Goal: Communication & Community: Share content

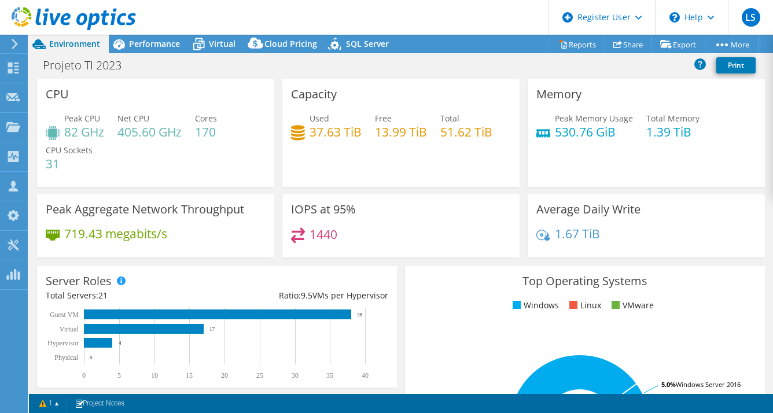
select select "SouthAmerica"
select select "USD"
click at [155, 50] on div "Performance" at bounding box center [149, 44] width 80 height 19
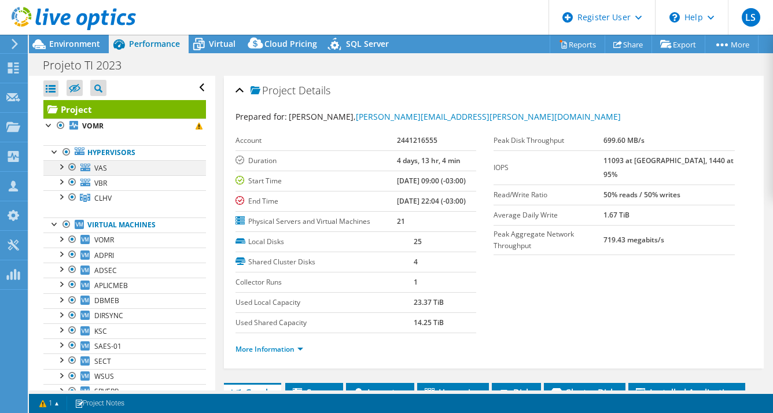
click at [61, 171] on div at bounding box center [61, 166] width 12 height 12
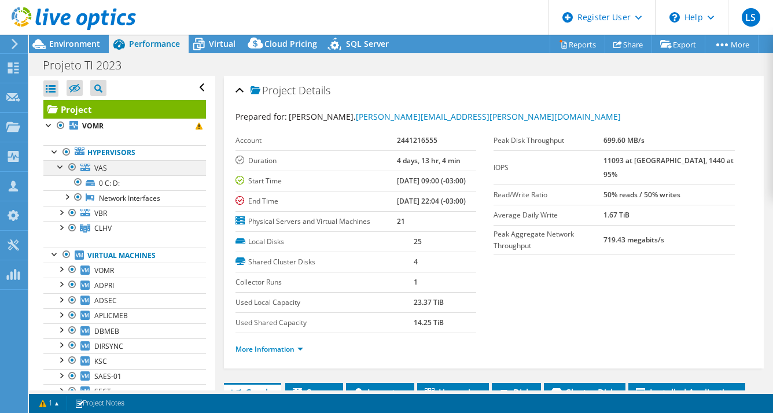
click at [61, 171] on div at bounding box center [61, 166] width 12 height 12
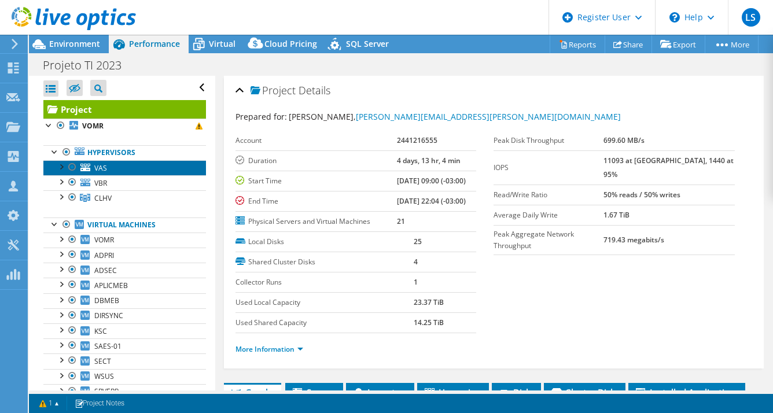
click at [137, 163] on link "VAS" at bounding box center [124, 167] width 163 height 15
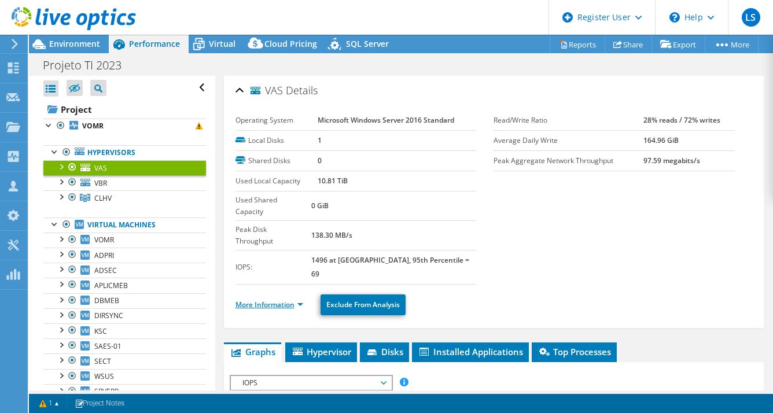
click at [287, 300] on link "More Information" at bounding box center [269, 305] width 68 height 10
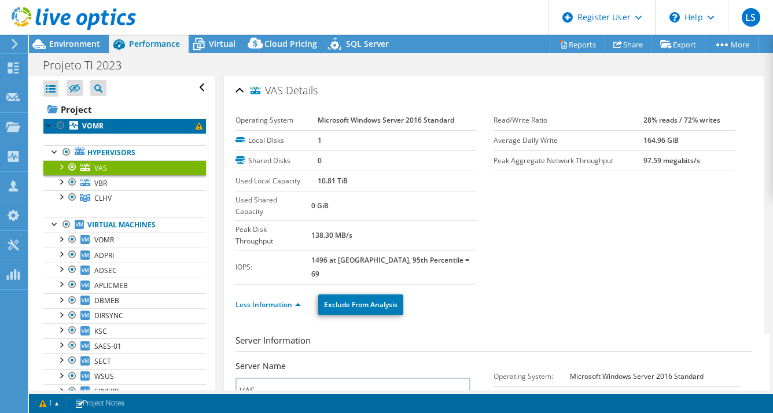
click at [99, 126] on b "VOMR" at bounding box center [92, 126] width 21 height 10
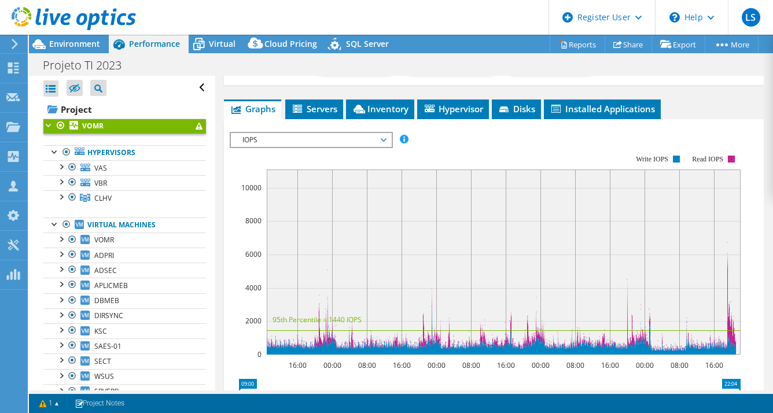
scroll to position [183, 0]
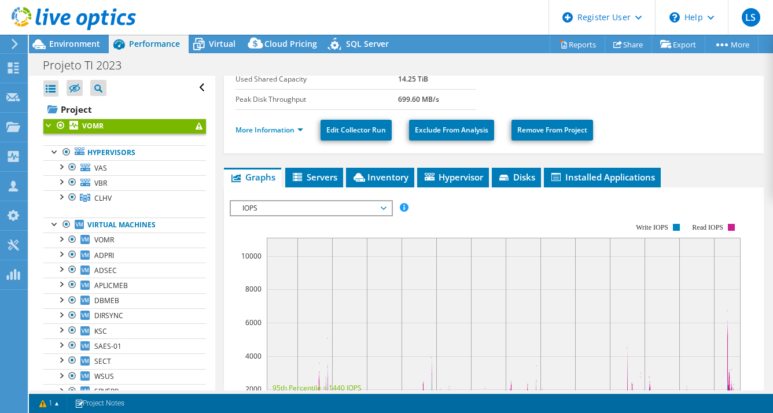
click at [378, 202] on span "IOPS" at bounding box center [311, 208] width 149 height 14
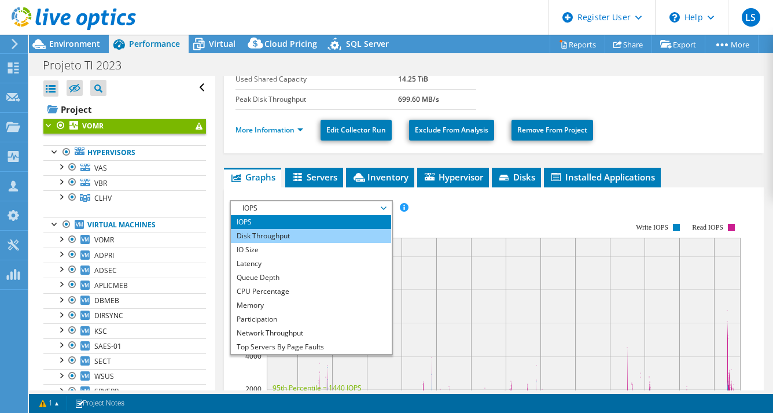
click at [312, 233] on li "Disk Throughput" at bounding box center [311, 236] width 160 height 14
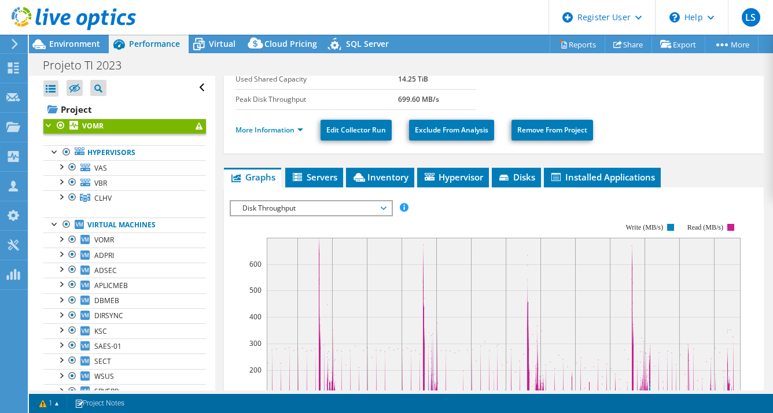
scroll to position [220, 0]
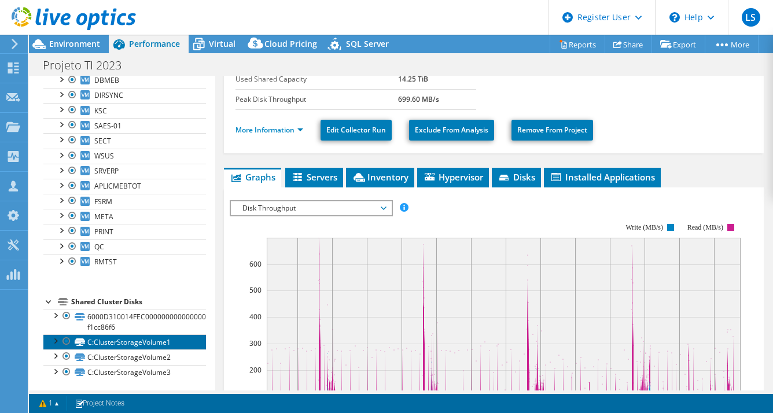
click at [130, 339] on link "C:ClusterStorageVolume1" at bounding box center [124, 341] width 163 height 15
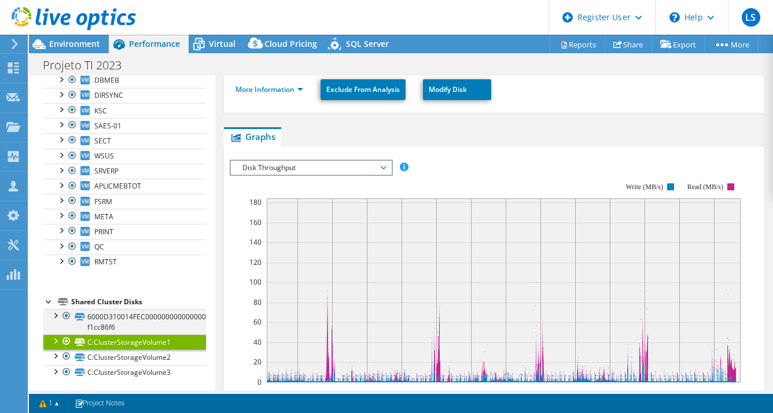
click at [56, 314] on div at bounding box center [55, 315] width 12 height 12
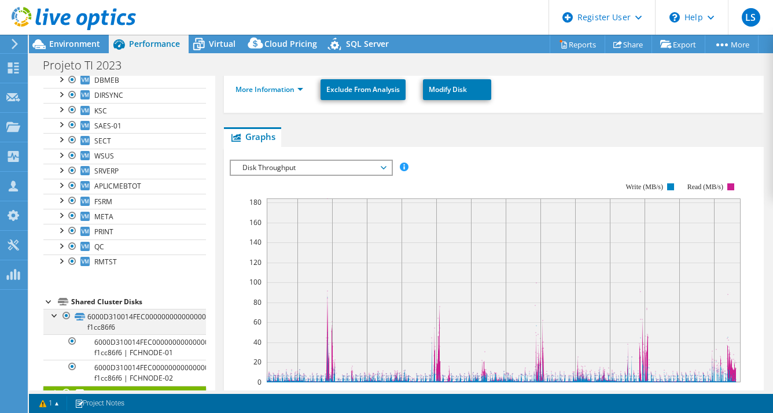
click at [56, 314] on div at bounding box center [55, 315] width 12 height 12
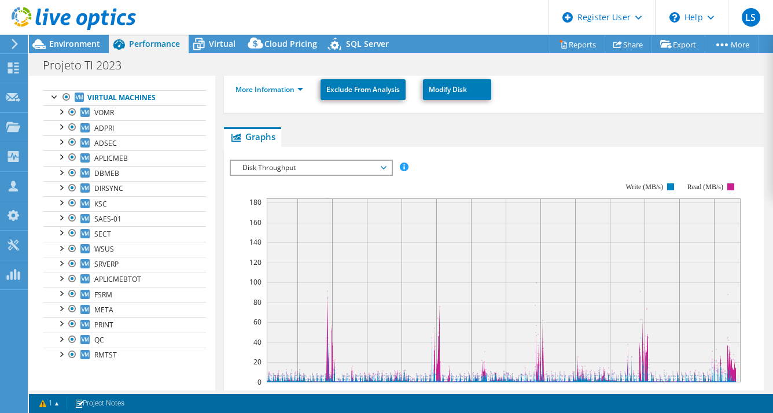
scroll to position [0, 0]
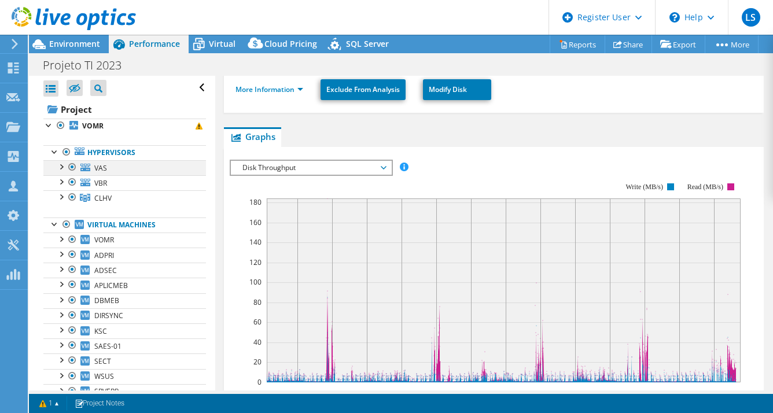
click at [62, 165] on div at bounding box center [61, 166] width 12 height 12
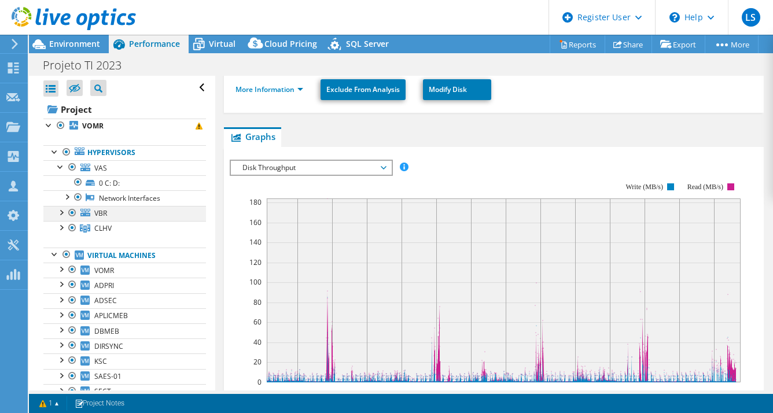
click at [64, 211] on div at bounding box center [61, 212] width 12 height 12
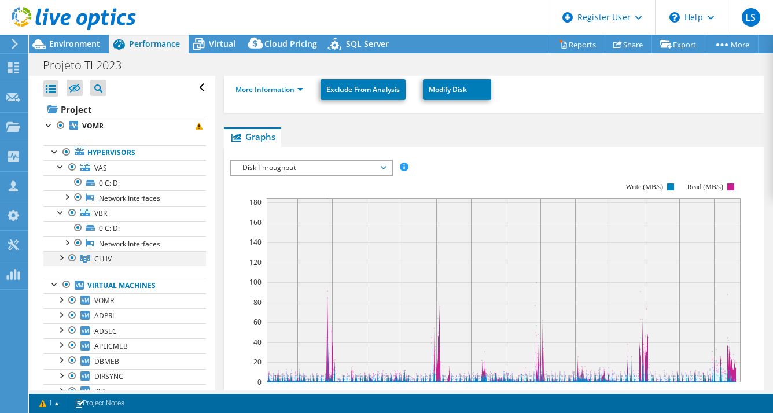
click at [63, 257] on div at bounding box center [61, 257] width 12 height 12
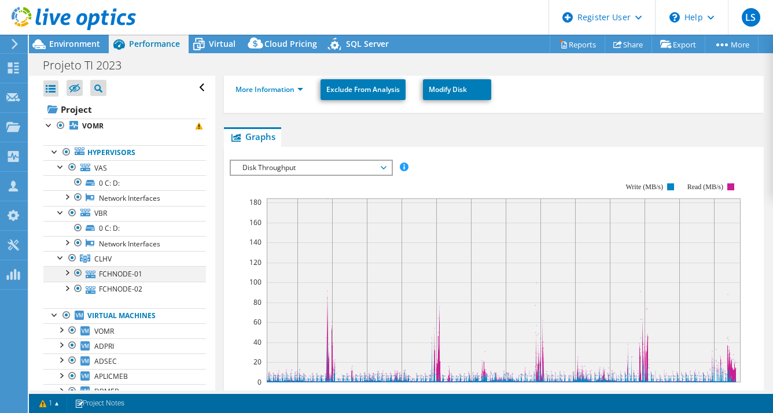
click at [67, 271] on div at bounding box center [67, 272] width 12 height 12
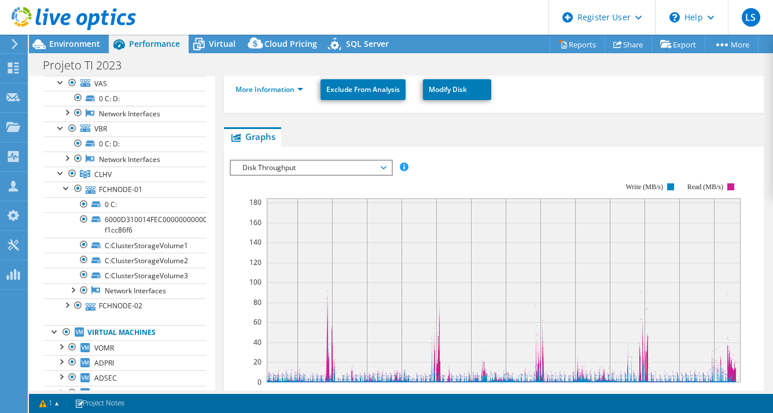
scroll to position [86, 0]
click at [67, 303] on div at bounding box center [67, 303] width 12 height 12
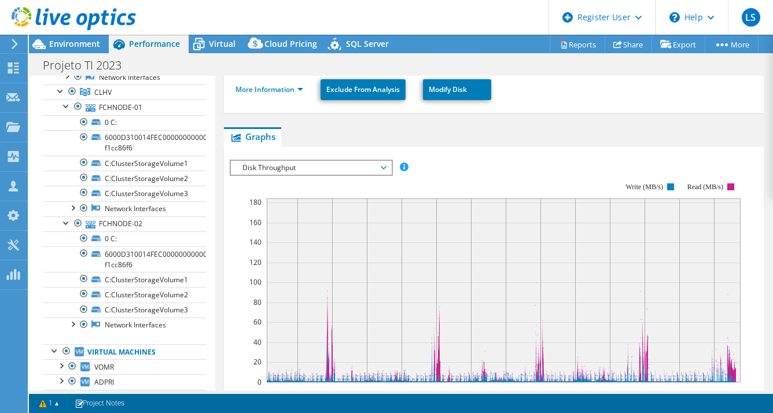
scroll to position [145, 0]
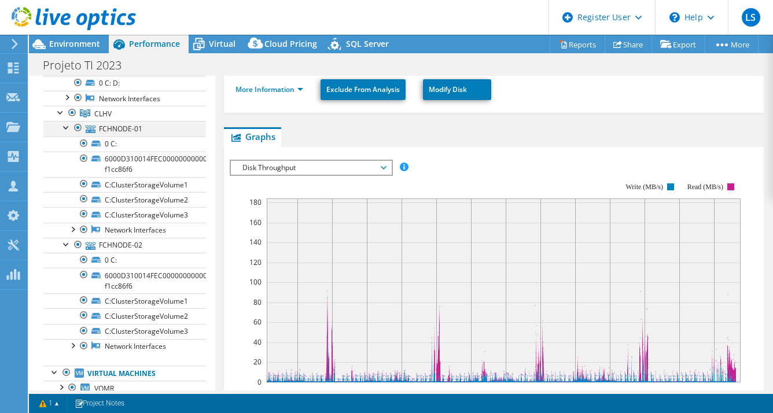
click at [68, 127] on div at bounding box center [67, 127] width 12 height 12
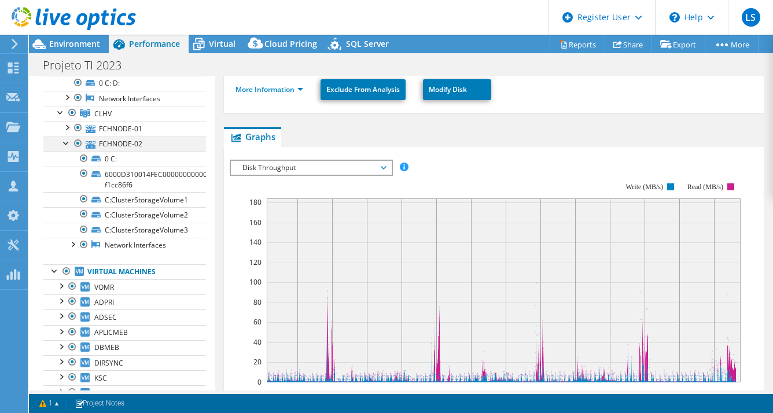
click at [62, 145] on div at bounding box center [67, 143] width 12 height 12
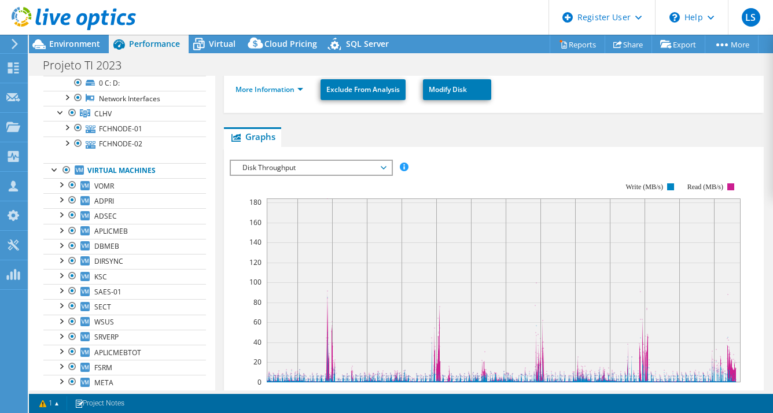
scroll to position [0, 0]
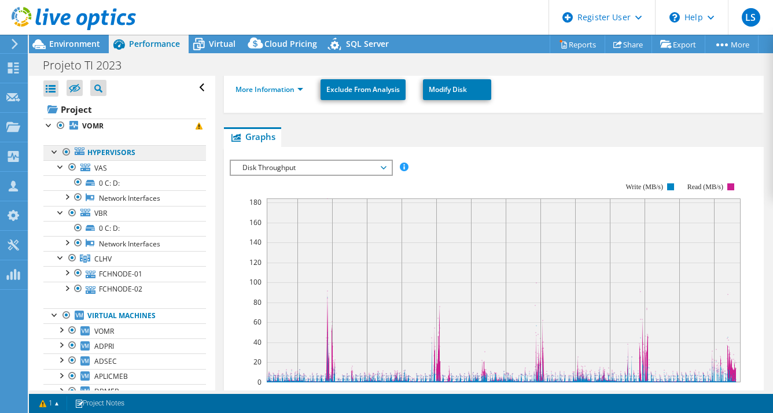
click at [104, 156] on link "Hypervisors" at bounding box center [124, 152] width 163 height 15
click at [384, 164] on span "Disk Throughput" at bounding box center [311, 168] width 149 height 14
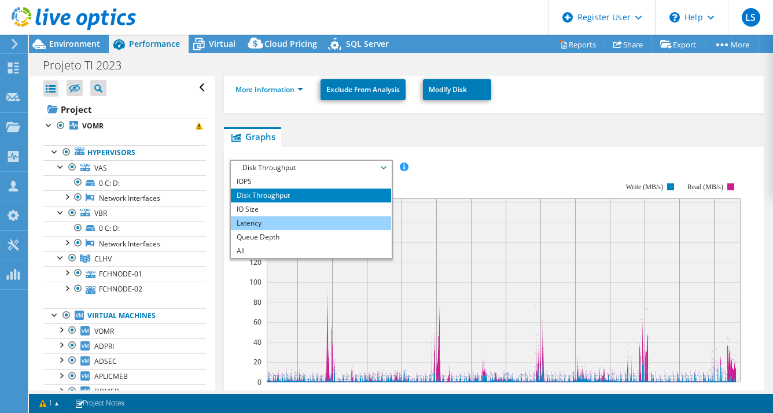
click at [272, 219] on li "Latency" at bounding box center [311, 223] width 160 height 14
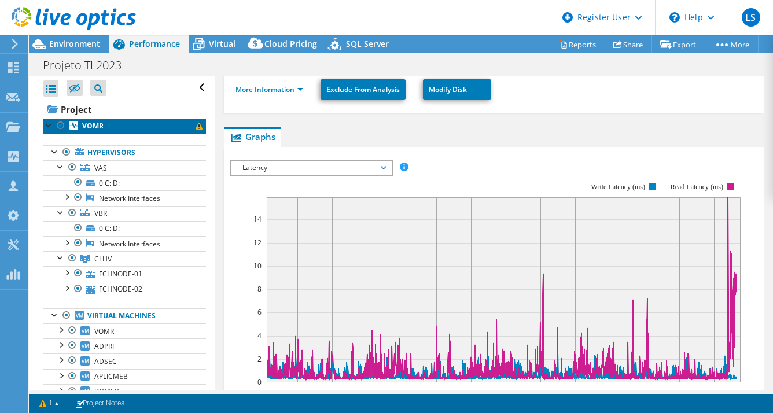
click at [145, 120] on link "VOMR" at bounding box center [124, 126] width 163 height 15
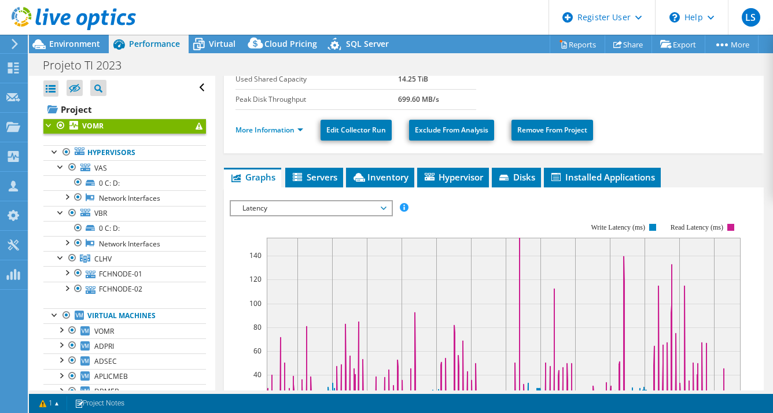
scroll to position [257, 0]
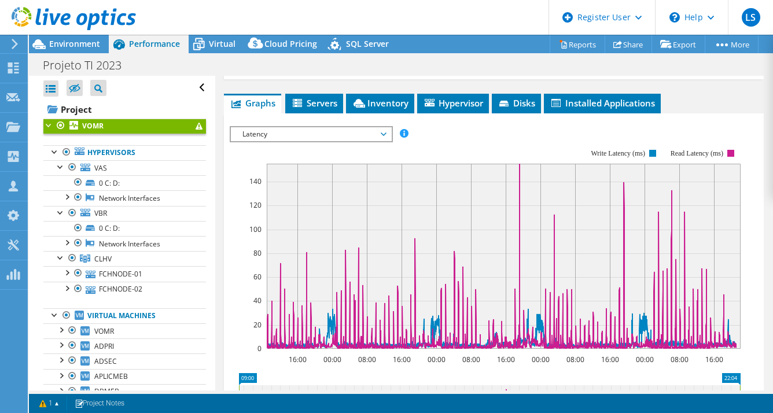
click at [378, 128] on span "Latency" at bounding box center [311, 134] width 149 height 14
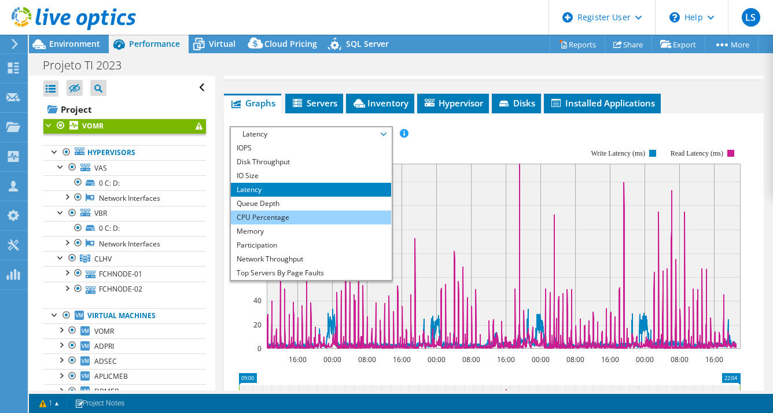
click at [278, 213] on li "CPU Percentage" at bounding box center [311, 218] width 160 height 14
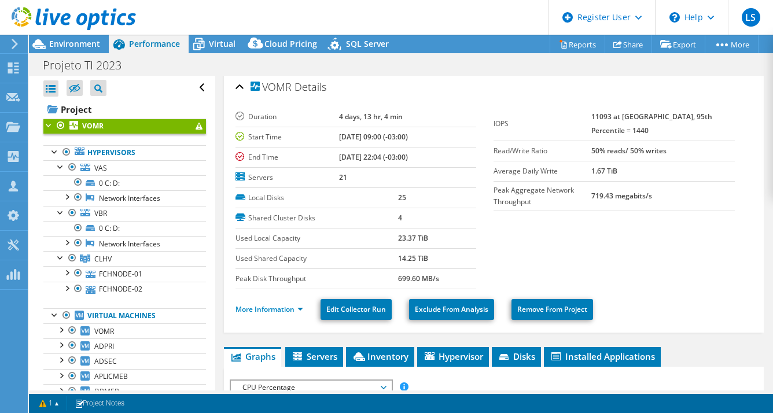
scroll to position [2, 0]
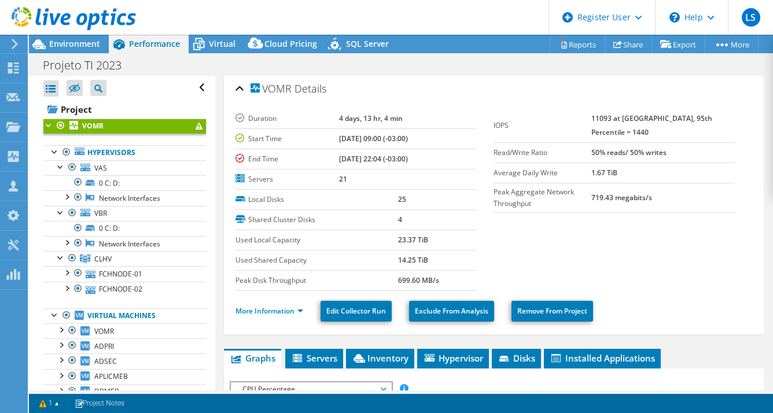
click at [267, 305] on li "More Information" at bounding box center [272, 311] width 75 height 13
click at [271, 307] on link "More Information" at bounding box center [269, 311] width 68 height 10
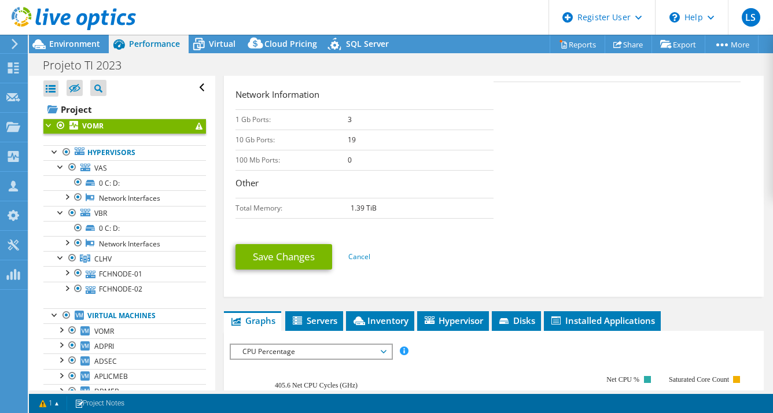
scroll to position [0, 0]
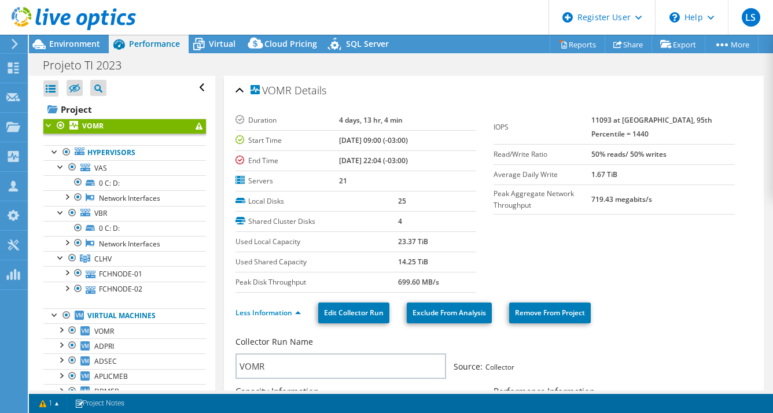
click at [681, 260] on section "Duration 4 days, 13 hr, 4 min Start Time [DATE] 09:00 (-03:00) End Time [DATE] …" at bounding box center [493, 201] width 517 height 182
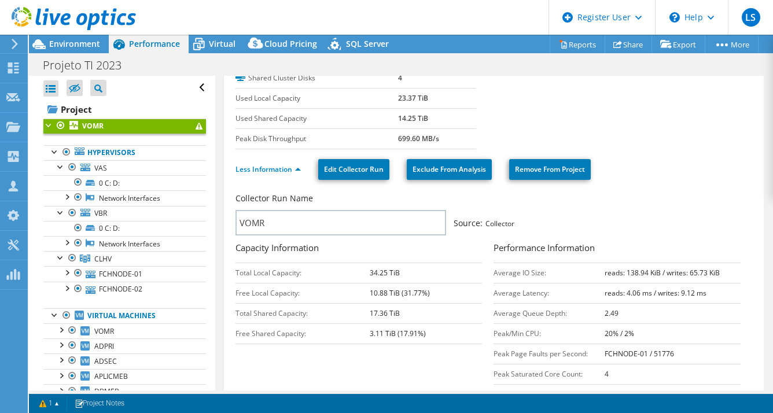
scroll to position [7, 0]
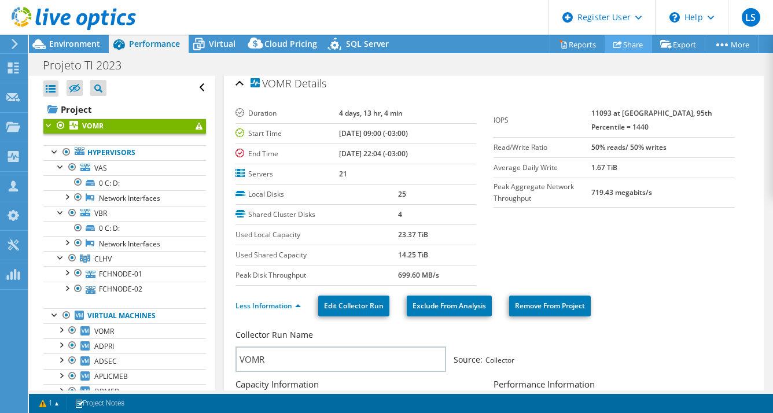
click at [629, 49] on link "Share" at bounding box center [627, 44] width 47 height 18
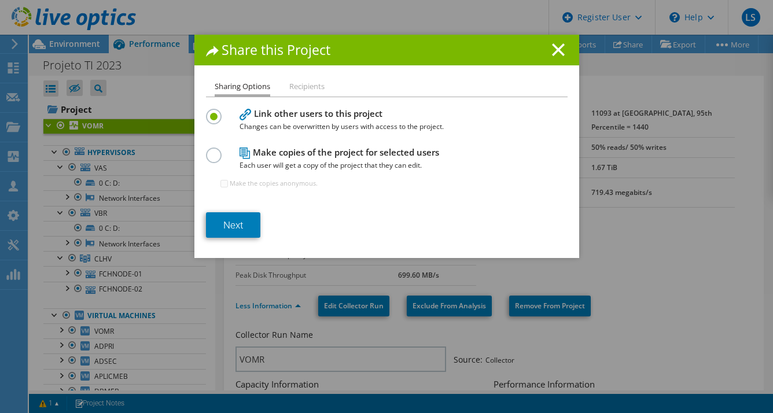
click at [303, 85] on li "Recipients" at bounding box center [306, 87] width 35 height 14
click at [238, 226] on link "Next" at bounding box center [233, 224] width 54 height 25
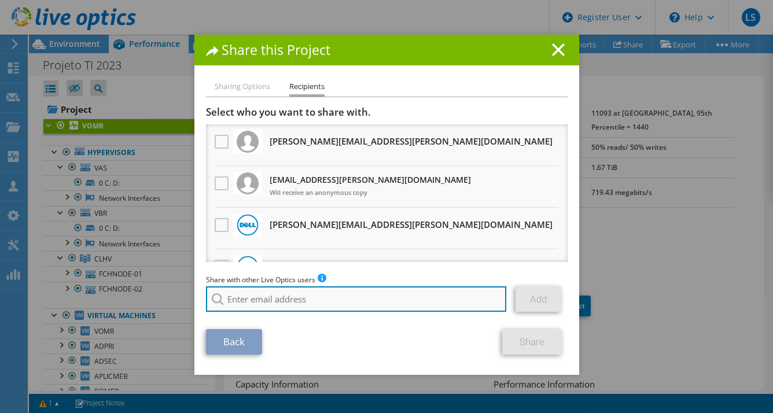
click at [355, 297] on input "search" at bounding box center [356, 298] width 301 height 25
type input "b"
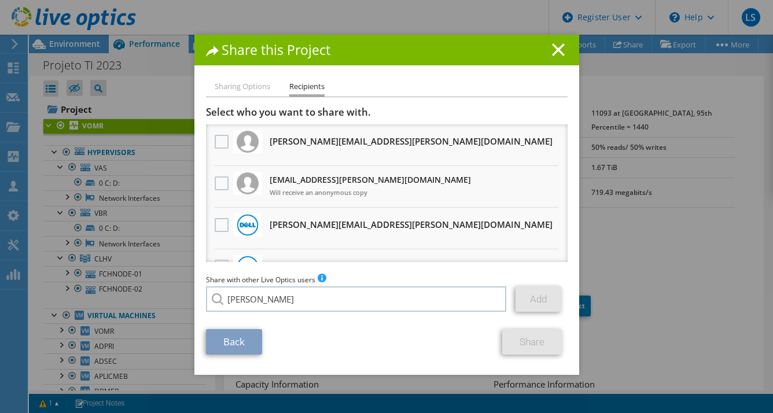
click at [250, 341] on li "[PERSON_NAME][EMAIL_ADDRESS][PERSON_NAME][DOMAIN_NAME]" at bounding box center [319, 335] width 226 height 14
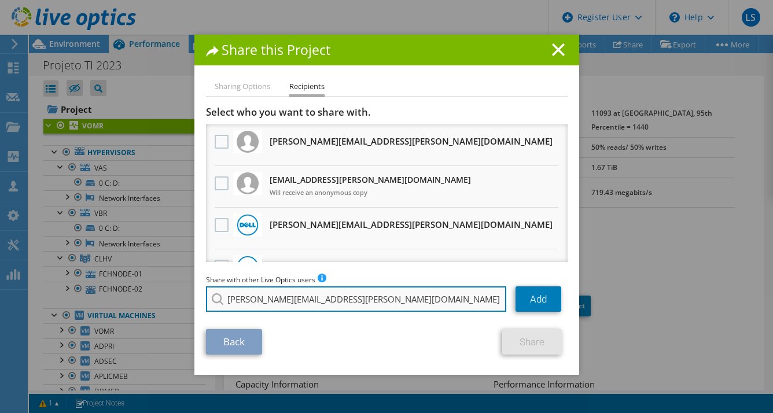
click at [368, 307] on input "[PERSON_NAME][EMAIL_ADDRESS][PERSON_NAME][DOMAIN_NAME]" at bounding box center [356, 298] width 301 height 25
type input "[PERSON_NAME][EMAIL_ADDRESS][PERSON_NAME][DOMAIN_NAME]"
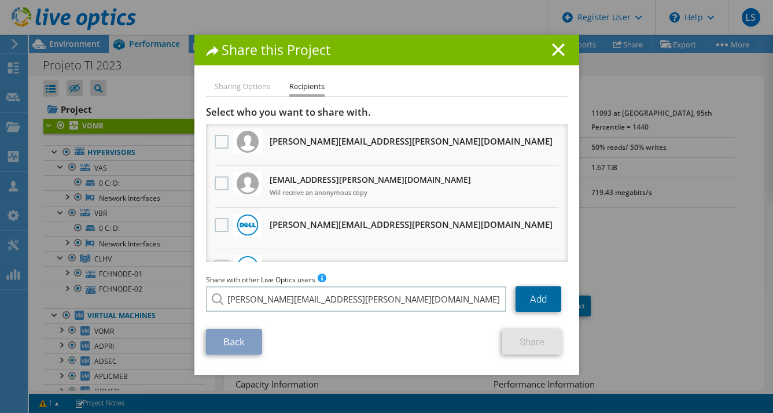
click at [536, 296] on link "Add" at bounding box center [538, 298] width 46 height 25
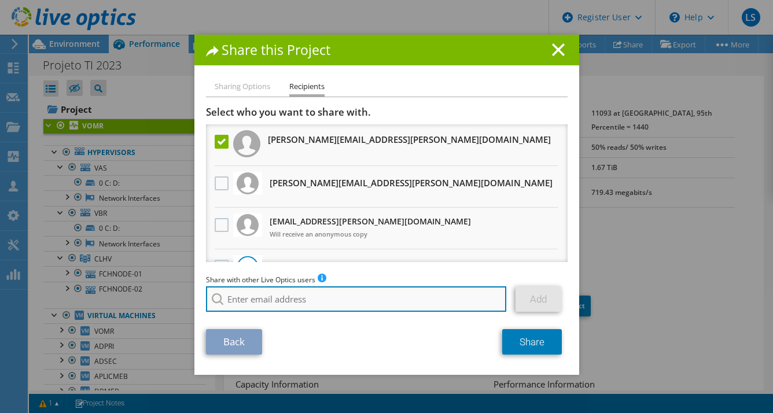
click at [377, 301] on input "search" at bounding box center [356, 298] width 301 height 25
type input "u"
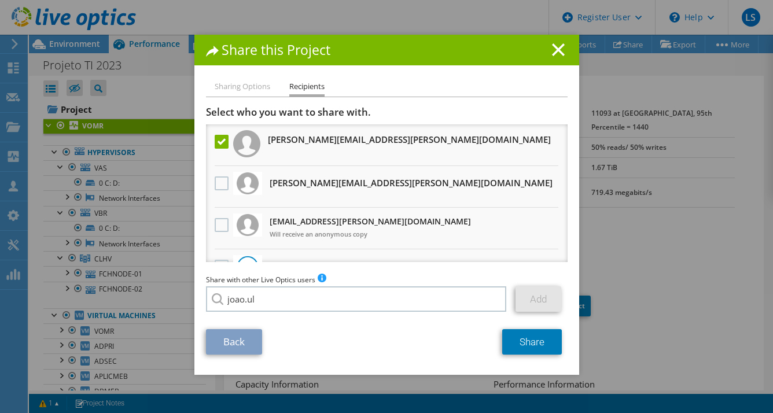
click at [304, 314] on li "[PERSON_NAME][EMAIL_ADDRESS][PERSON_NAME][DOMAIN_NAME]" at bounding box center [319, 307] width 226 height 14
type input "[PERSON_NAME][EMAIL_ADDRESS][PERSON_NAME][DOMAIN_NAME]"
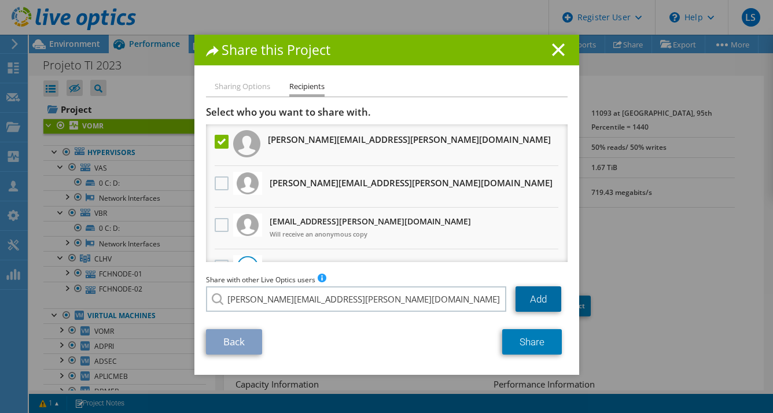
click at [537, 302] on link "Add" at bounding box center [538, 298] width 46 height 25
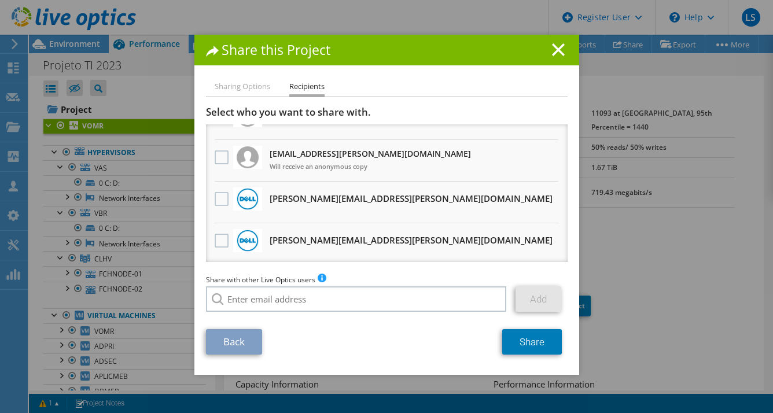
scroll to position [0, 0]
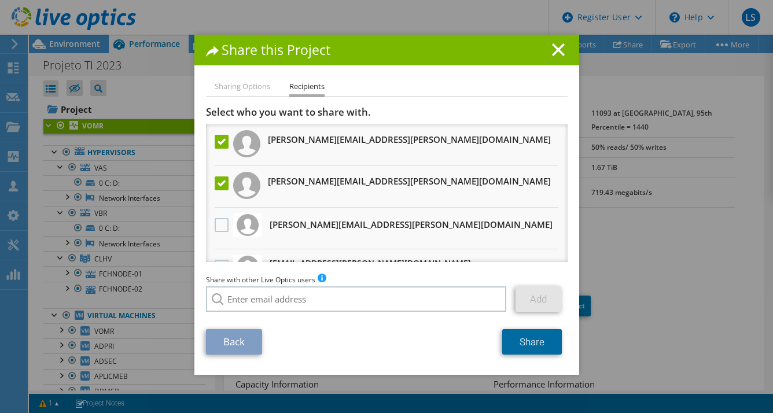
click at [521, 342] on link "Share" at bounding box center [532, 341] width 60 height 25
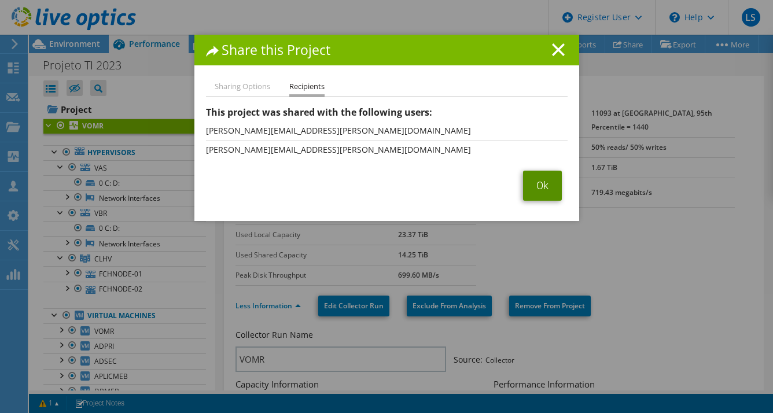
click at [529, 188] on link "Ok" at bounding box center [542, 186] width 39 height 30
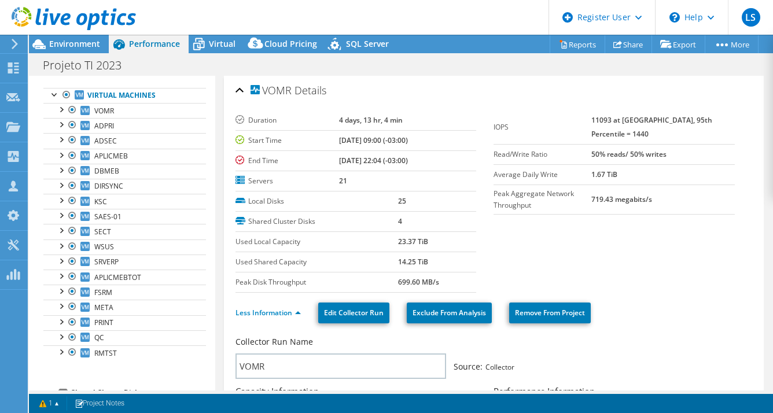
scroll to position [220, 0]
click at [214, 42] on span "Virtual" at bounding box center [222, 43] width 27 height 11
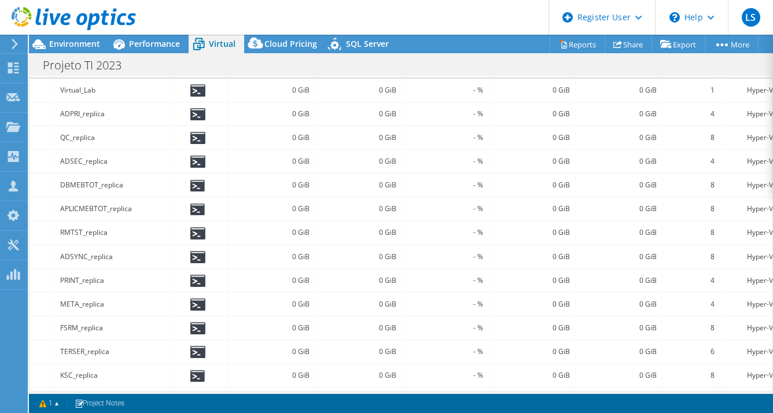
scroll to position [0, 36]
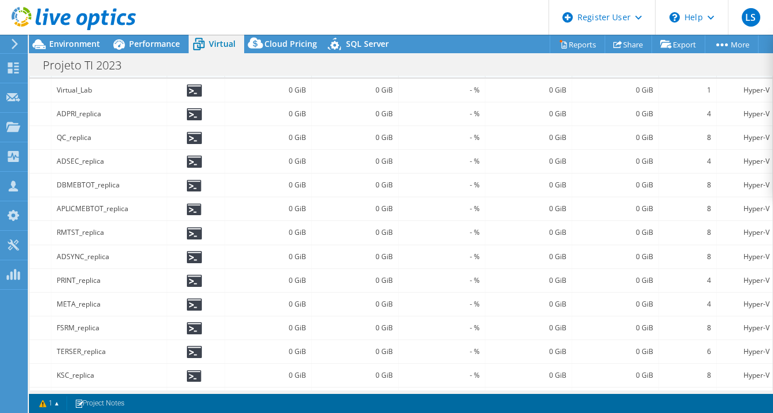
click at [303, 15] on header "LS Dell User [PERSON_NAME] [PERSON_NAME][EMAIL_ADDRESS][DOMAIN_NAME] Dell My Pr…" at bounding box center [386, 17] width 773 height 35
click at [83, 45] on span "Environment" at bounding box center [74, 43] width 51 height 11
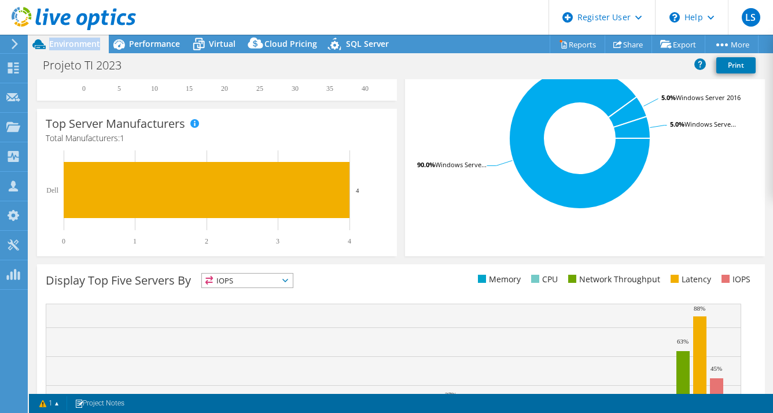
click at [83, 45] on span "Environment" at bounding box center [74, 43] width 51 height 11
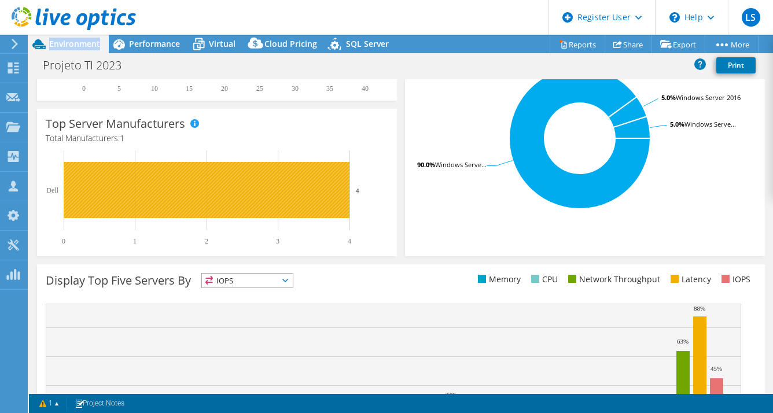
scroll to position [178, 0]
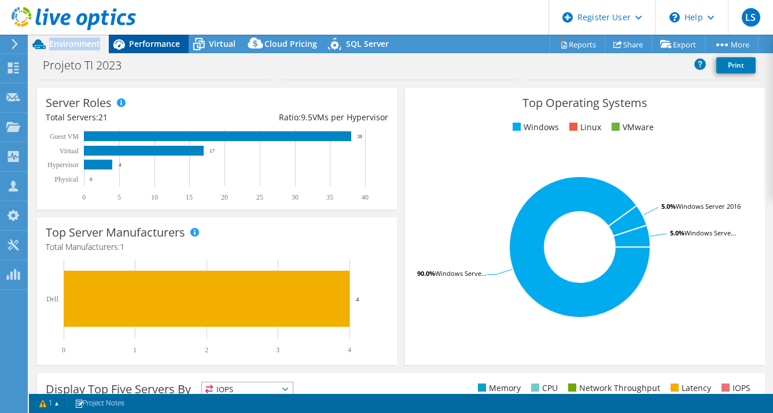
click at [153, 44] on span "Performance" at bounding box center [154, 43] width 51 height 11
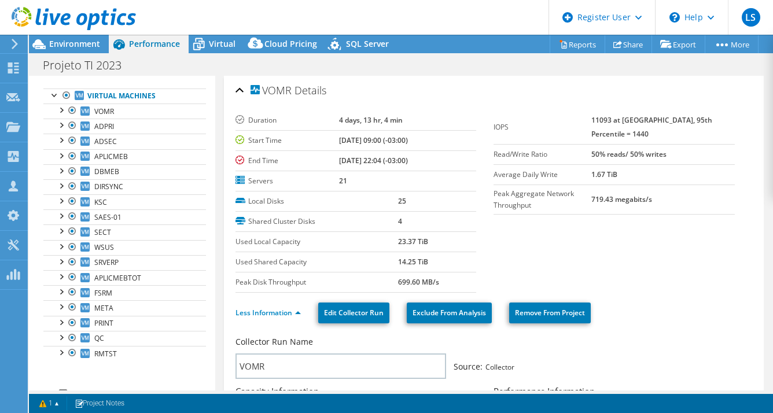
scroll to position [0, 0]
click at [205, 45] on icon at bounding box center [199, 44] width 20 height 20
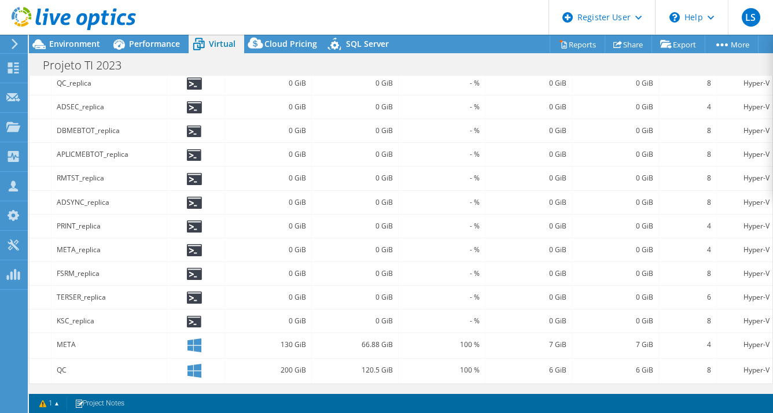
scroll to position [0, 46]
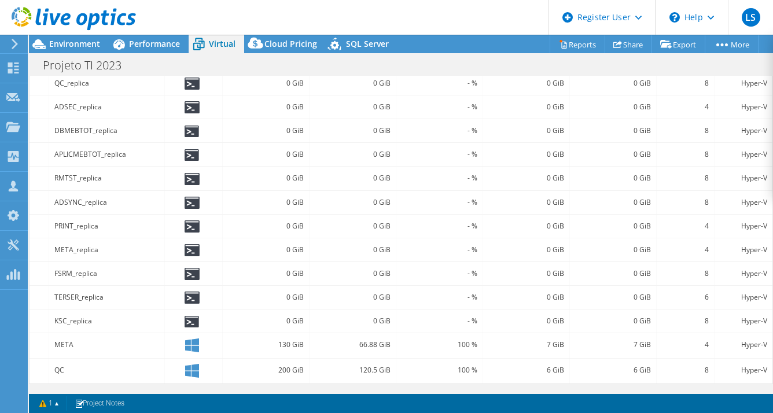
drag, startPoint x: 414, startPoint y: 388, endPoint x: 410, endPoint y: 384, distance: 6.1
click at [410, 384] on div "Guest VMs: 24 Running / 38 Total Page 1 of 3 5 rows 10 rows 20 rows 25 rows 50 …" at bounding box center [401, 173] width 744 height 434
click at [164, 50] on div "Performance" at bounding box center [149, 44] width 80 height 19
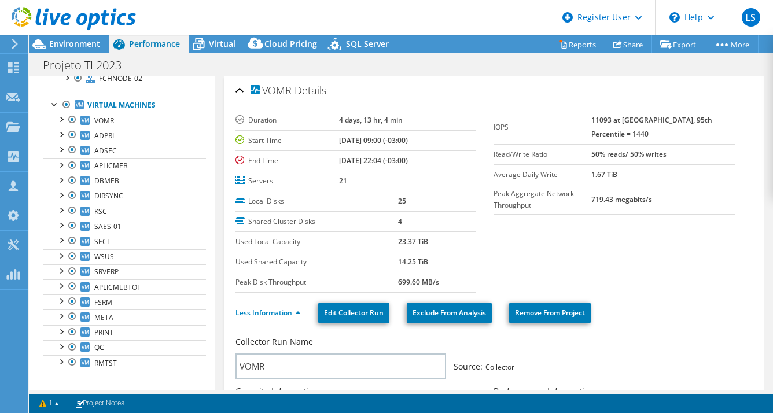
scroll to position [217, 0]
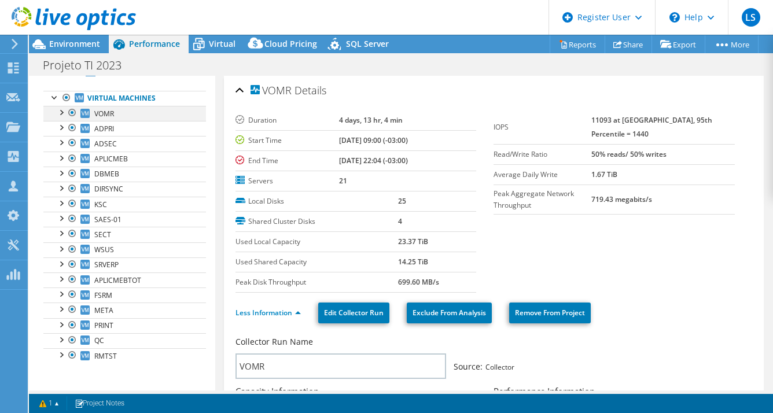
click at [72, 114] on div at bounding box center [73, 113] width 12 height 14
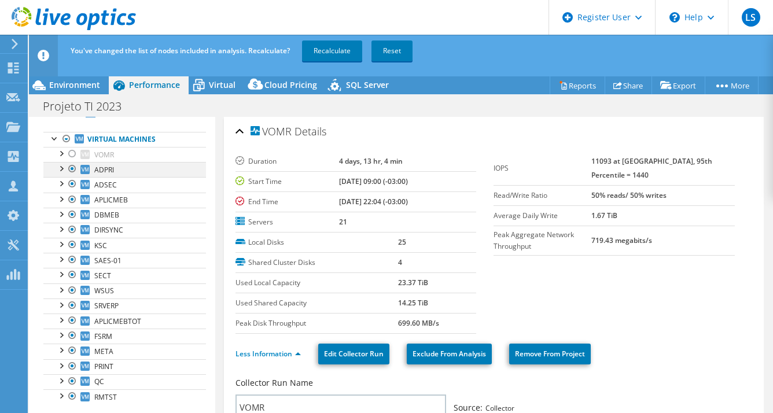
click at [75, 168] on div at bounding box center [73, 169] width 12 height 14
click at [74, 185] on div at bounding box center [73, 184] width 12 height 14
click at [72, 193] on div at bounding box center [73, 200] width 12 height 14
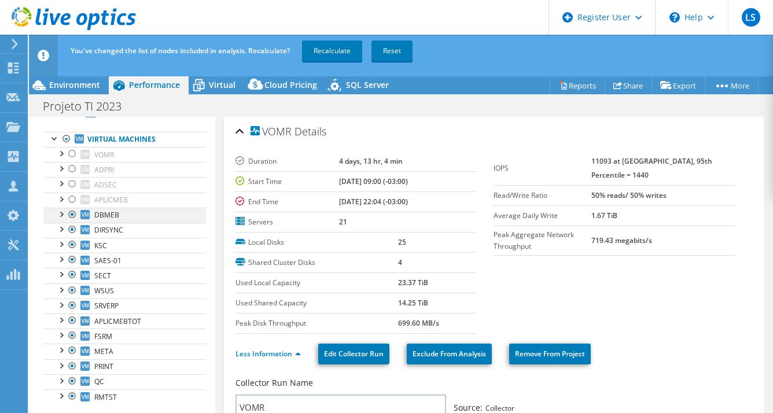
click at [71, 210] on div at bounding box center [73, 215] width 12 height 14
click at [71, 228] on div at bounding box center [73, 230] width 12 height 14
click at [72, 244] on div at bounding box center [73, 245] width 12 height 14
click at [72, 253] on div at bounding box center [73, 260] width 12 height 14
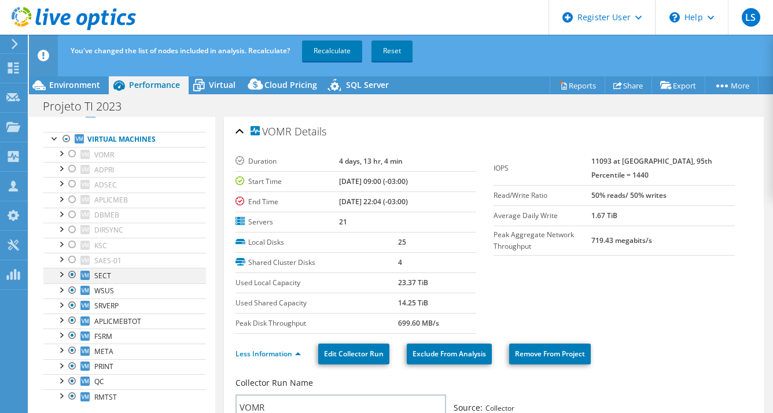
click at [72, 274] on div at bounding box center [73, 275] width 12 height 14
click at [72, 283] on div at bounding box center [73, 290] width 12 height 14
click at [73, 302] on div at bounding box center [73, 305] width 12 height 14
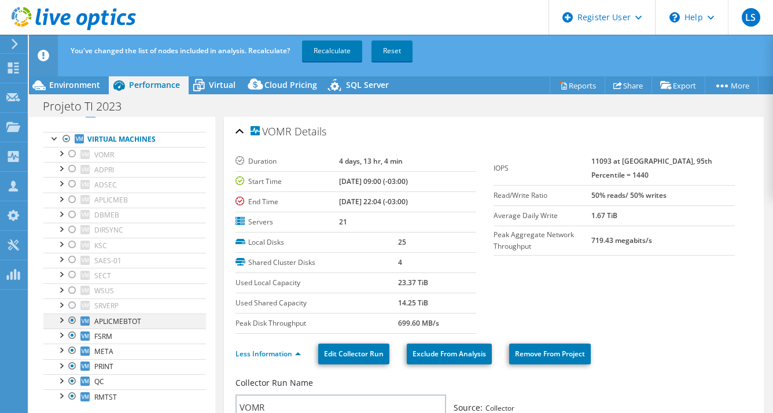
click at [72, 320] on div at bounding box center [73, 321] width 12 height 14
click at [72, 332] on div at bounding box center [73, 336] width 12 height 14
click at [69, 363] on div at bounding box center [73, 366] width 12 height 14
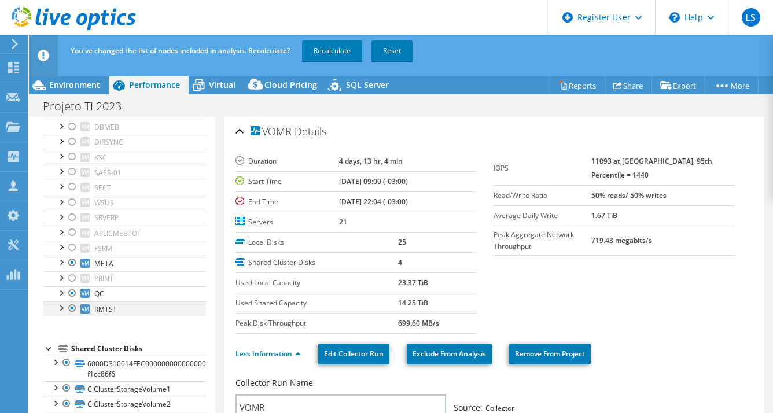
click at [76, 303] on div at bounding box center [73, 308] width 12 height 14
click at [224, 90] on span "Virtual" at bounding box center [222, 84] width 27 height 11
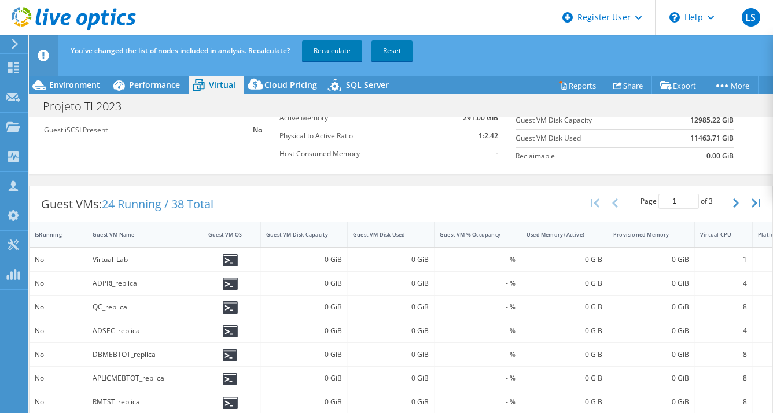
scroll to position [157, 0]
click at [727, 212] on button "button" at bounding box center [737, 204] width 20 height 22
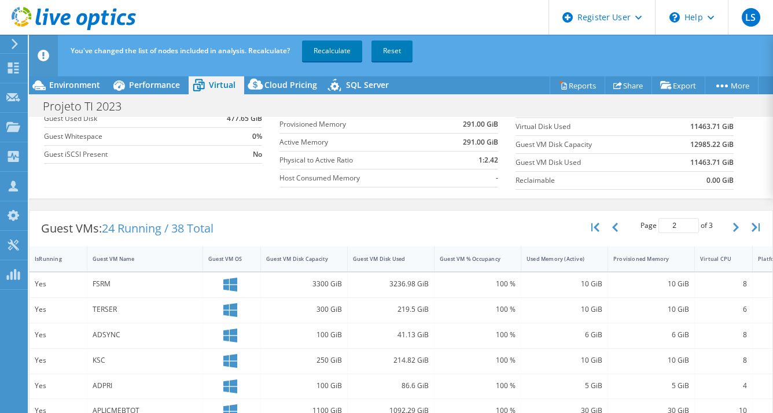
scroll to position [134, 0]
click at [97, 94] on div "Projeto TI 2023 Print" at bounding box center [401, 105] width 744 height 23
click at [90, 91] on div "Environment" at bounding box center [69, 85] width 80 height 19
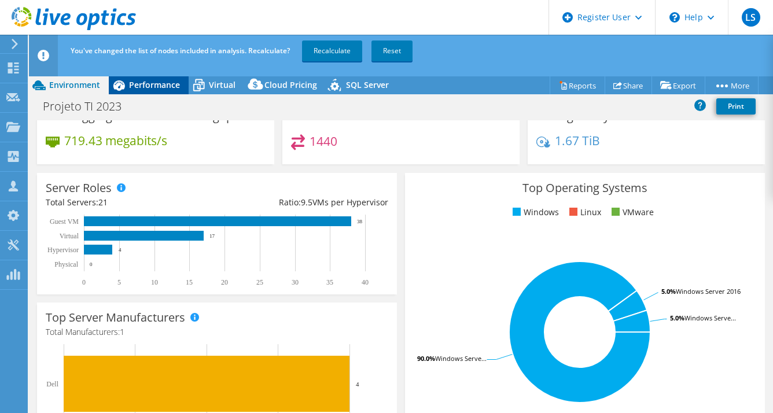
click at [145, 86] on span "Performance" at bounding box center [154, 84] width 51 height 11
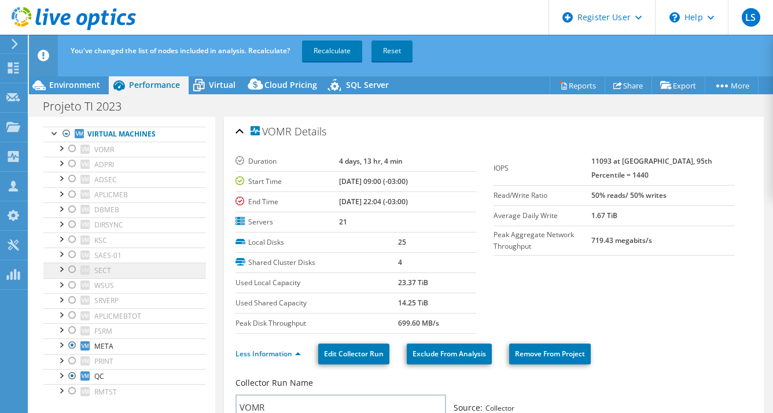
scroll to position [220, 0]
click at [67, 139] on div at bounding box center [67, 137] width 12 height 14
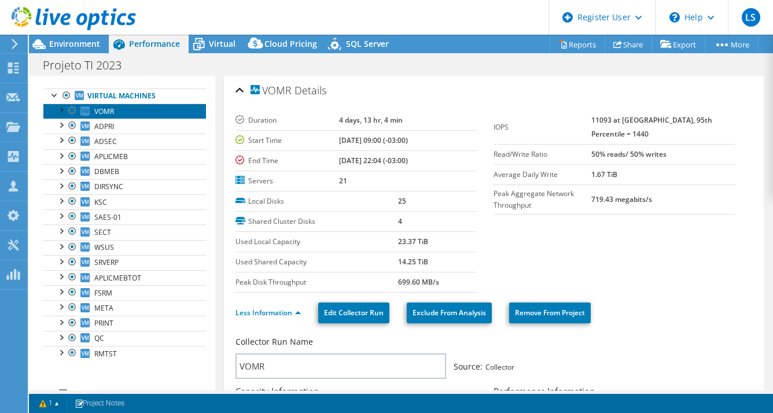
click at [131, 113] on link "VOMR" at bounding box center [124, 111] width 163 height 15
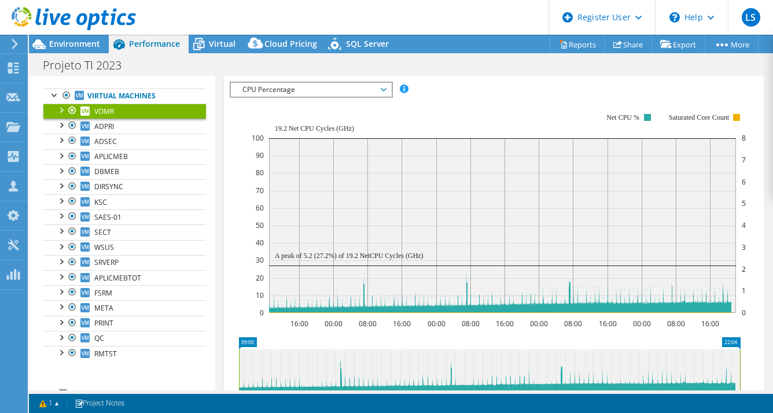
scroll to position [245, 0]
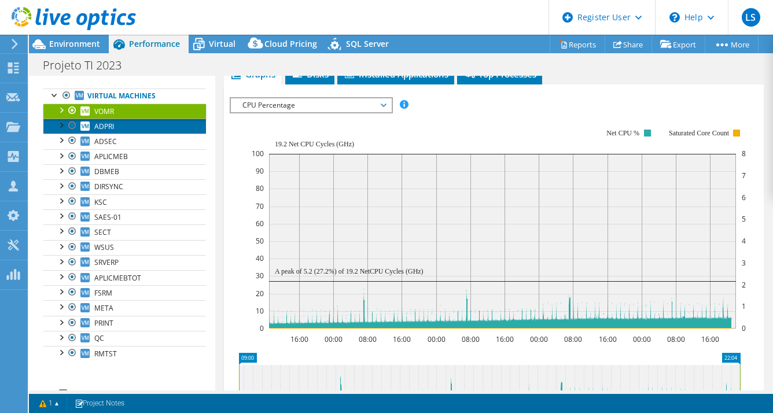
click at [172, 122] on link "ADPRI" at bounding box center [124, 126] width 163 height 15
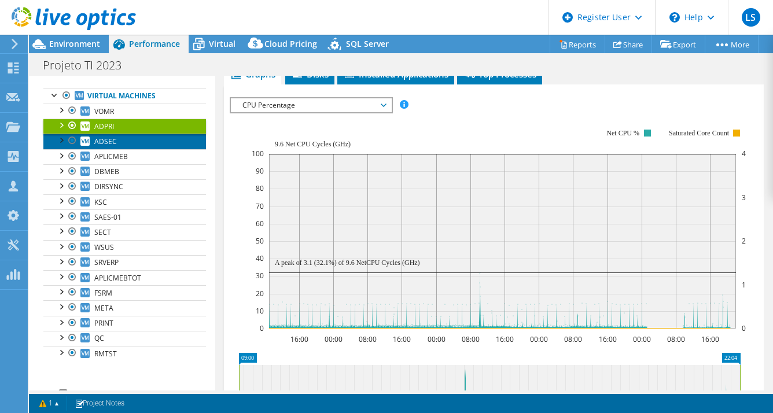
click at [180, 144] on link "ADSEC" at bounding box center [124, 141] width 163 height 15
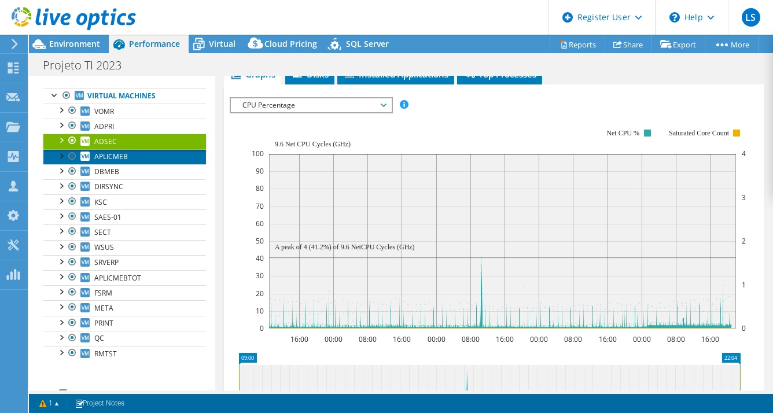
click at [176, 154] on link "APLICMEB" at bounding box center [124, 156] width 163 height 15
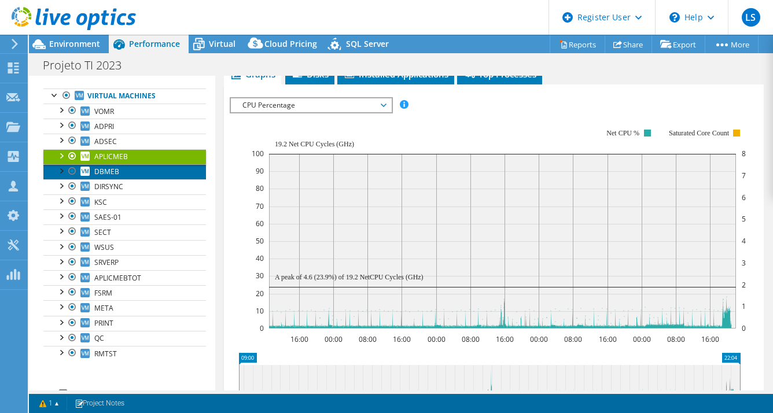
click at [173, 171] on link "DBMEB" at bounding box center [124, 171] width 163 height 15
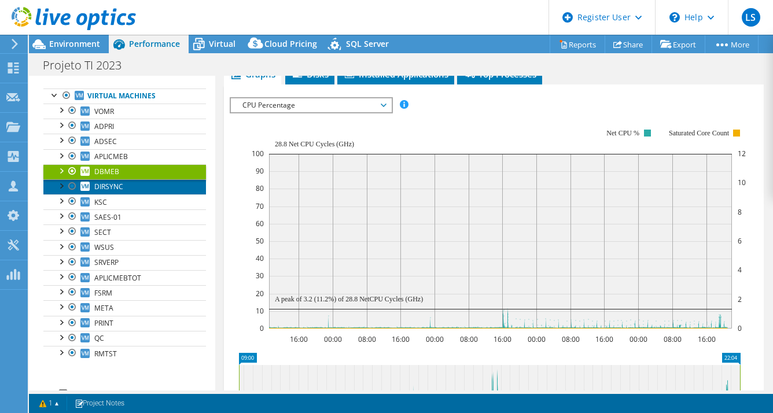
click at [173, 183] on link "DIRSYNC" at bounding box center [124, 186] width 163 height 15
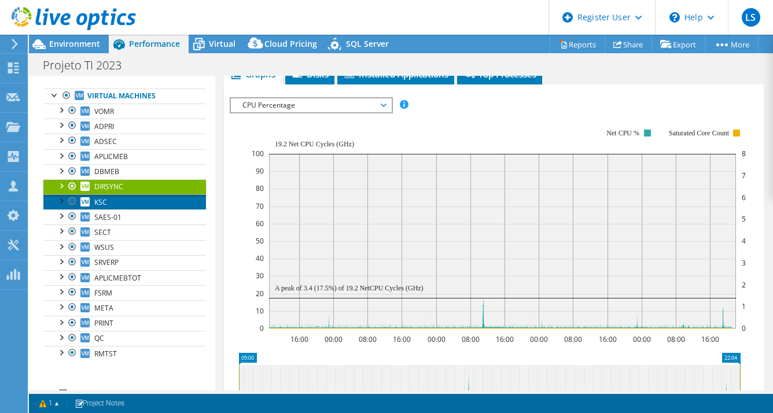
click at [172, 201] on link "KSC" at bounding box center [124, 201] width 163 height 15
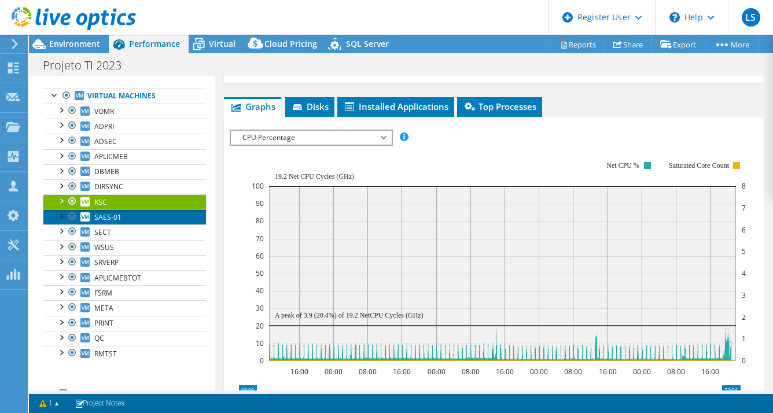
click at [174, 209] on link "SAES-01" at bounding box center [124, 216] width 163 height 15
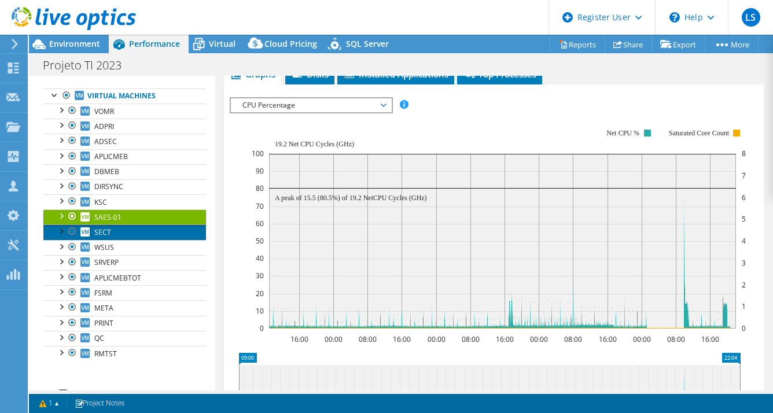
click at [173, 231] on link "SECT" at bounding box center [124, 231] width 163 height 15
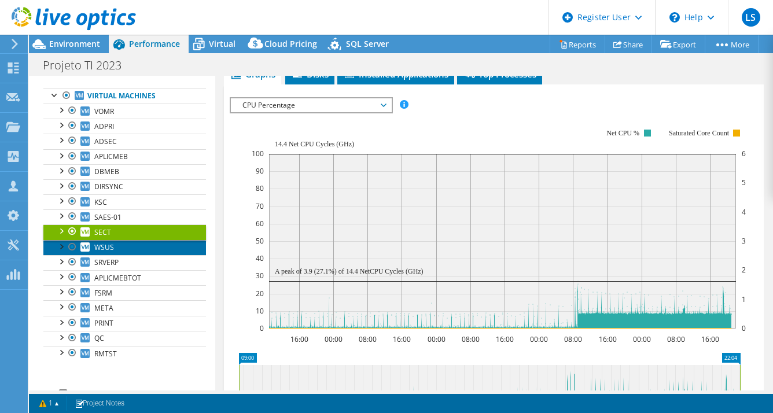
click at [171, 241] on link "WSUS" at bounding box center [124, 247] width 163 height 15
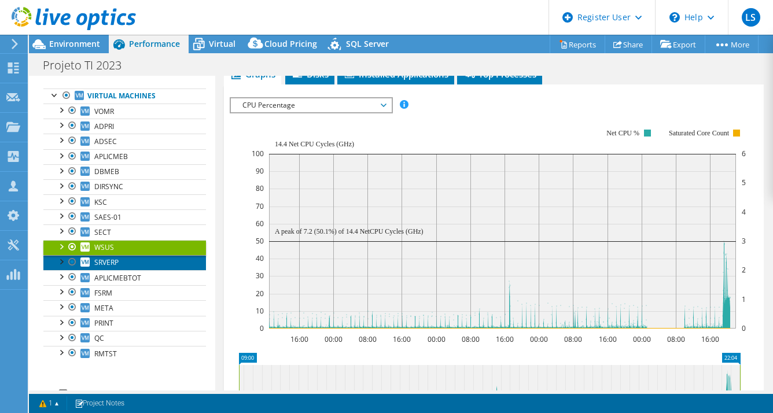
click at [170, 263] on link "SRVERP" at bounding box center [124, 262] width 163 height 15
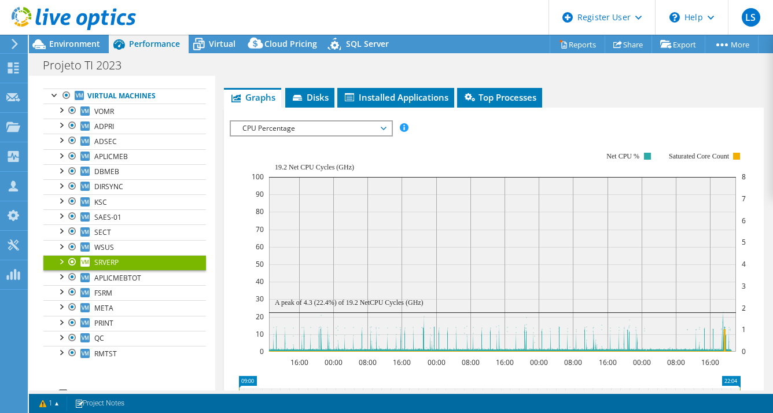
scroll to position [268, 0]
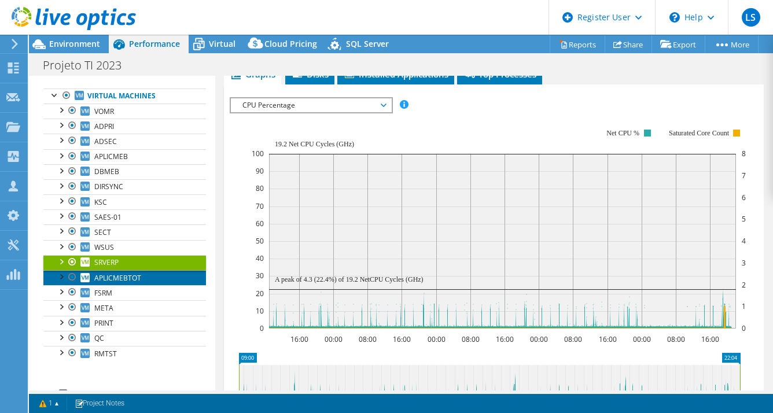
click at [170, 274] on link "APLICMEBTOT" at bounding box center [124, 277] width 163 height 15
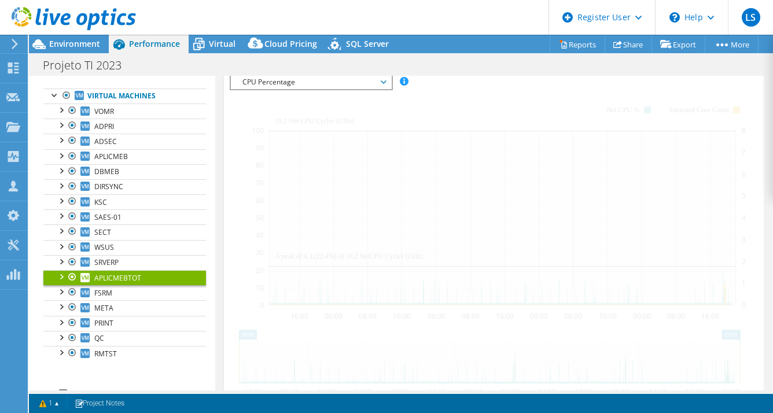
scroll to position [245, 0]
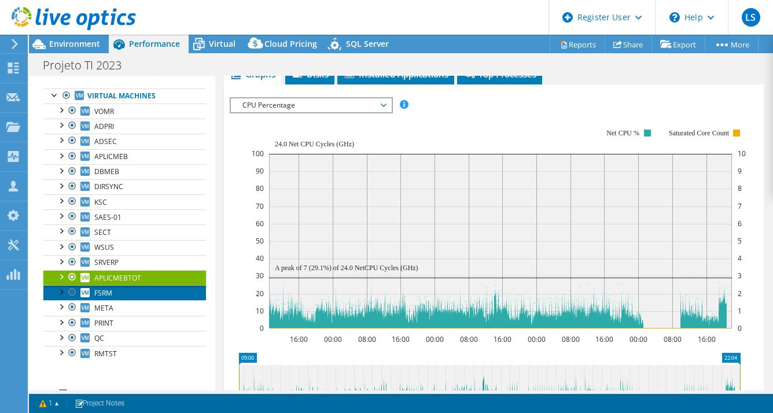
click at [169, 290] on link "FSRM" at bounding box center [124, 292] width 163 height 15
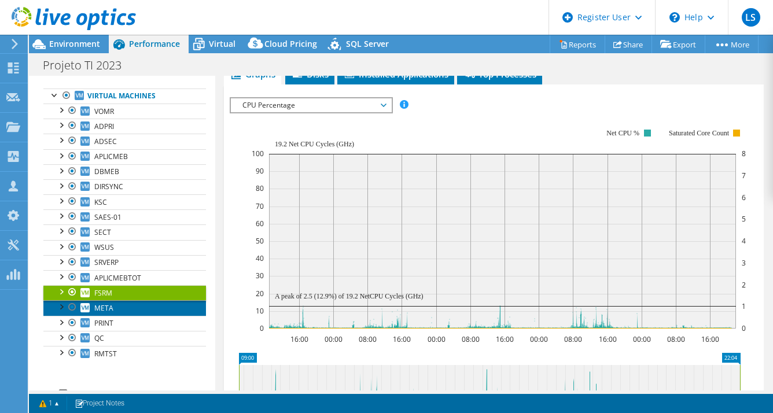
click at [164, 304] on link "META" at bounding box center [124, 307] width 163 height 15
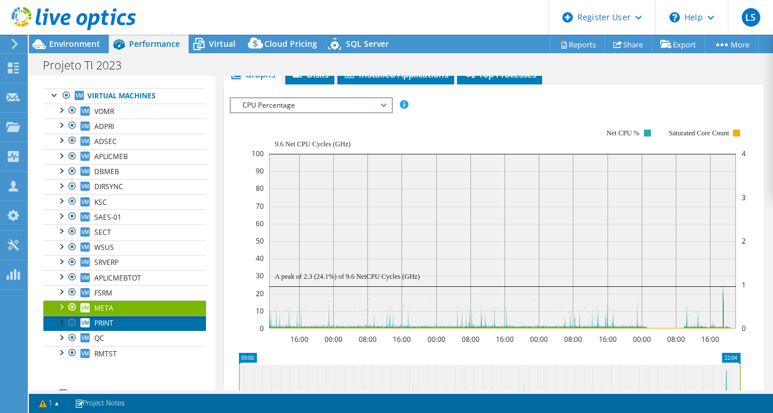
click at [161, 318] on link "PRINT" at bounding box center [124, 323] width 163 height 15
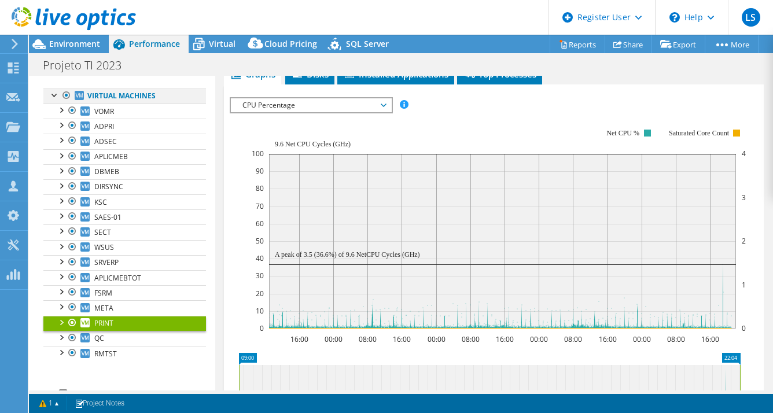
click at [64, 96] on div at bounding box center [67, 96] width 12 height 14
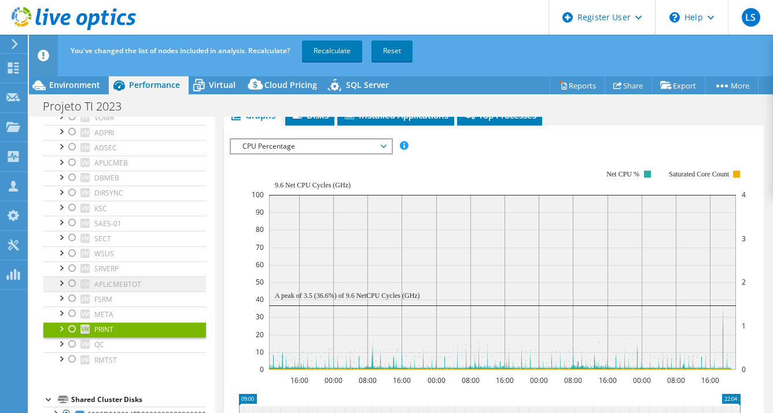
scroll to position [255, 0]
click at [63, 325] on div at bounding box center [61, 328] width 12 height 12
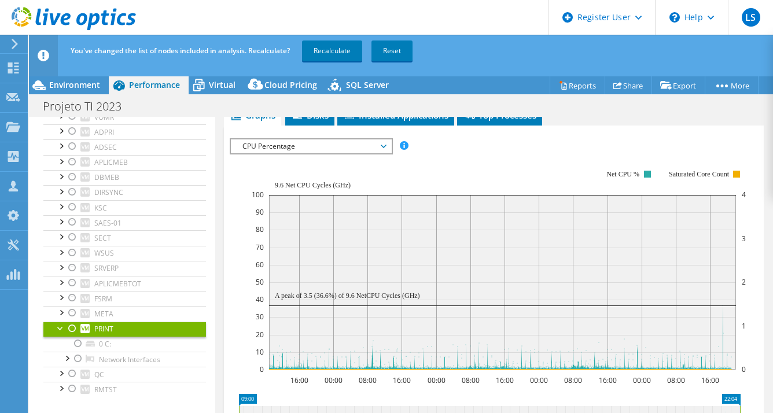
click at [63, 325] on div at bounding box center [61, 328] width 12 height 12
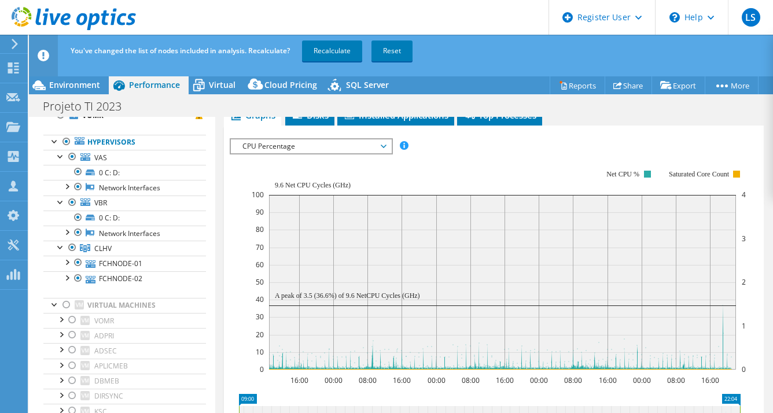
scroll to position [0, 0]
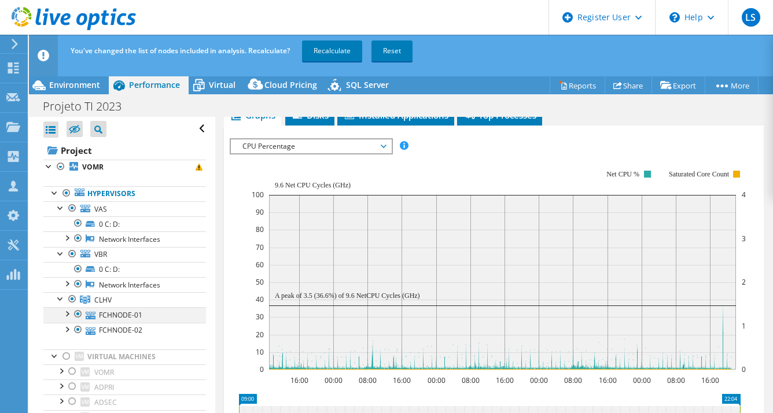
click at [71, 309] on div at bounding box center [67, 313] width 12 height 12
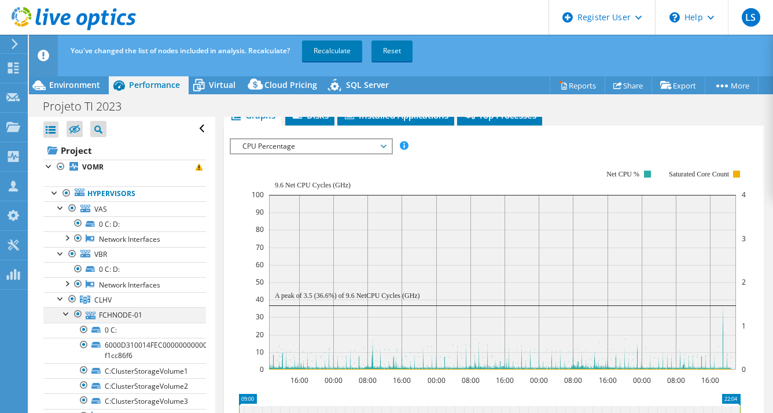
click at [71, 309] on div at bounding box center [67, 313] width 12 height 12
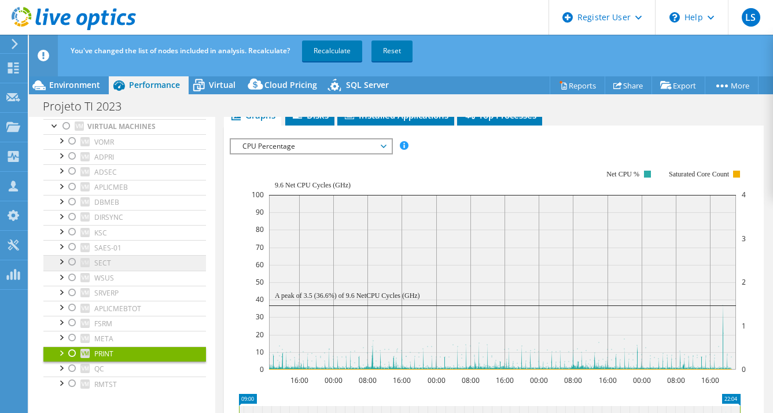
scroll to position [231, 0]
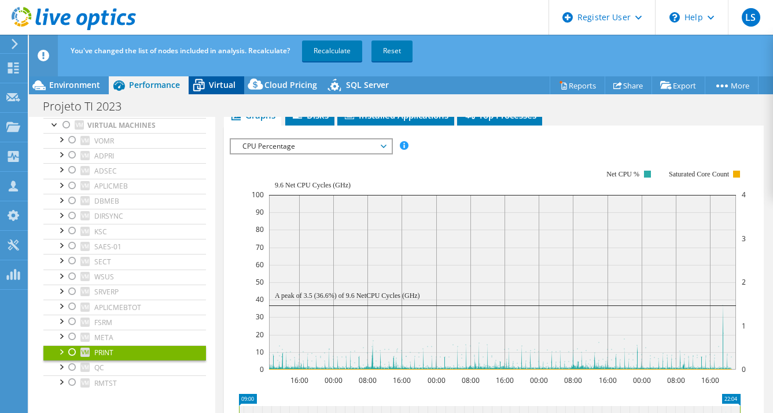
click at [220, 82] on span "Virtual" at bounding box center [222, 84] width 27 height 11
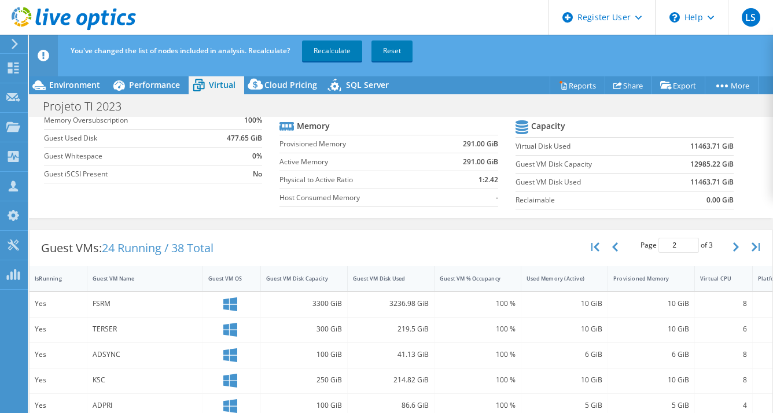
scroll to position [86, 0]
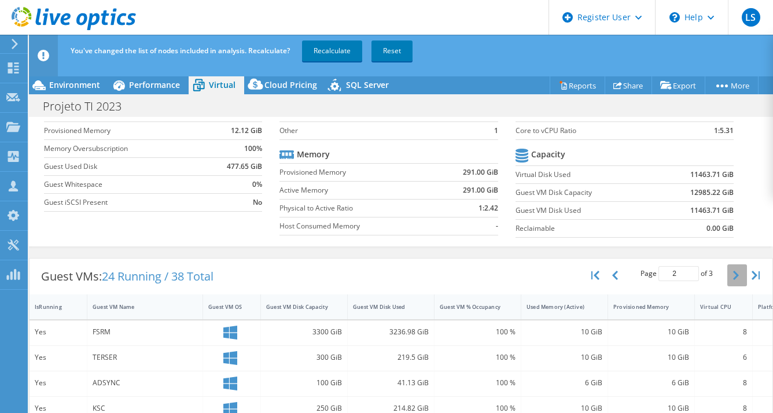
click at [727, 268] on button "button" at bounding box center [737, 275] width 20 height 22
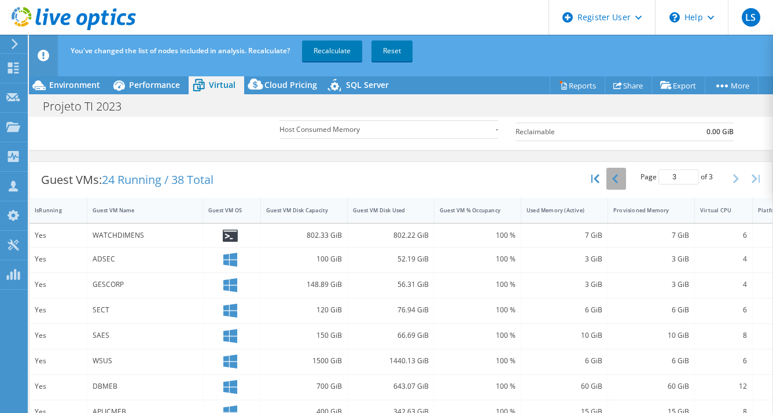
click at [606, 175] on button "button" at bounding box center [616, 179] width 20 height 22
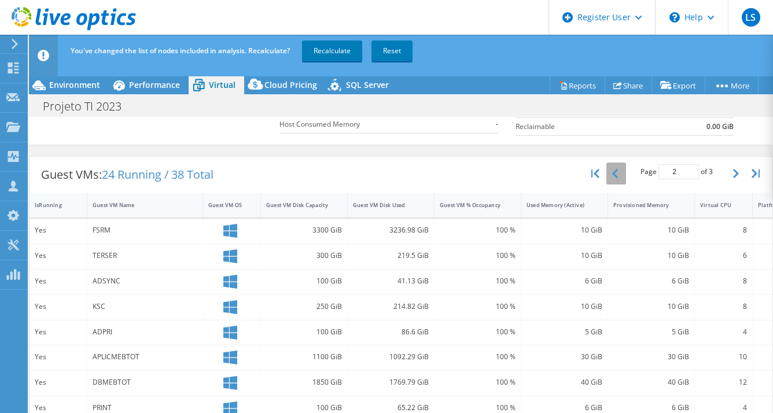
click at [606, 175] on button "button" at bounding box center [616, 174] width 20 height 22
type input "1"
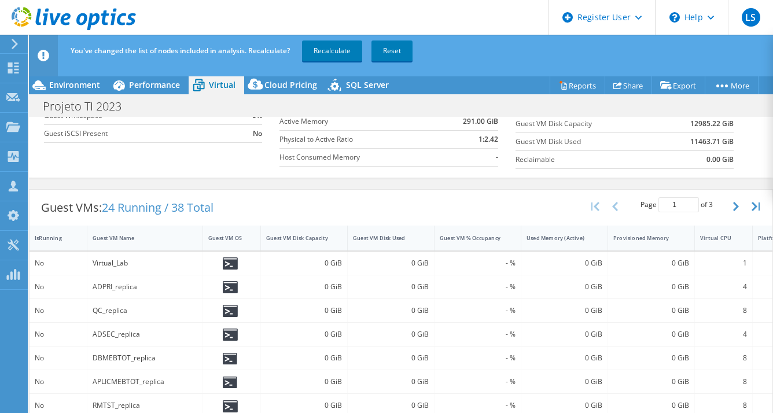
scroll to position [111, 0]
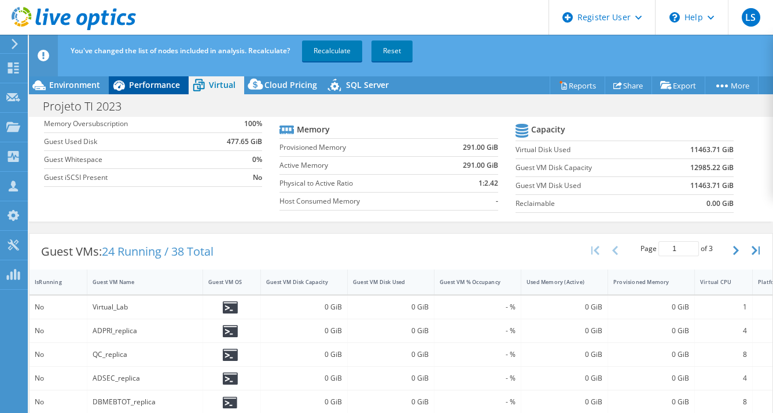
click at [173, 77] on div "Performance" at bounding box center [149, 85] width 80 height 19
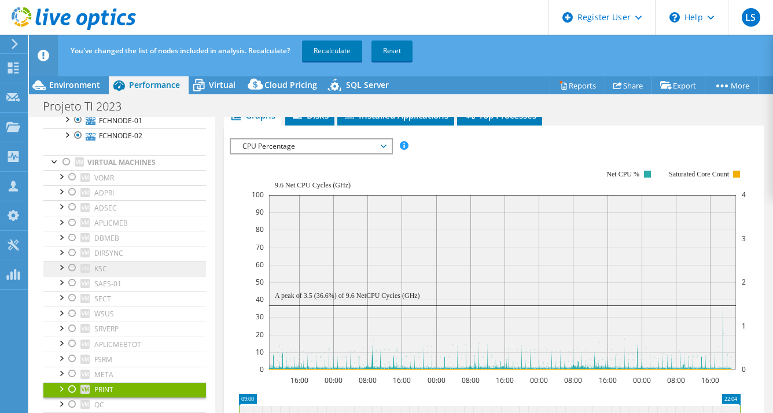
scroll to position [197, 0]
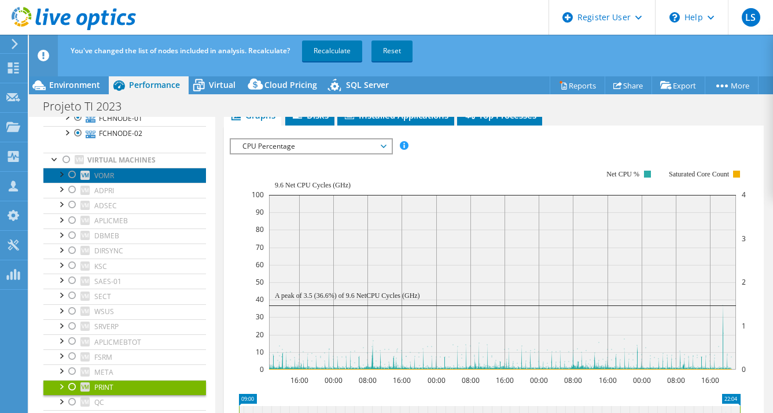
click at [142, 178] on link "VOMR" at bounding box center [124, 175] width 163 height 15
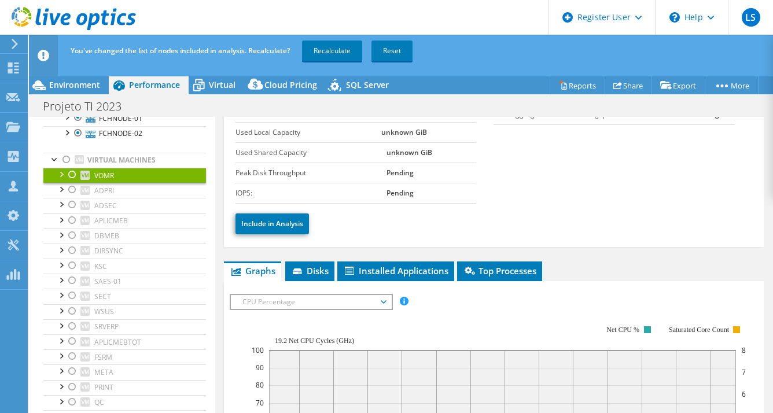
scroll to position [87, 0]
click at [65, 154] on div at bounding box center [67, 160] width 12 height 14
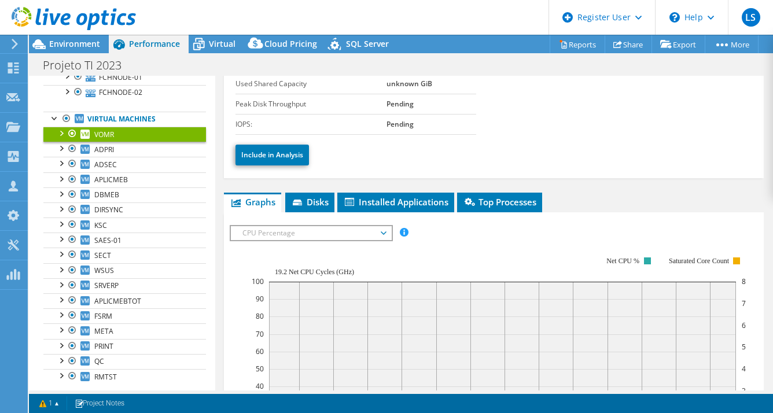
scroll to position [0, 0]
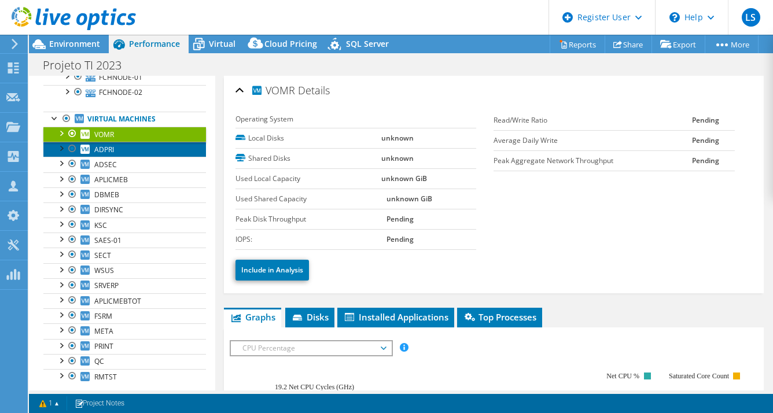
click at [176, 146] on link "ADPRI" at bounding box center [124, 149] width 163 height 15
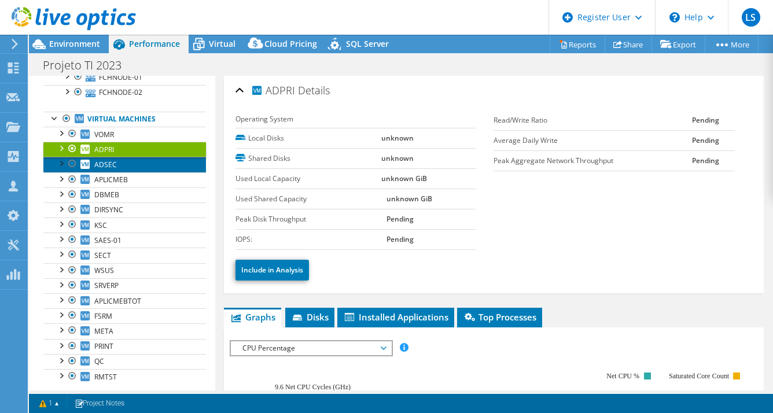
click at [169, 162] on link "ADSEC" at bounding box center [124, 164] width 163 height 15
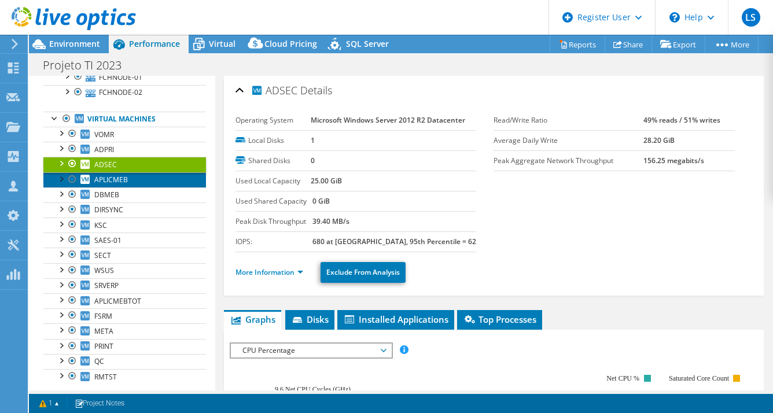
click at [153, 180] on link "APLICMEB" at bounding box center [124, 179] width 163 height 15
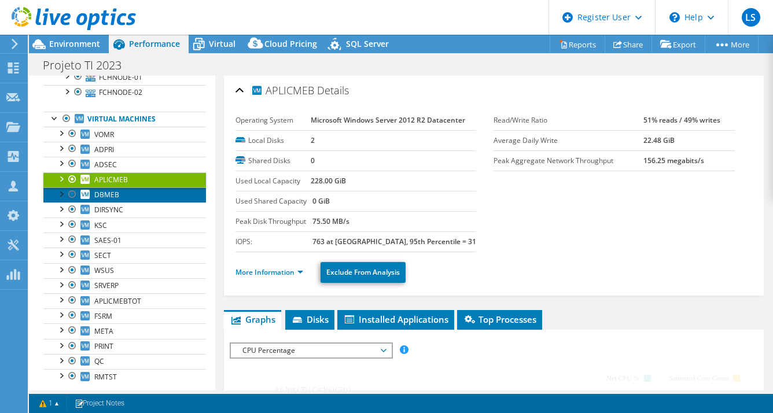
click at [155, 197] on link "DBMEB" at bounding box center [124, 194] width 163 height 15
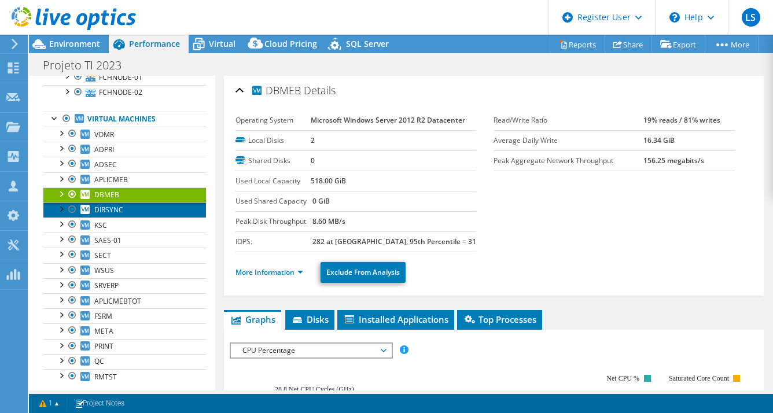
click at [161, 213] on link "DIRSYNC" at bounding box center [124, 209] width 163 height 15
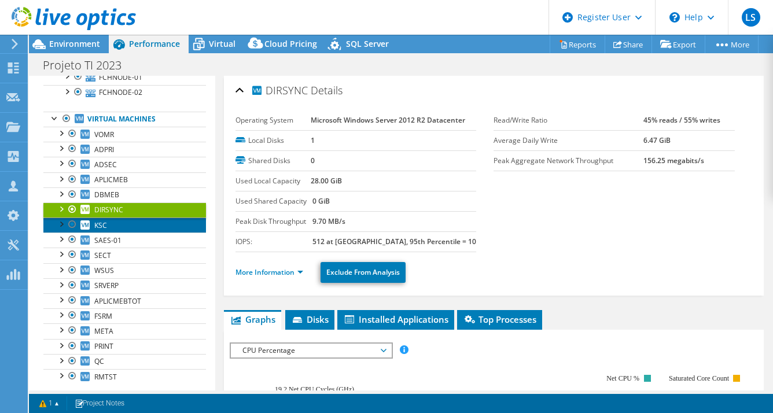
click at [164, 223] on link "KSC" at bounding box center [124, 224] width 163 height 15
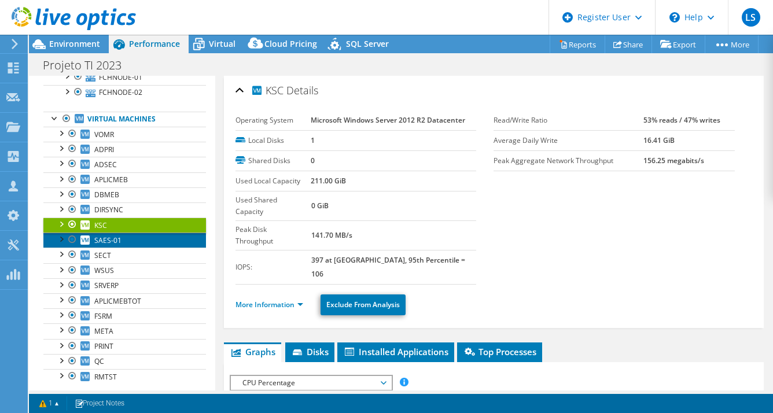
click at [166, 237] on link "SAES-01" at bounding box center [124, 240] width 163 height 15
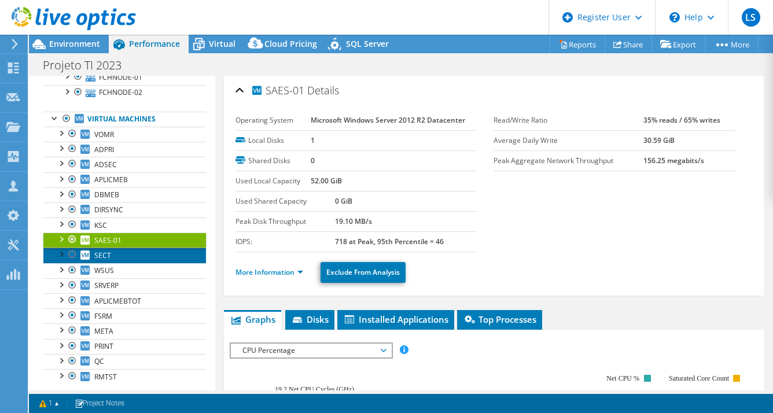
click at [168, 257] on link "SECT" at bounding box center [124, 255] width 163 height 15
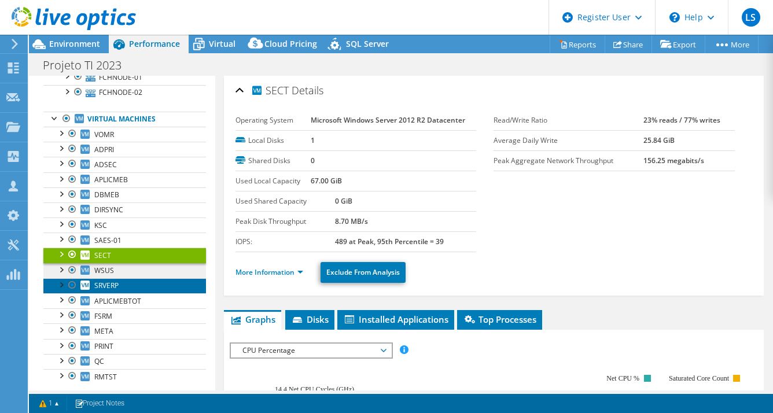
click at [167, 278] on link "SRVERP" at bounding box center [124, 285] width 163 height 15
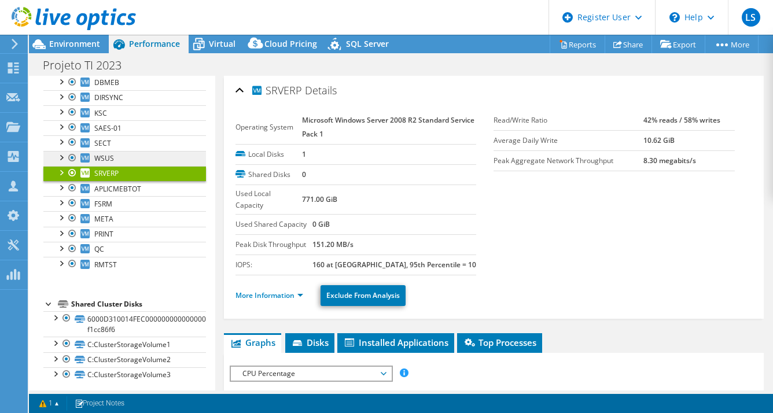
scroll to position [311, 0]
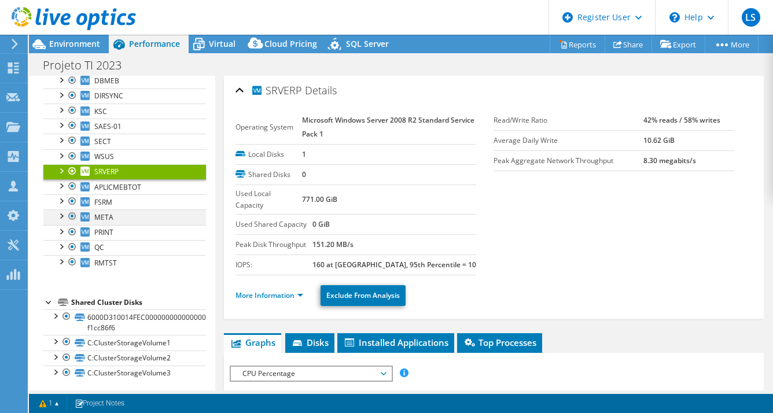
click at [65, 211] on div at bounding box center [61, 215] width 12 height 12
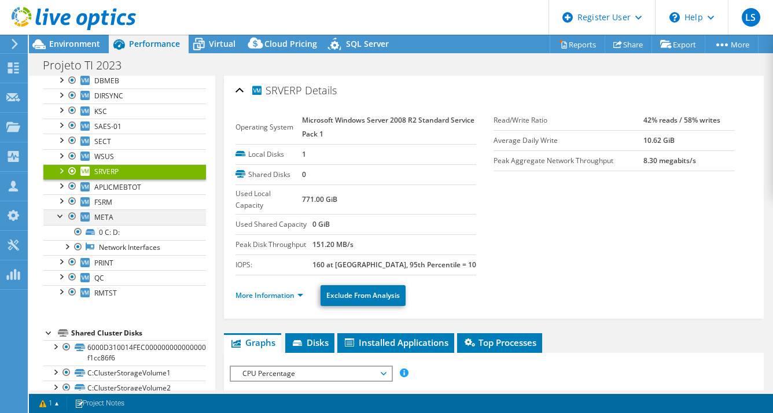
click at [65, 211] on div at bounding box center [61, 215] width 12 height 12
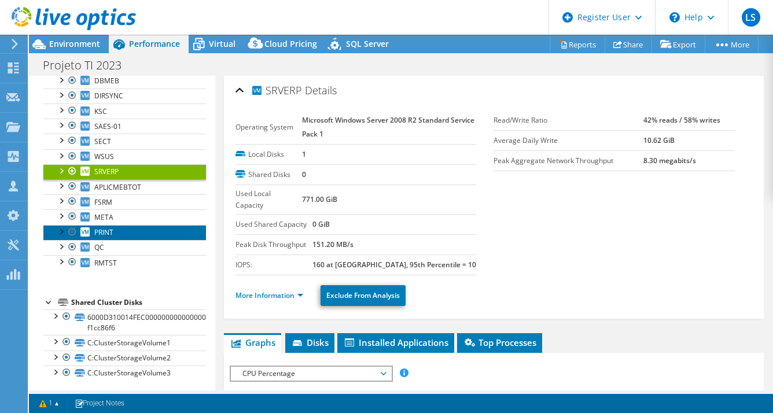
click at [130, 228] on link "PRINT" at bounding box center [124, 232] width 163 height 15
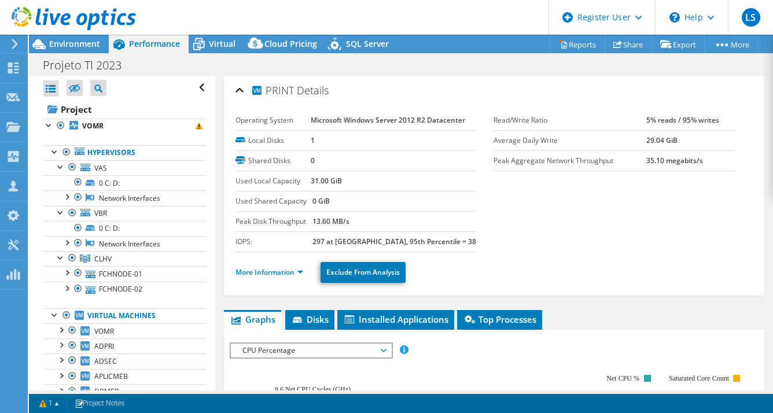
select select "SouthAmerica"
select select "USD"
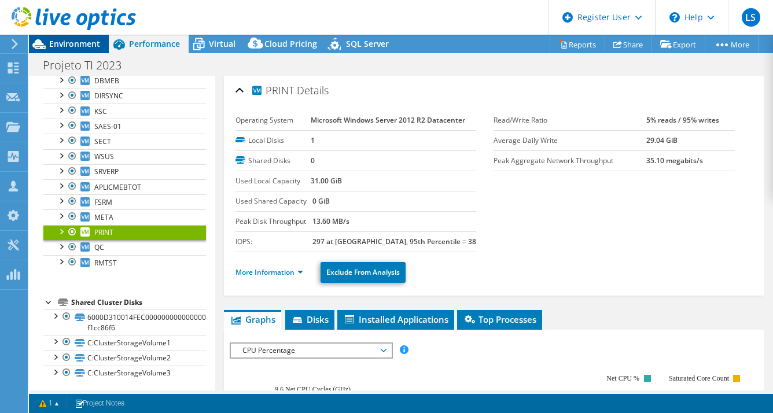
click at [67, 41] on span "Environment" at bounding box center [74, 43] width 51 height 11
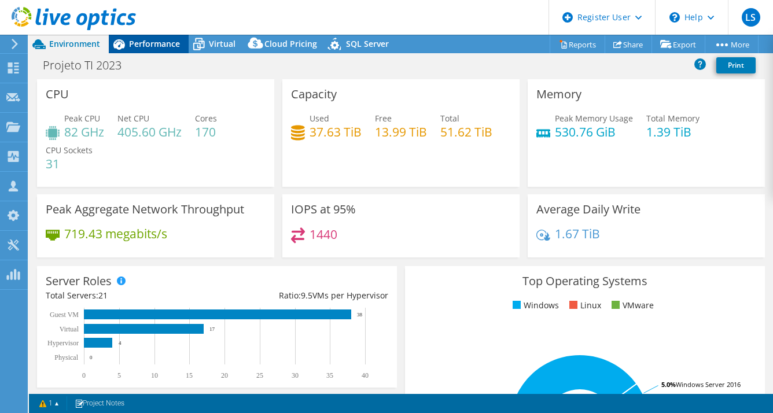
click at [164, 46] on span "Performance" at bounding box center [154, 43] width 51 height 11
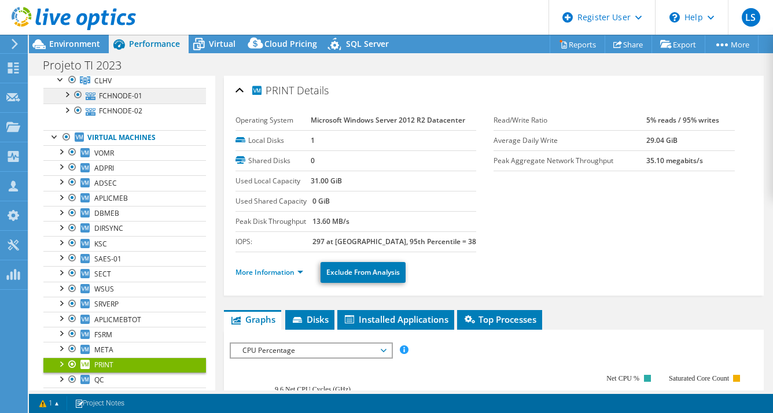
scroll to position [176, 0]
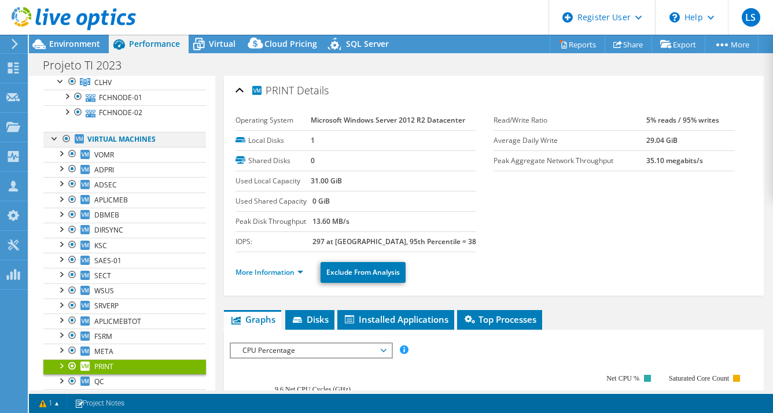
click at [67, 136] on div at bounding box center [67, 139] width 12 height 14
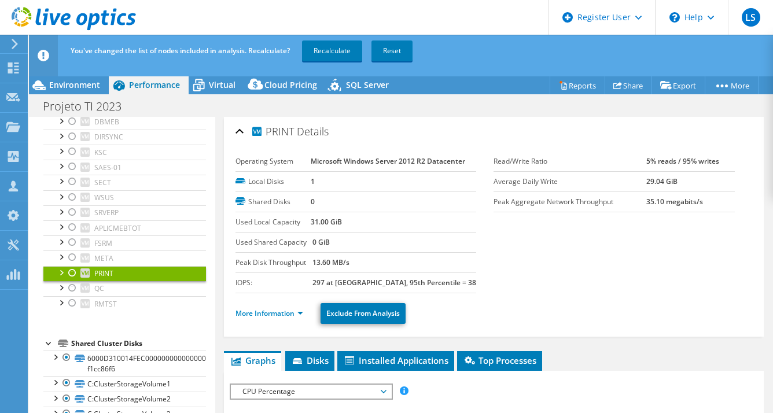
scroll to position [0, 0]
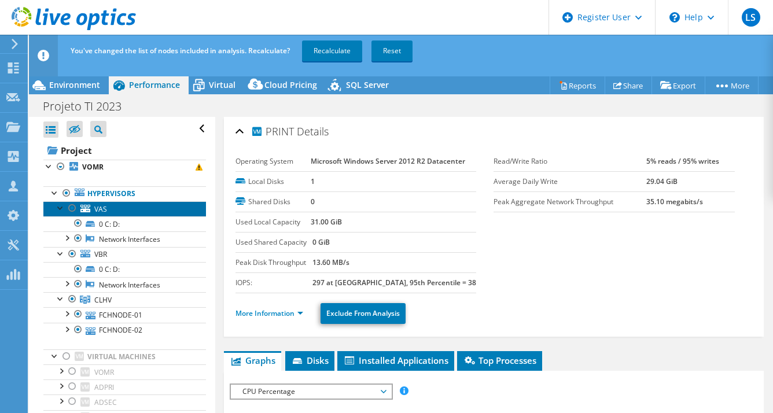
click at [124, 213] on link "VAS" at bounding box center [124, 208] width 163 height 15
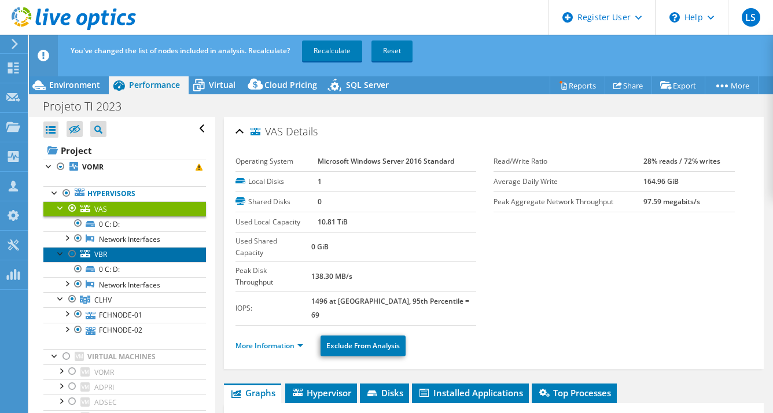
click at [158, 256] on link "VBR" at bounding box center [124, 254] width 163 height 15
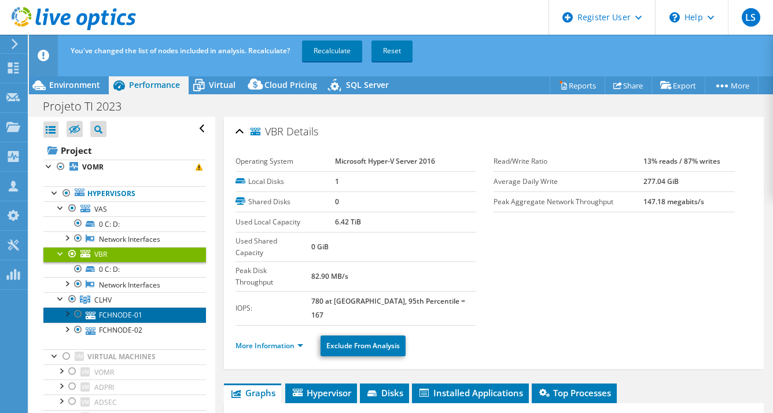
click at [135, 309] on link "FCHNODE-01" at bounding box center [124, 314] width 163 height 15
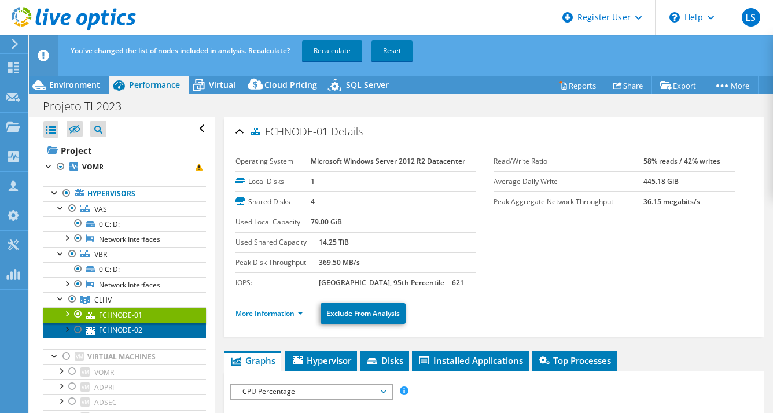
click at [156, 330] on link "FCHNODE-02" at bounding box center [124, 330] width 163 height 15
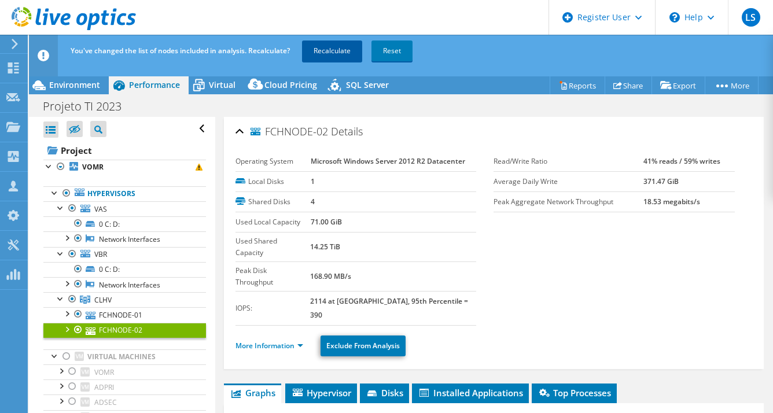
click at [338, 58] on link "Recalculate" at bounding box center [332, 50] width 60 height 21
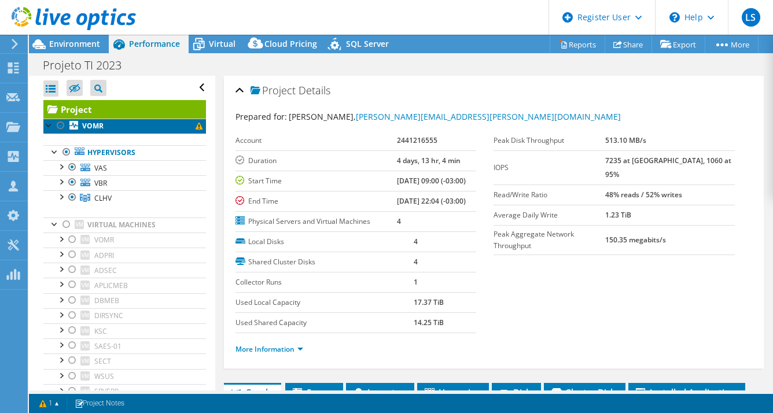
drag, startPoint x: 143, startPoint y: 124, endPoint x: 268, endPoint y: 121, distance: 125.0
click at [143, 124] on link "VOMR" at bounding box center [124, 126] width 163 height 15
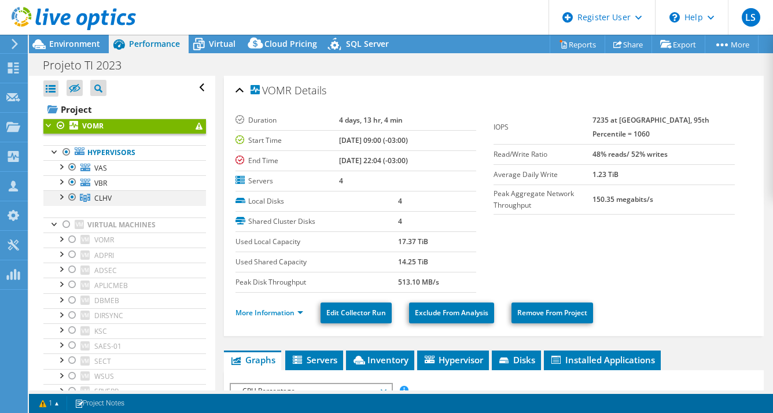
click at [60, 199] on div at bounding box center [61, 196] width 12 height 12
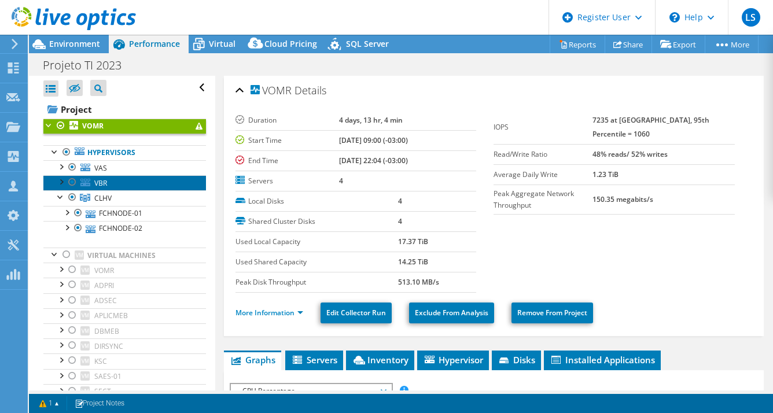
click at [61, 187] on link "VBR" at bounding box center [124, 182] width 163 height 15
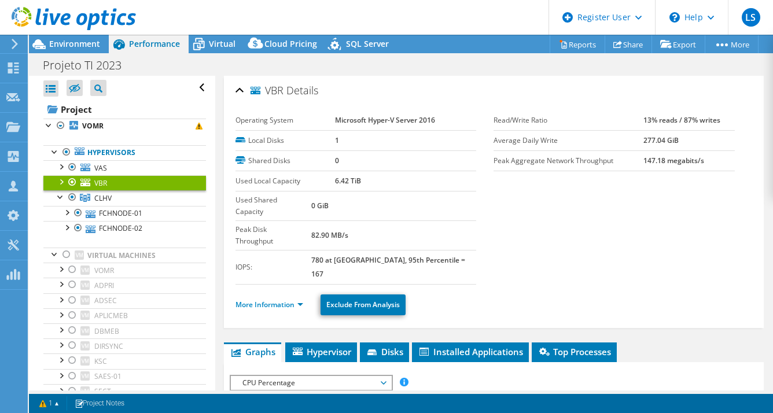
click at [65, 177] on div at bounding box center [61, 181] width 12 height 12
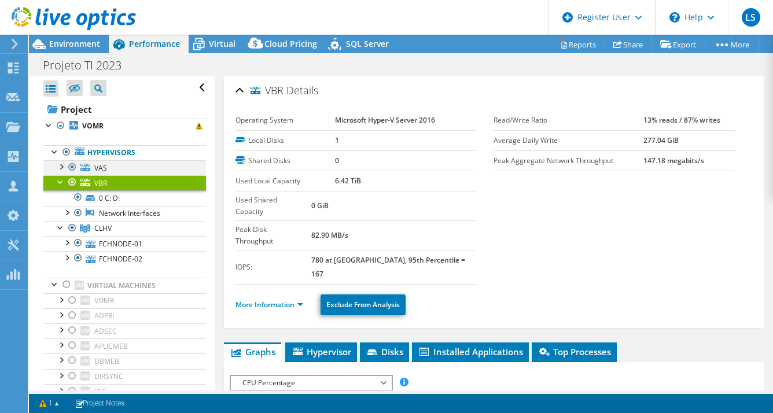
click at [64, 166] on div at bounding box center [61, 166] width 12 height 12
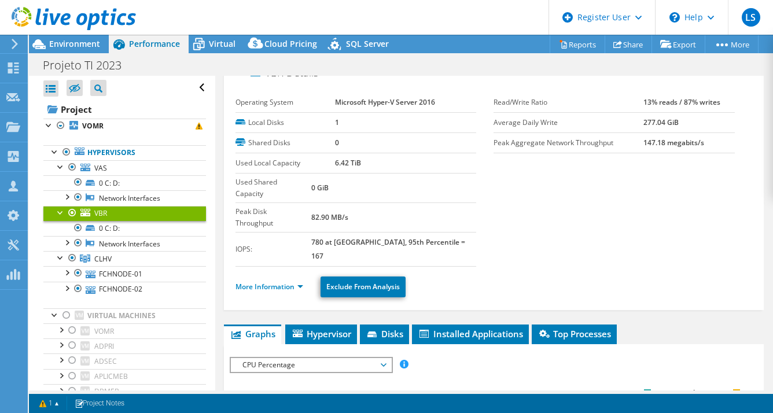
scroll to position [16, 0]
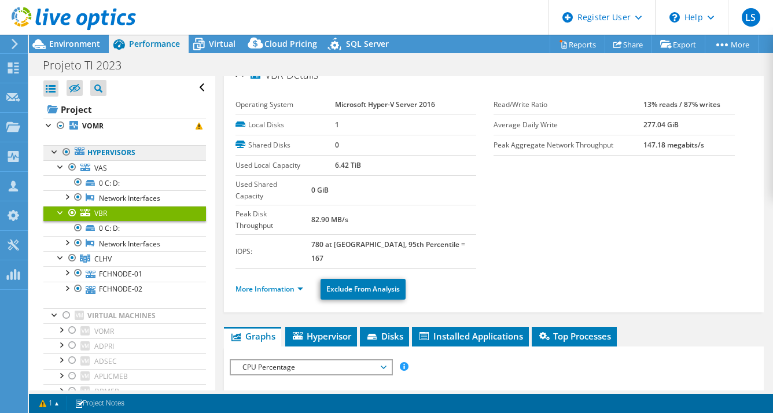
click at [139, 152] on link "Hypervisors" at bounding box center [124, 152] width 163 height 15
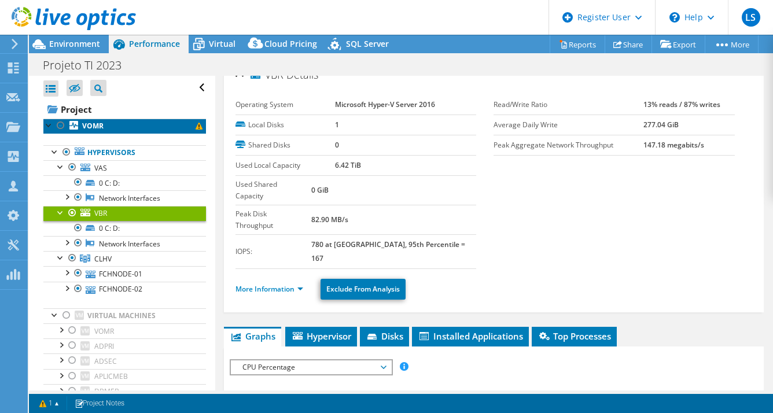
click at [118, 128] on link "VOMR" at bounding box center [124, 126] width 163 height 15
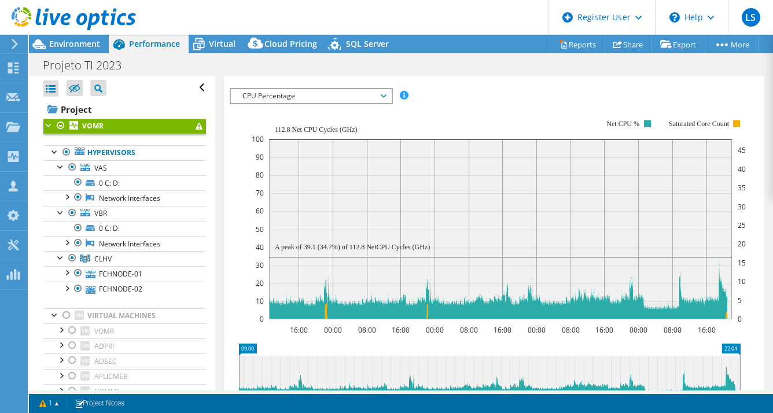
scroll to position [238, 0]
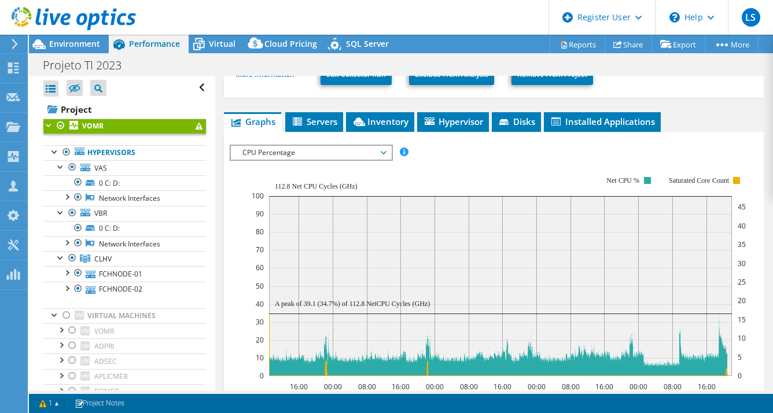
click at [382, 153] on span "CPU Percentage" at bounding box center [311, 153] width 149 height 14
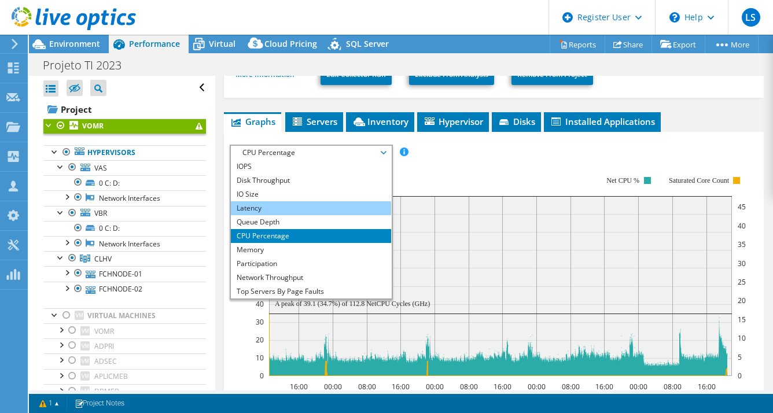
click at [342, 202] on li "Latency" at bounding box center [311, 208] width 160 height 14
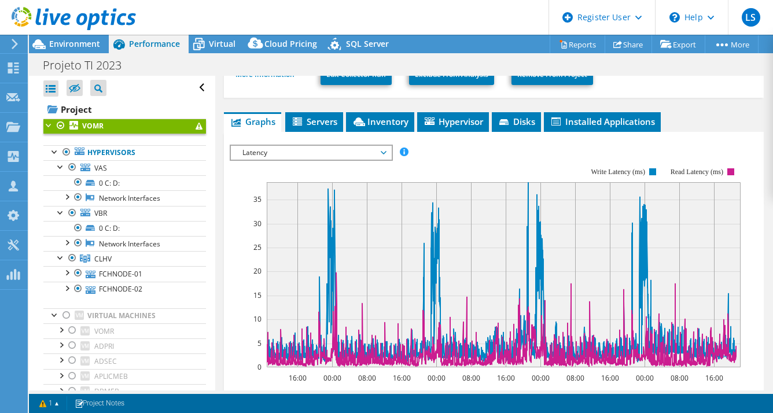
click at [378, 152] on span "Latency" at bounding box center [311, 153] width 149 height 14
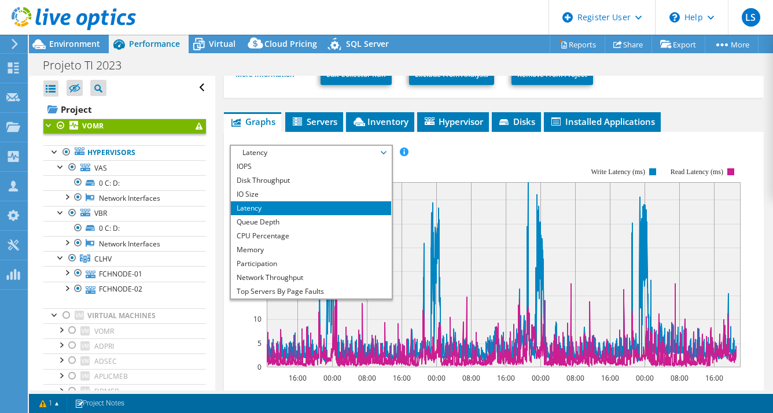
click at [510, 164] on rect at bounding box center [485, 267] width 511 height 231
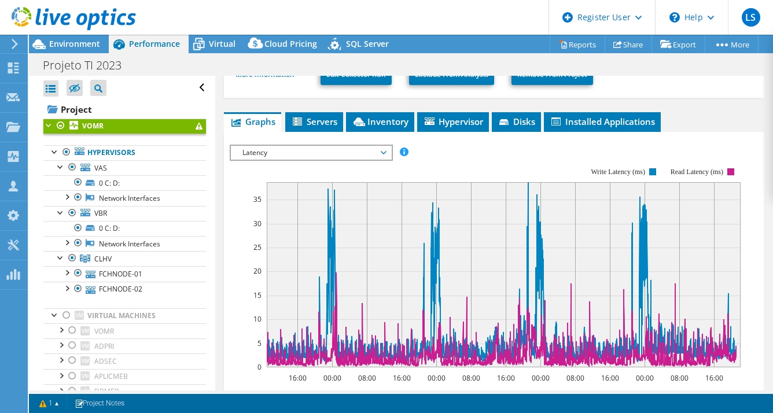
click at [385, 151] on icon at bounding box center [384, 152] width 6 height 3
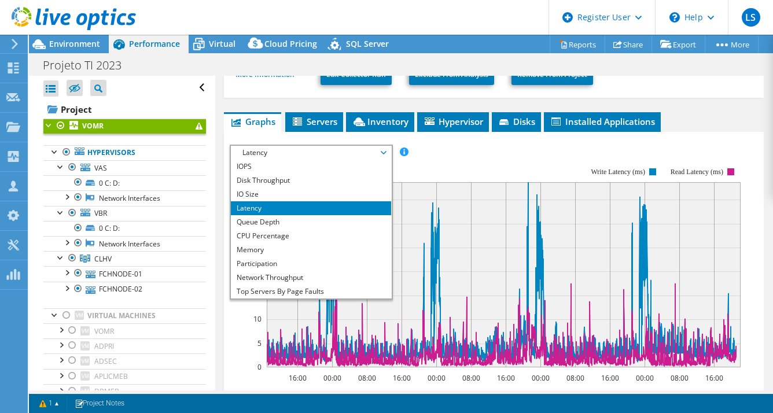
click at [475, 152] on rect at bounding box center [485, 267] width 511 height 231
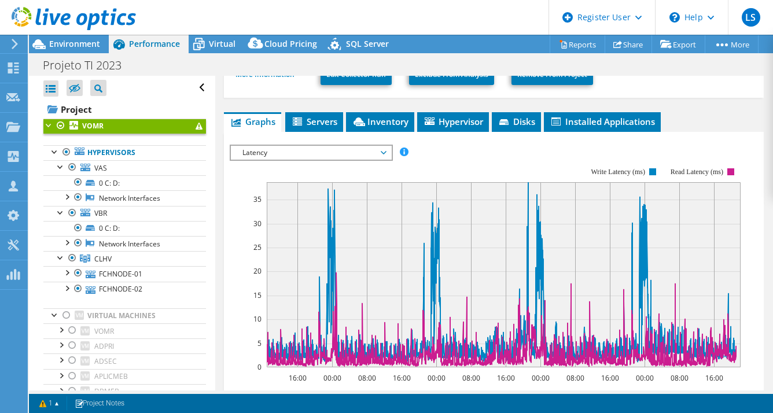
click at [382, 149] on span "Latency" at bounding box center [311, 153] width 149 height 14
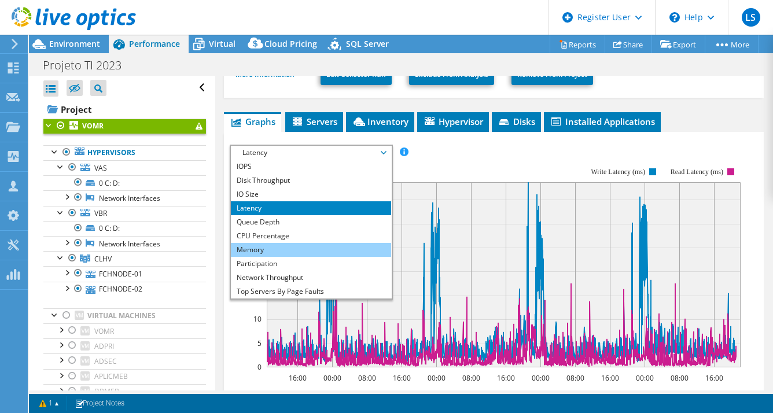
click at [290, 250] on li "Memory" at bounding box center [311, 250] width 160 height 14
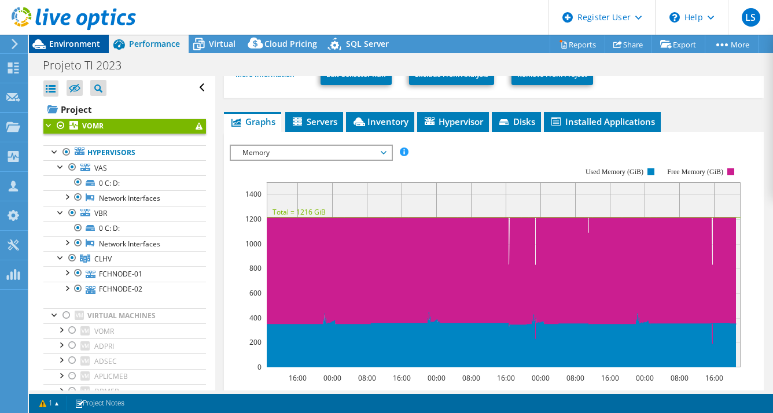
click at [97, 50] on div "Environment" at bounding box center [69, 44] width 80 height 19
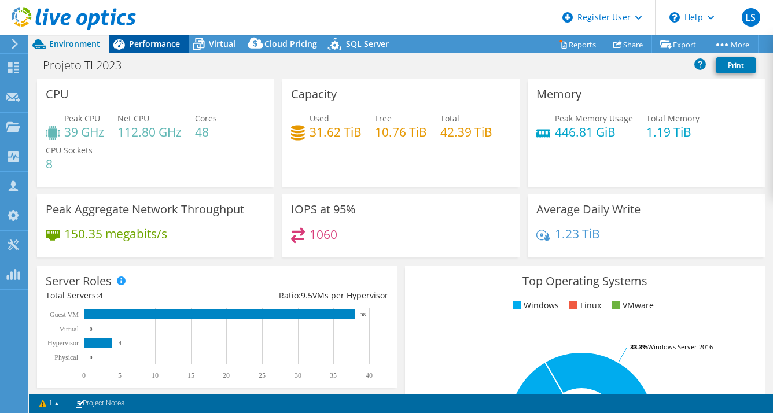
click at [141, 52] on div "Performance" at bounding box center [149, 44] width 80 height 19
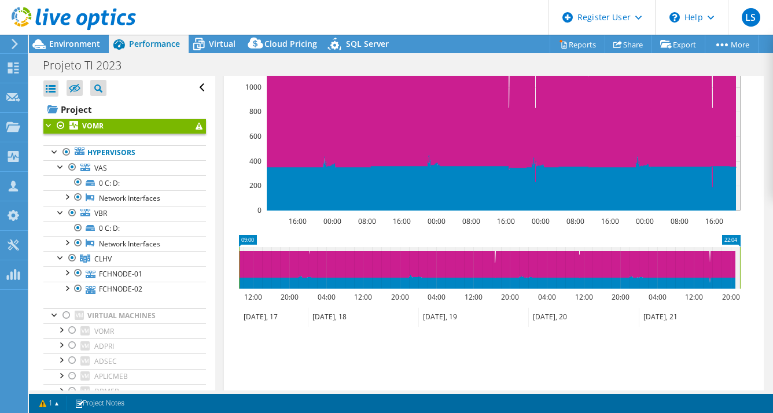
scroll to position [106, 0]
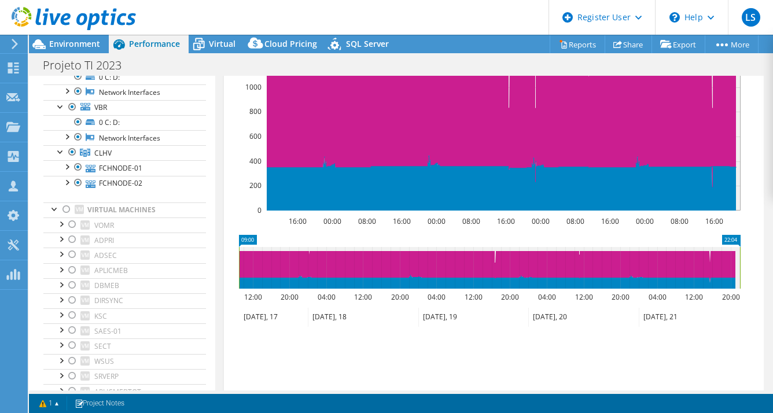
click at [426, 354] on ul "Save Zoom" at bounding box center [491, 350] width 523 height 33
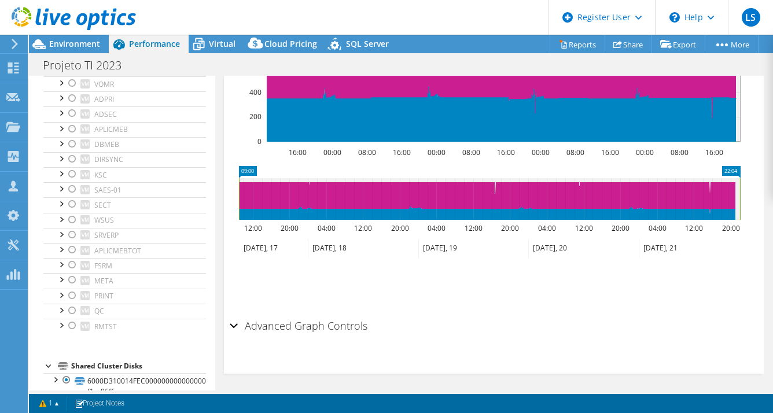
scroll to position [311, 0]
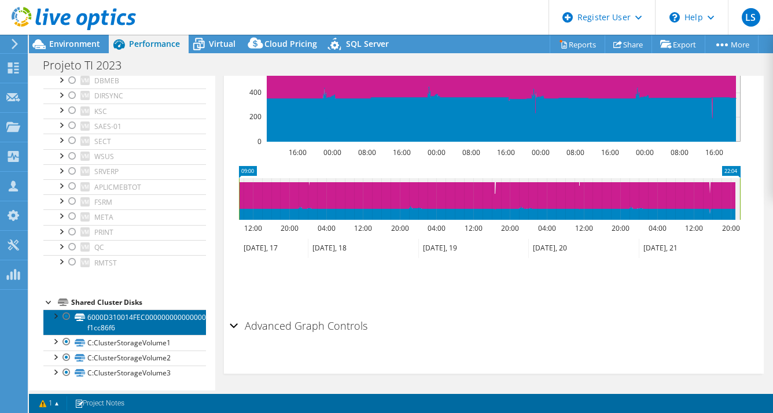
click at [134, 325] on link "6000D310014FEC000000000000000003-f1cc86f6" at bounding box center [124, 321] width 163 height 25
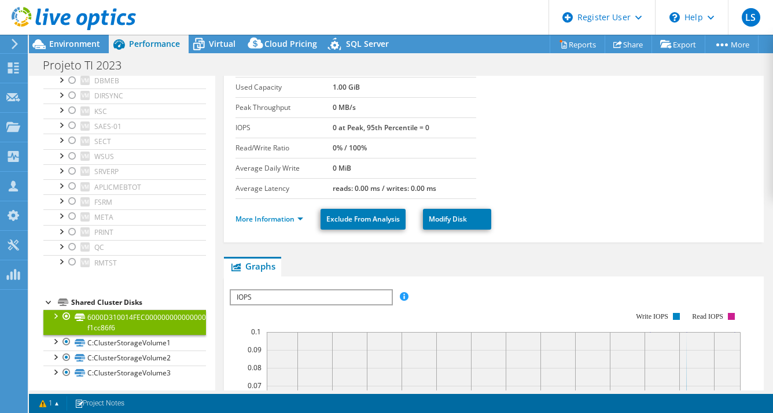
scroll to position [9, 0]
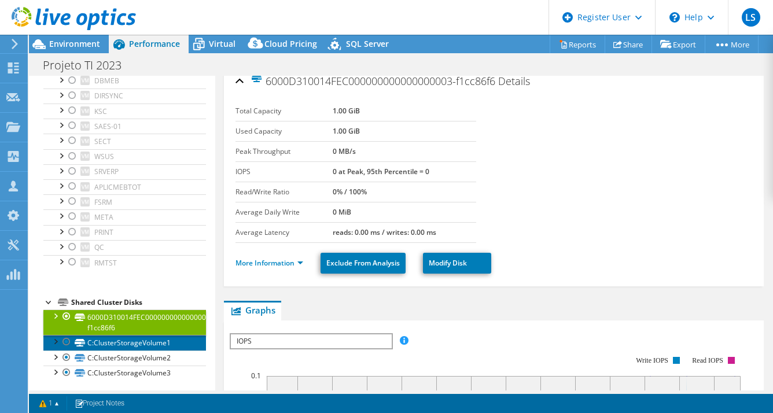
click at [158, 338] on link "C:ClusterStorageVolume1" at bounding box center [124, 342] width 163 height 15
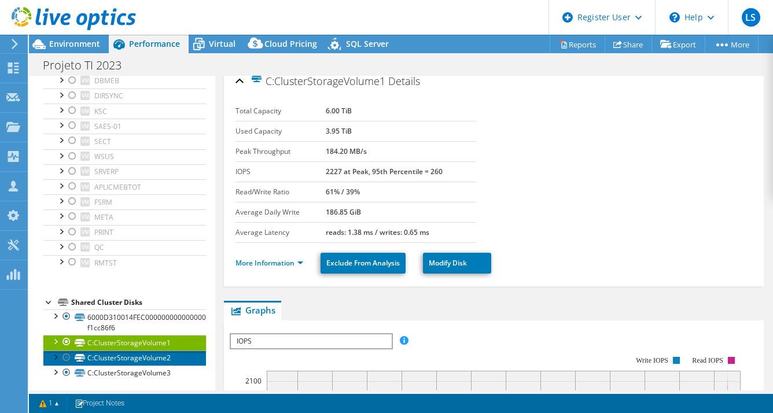
click at [158, 351] on link "C:ClusterStorageVolume2" at bounding box center [124, 358] width 163 height 15
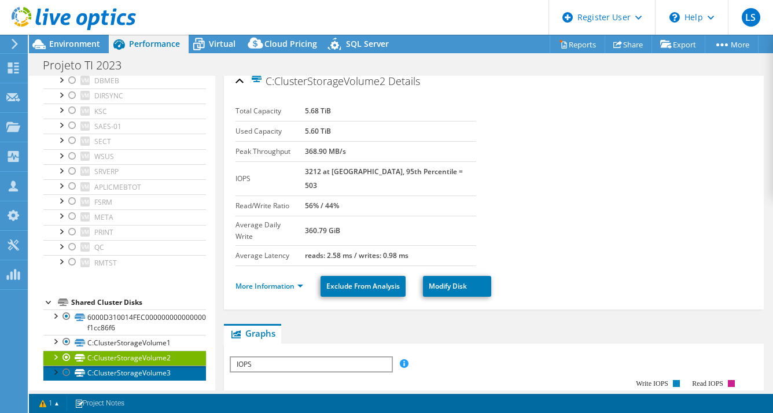
click at [154, 367] on link "C:ClusterStorageVolume3" at bounding box center [124, 373] width 163 height 15
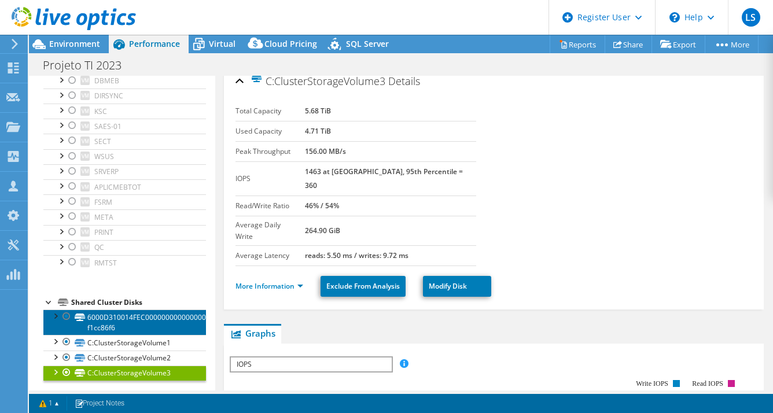
click at [152, 321] on link "6000D310014FEC000000000000000003-f1cc86f6" at bounding box center [124, 321] width 163 height 25
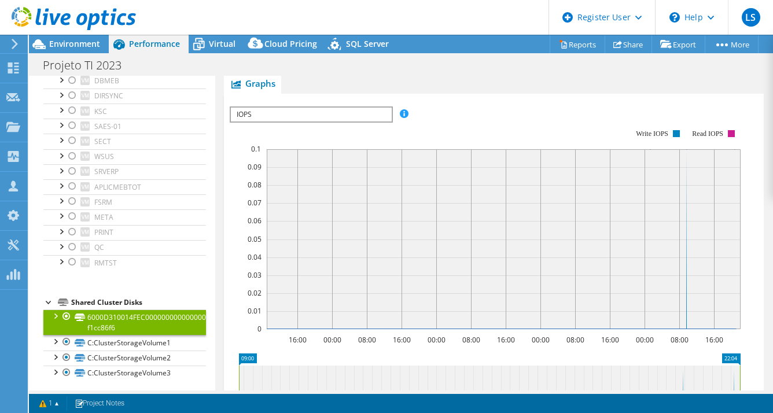
scroll to position [235, 0]
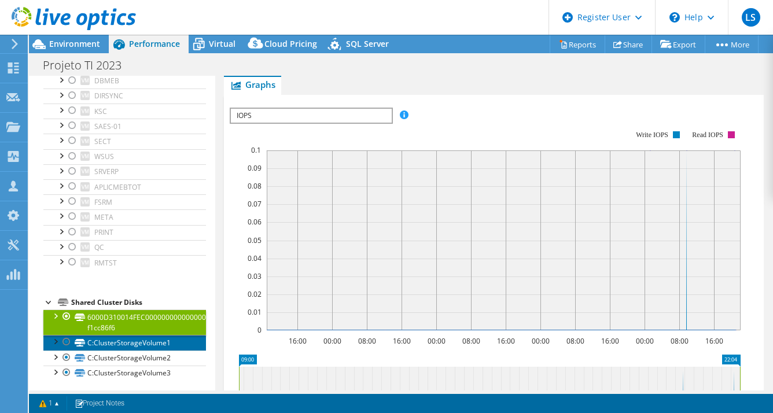
click at [152, 337] on link "C:ClusterStorageVolume1" at bounding box center [124, 342] width 163 height 15
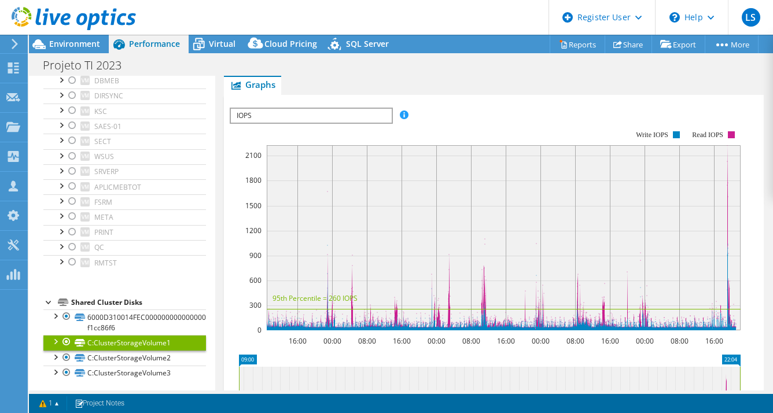
click at [386, 115] on span "IOPS" at bounding box center [311, 116] width 160 height 14
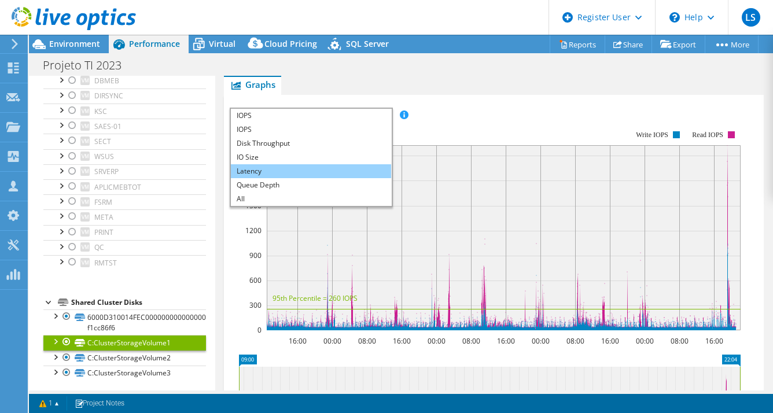
click at [318, 165] on li "Latency" at bounding box center [311, 171] width 160 height 14
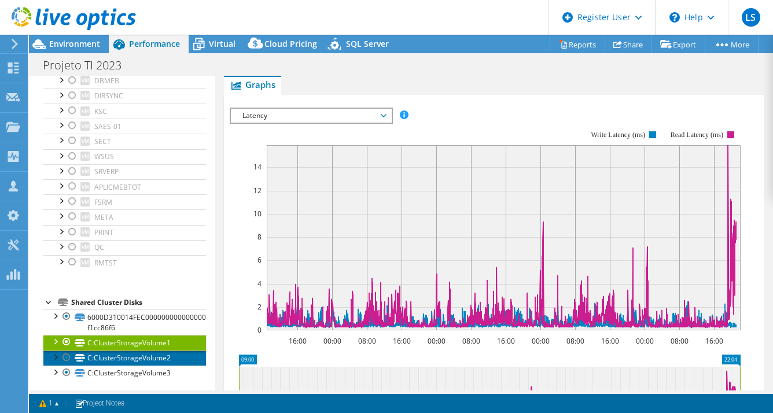
click at [161, 351] on link "C:ClusterStorageVolume2" at bounding box center [124, 358] width 163 height 15
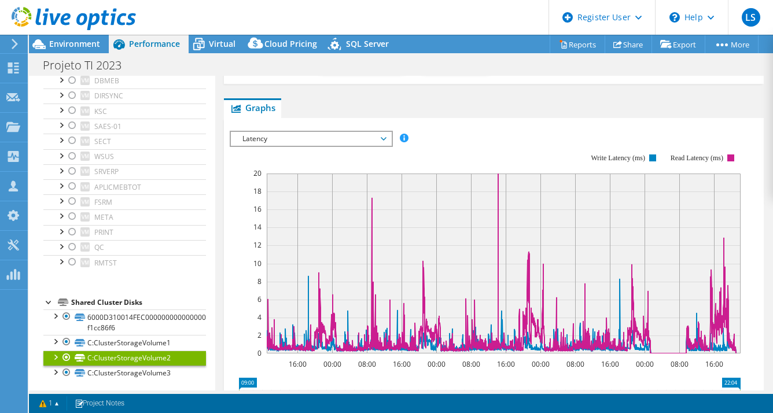
click at [363, 131] on div "Latency IOPS Disk Throughput IO Size Latency Queue Depth CPU Percentage Memory …" at bounding box center [311, 139] width 163 height 16
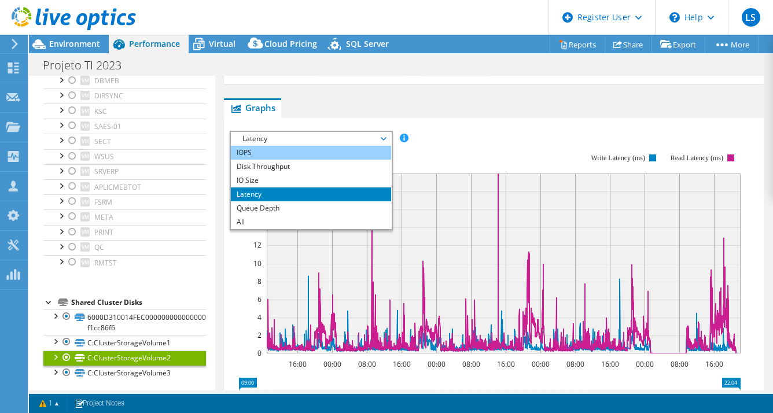
click at [301, 146] on li "IOPS" at bounding box center [311, 153] width 160 height 14
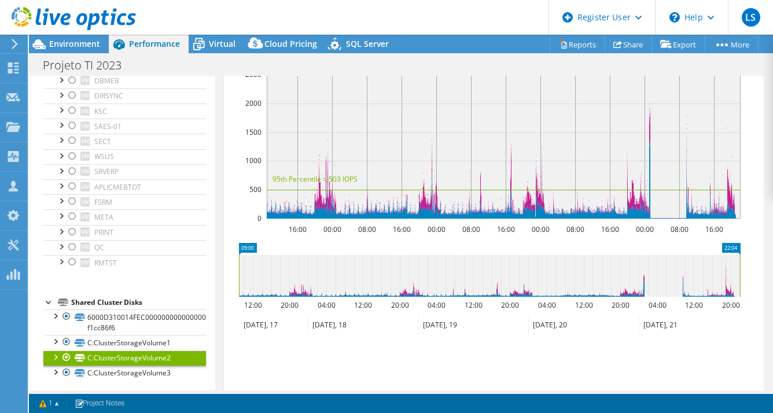
scroll to position [316, 0]
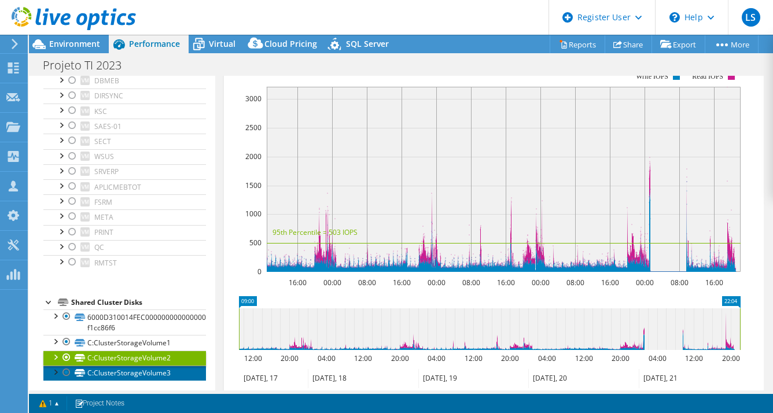
click at [153, 375] on link "C:ClusterStorageVolume3" at bounding box center [124, 373] width 163 height 15
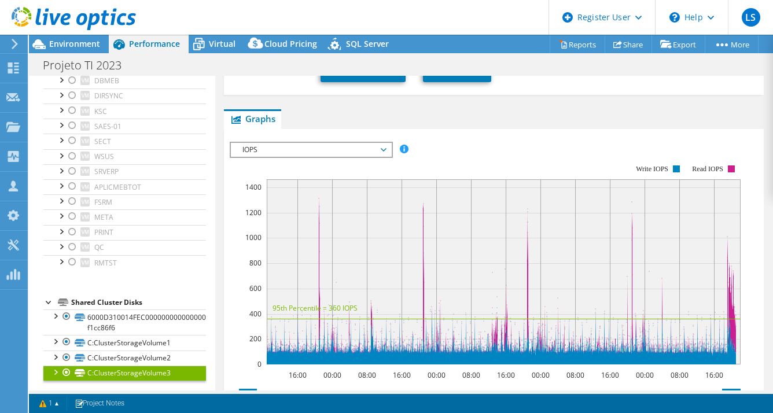
scroll to position [250, 0]
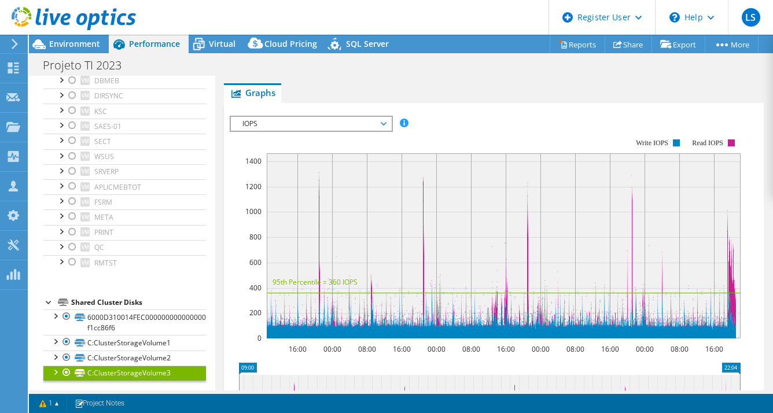
click at [387, 117] on span "IOPS" at bounding box center [311, 124] width 160 height 14
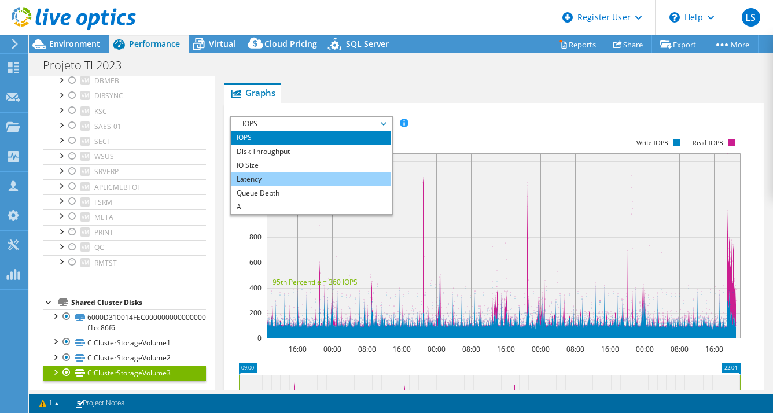
click at [315, 172] on li "Latency" at bounding box center [311, 179] width 160 height 14
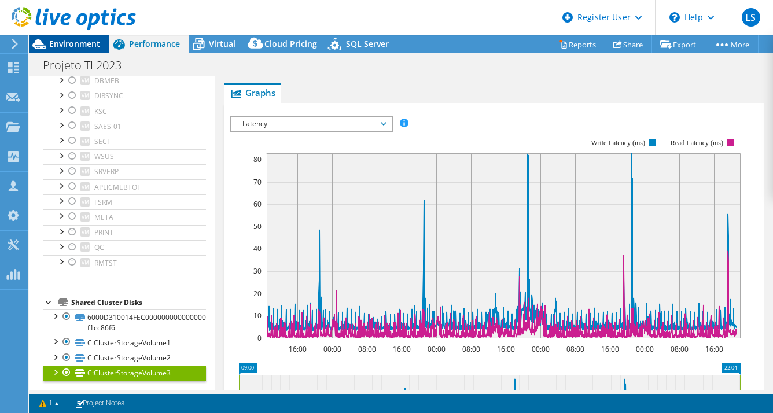
click at [95, 47] on span "Environment" at bounding box center [74, 43] width 51 height 11
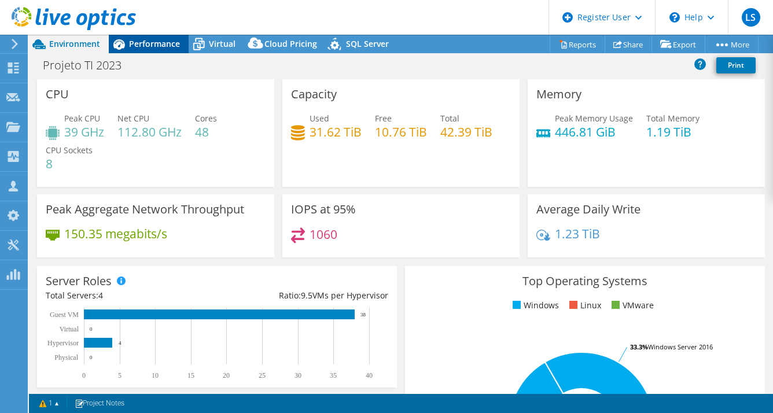
click at [142, 45] on span "Performance" at bounding box center [154, 43] width 51 height 11
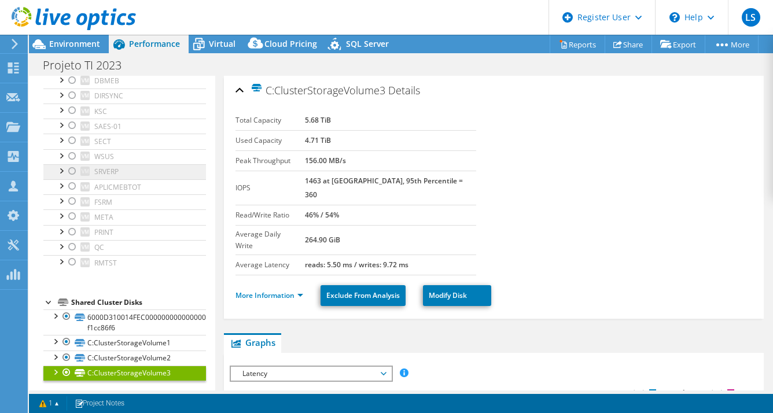
scroll to position [0, 0]
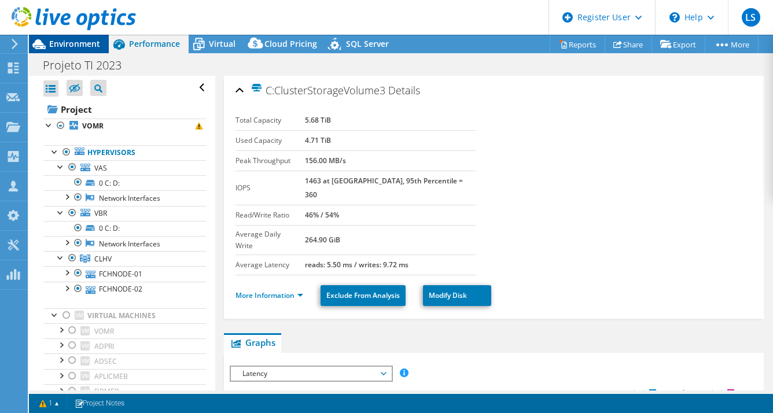
click at [81, 40] on span "Environment" at bounding box center [74, 43] width 51 height 11
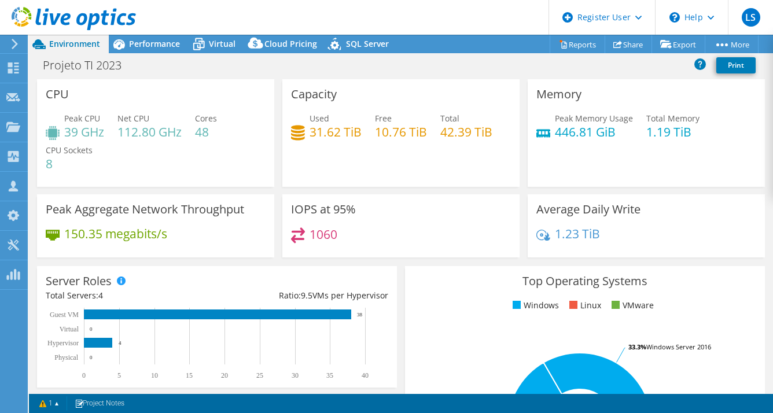
select select "SouthAmerica"
select select "USD"
click at [168, 46] on span "Performance" at bounding box center [154, 43] width 51 height 11
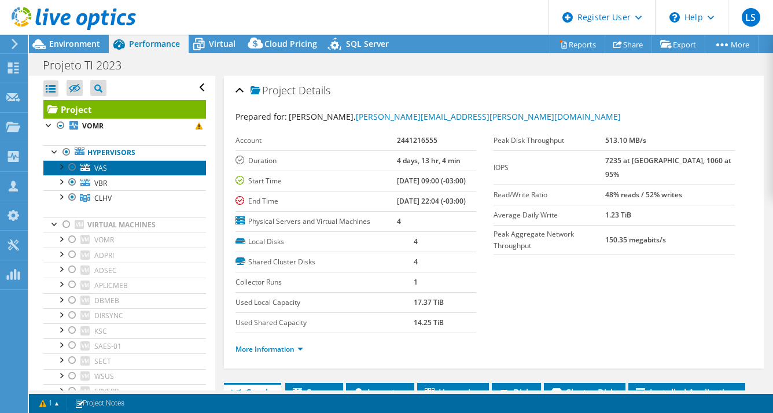
click at [121, 169] on link "VAS" at bounding box center [124, 167] width 163 height 15
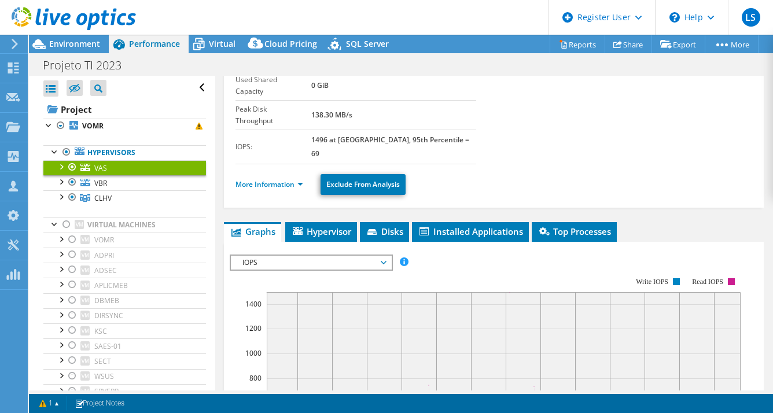
scroll to position [124, 0]
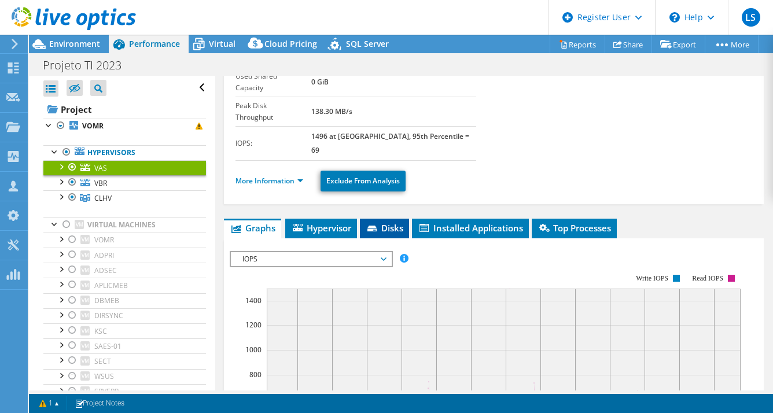
click at [373, 226] on icon at bounding box center [371, 229] width 9 height 6
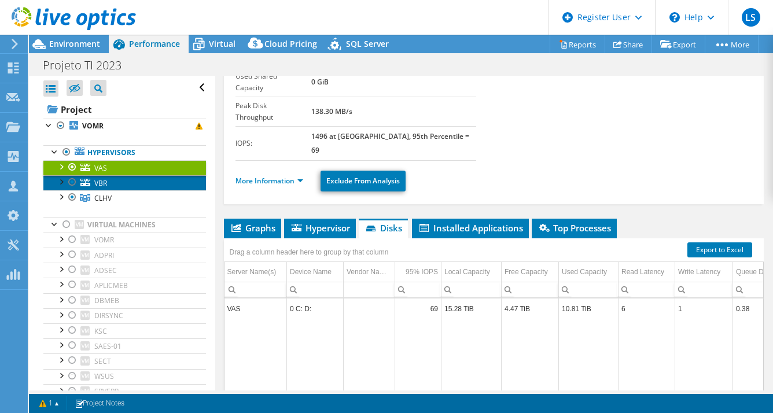
click at [139, 178] on link "VBR" at bounding box center [124, 182] width 163 height 15
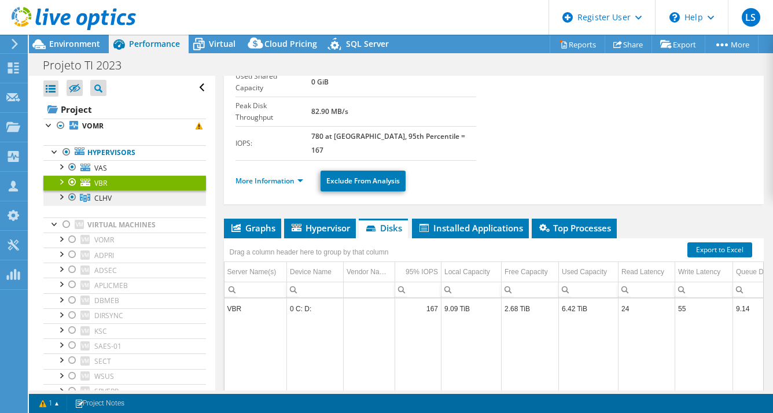
click at [134, 204] on link "CLHV" at bounding box center [124, 197] width 163 height 15
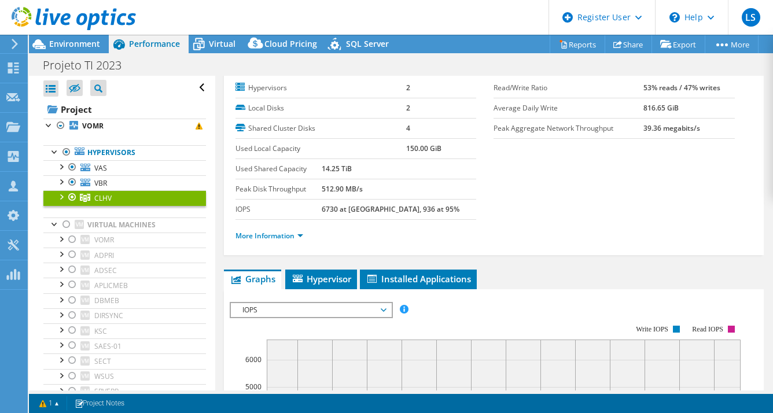
scroll to position [32, 0]
click at [62, 198] on div at bounding box center [61, 196] width 12 height 12
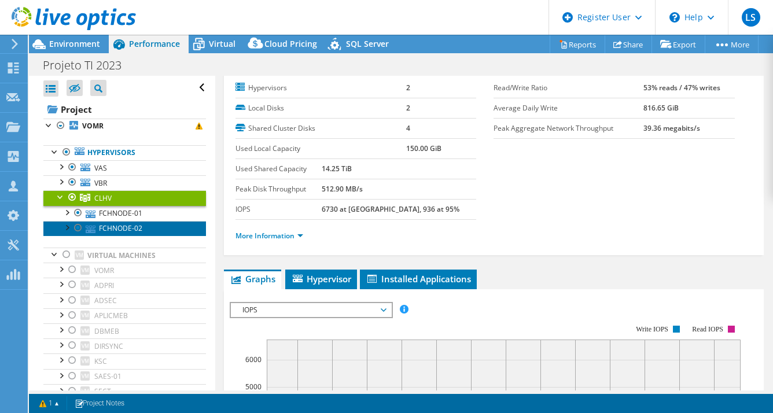
click at [115, 221] on link "FCHNODE-02" at bounding box center [124, 228] width 163 height 15
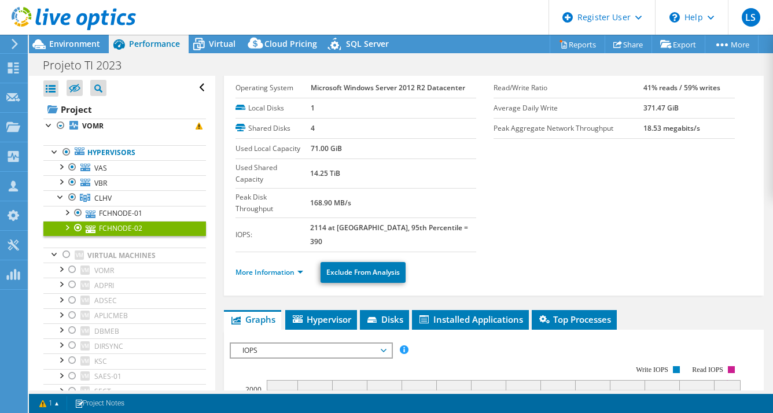
scroll to position [67, 0]
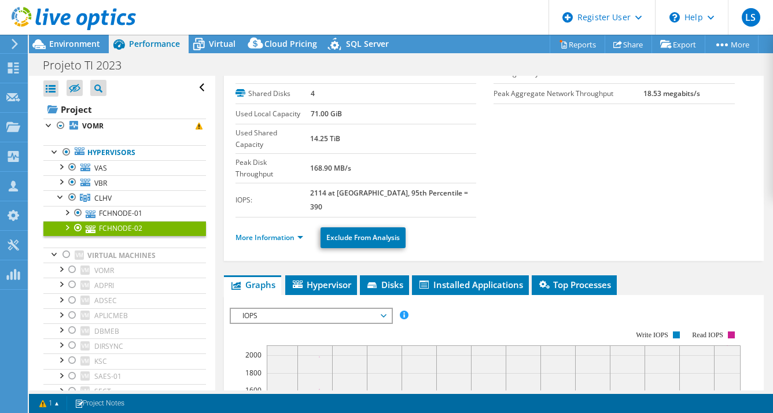
click at [384, 275] on li "Disks" at bounding box center [384, 285] width 49 height 20
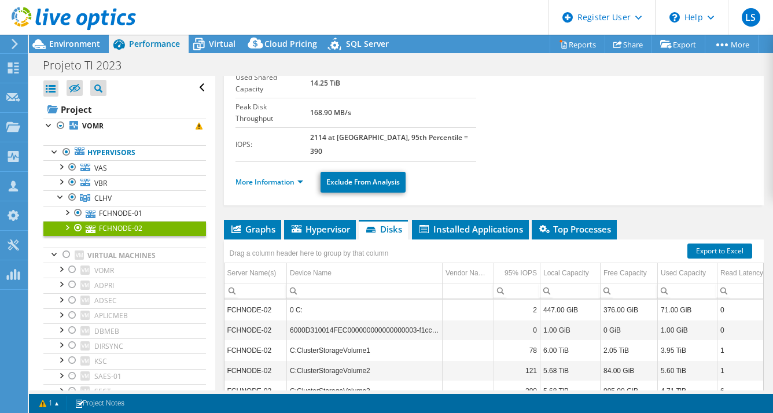
scroll to position [137, 0]
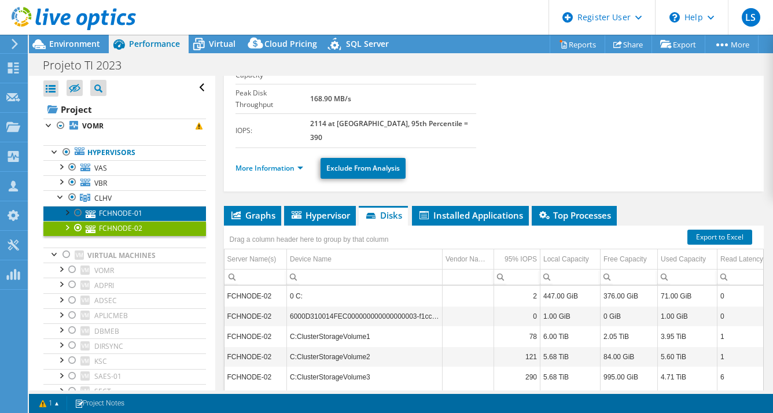
click at [142, 209] on link "FCHNODE-01" at bounding box center [124, 213] width 163 height 15
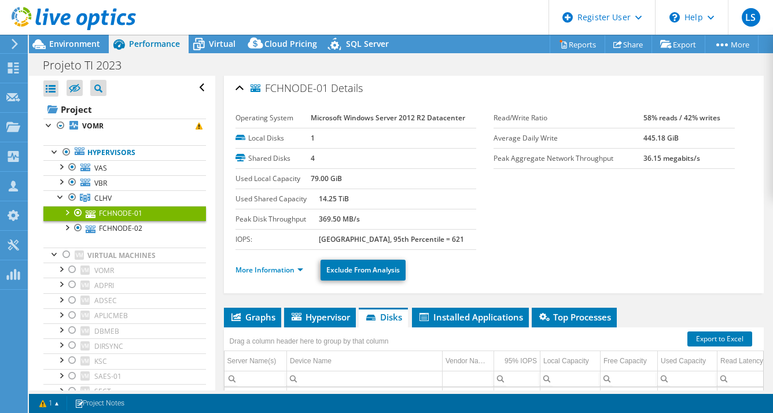
scroll to position [0, 0]
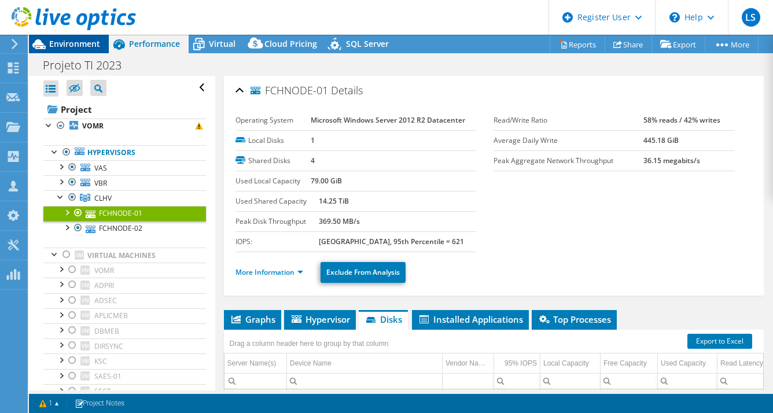
click at [79, 47] on span "Environment" at bounding box center [74, 43] width 51 height 11
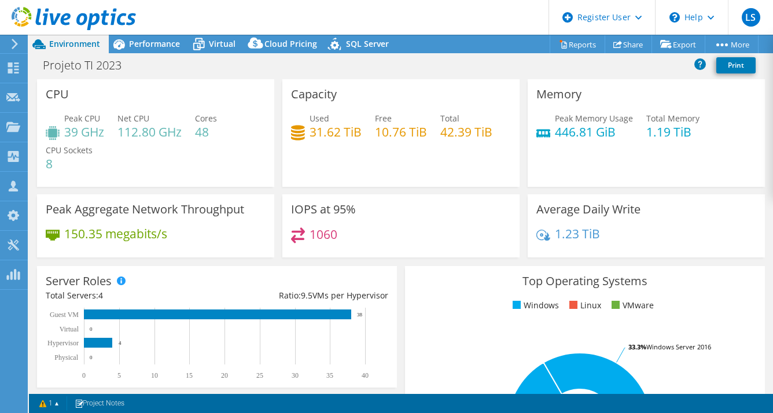
click at [453, 89] on div "Capacity Used 31.62 TiB Free 10.76 TiB Total 42.39 TiB" at bounding box center [400, 133] width 237 height 108
click at [160, 45] on span "Performance" at bounding box center [154, 43] width 51 height 11
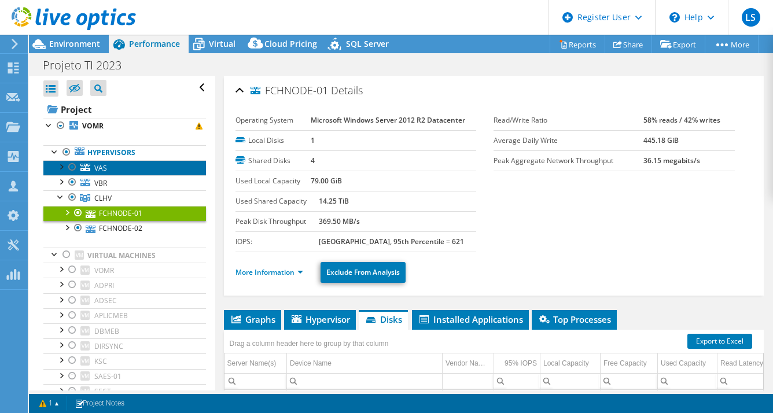
click at [126, 168] on link "VAS" at bounding box center [124, 167] width 163 height 15
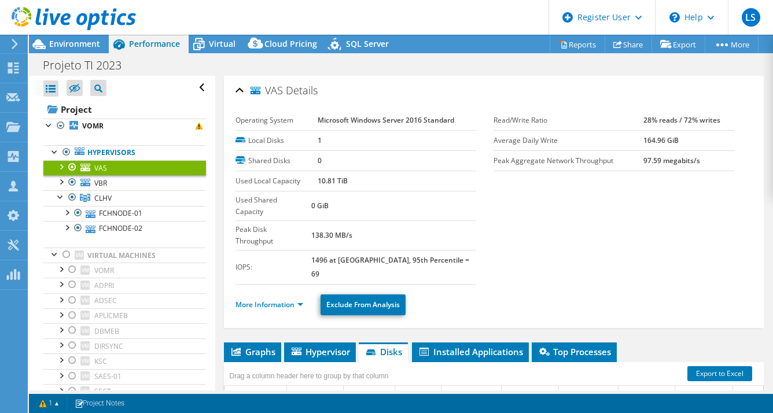
scroll to position [14, 0]
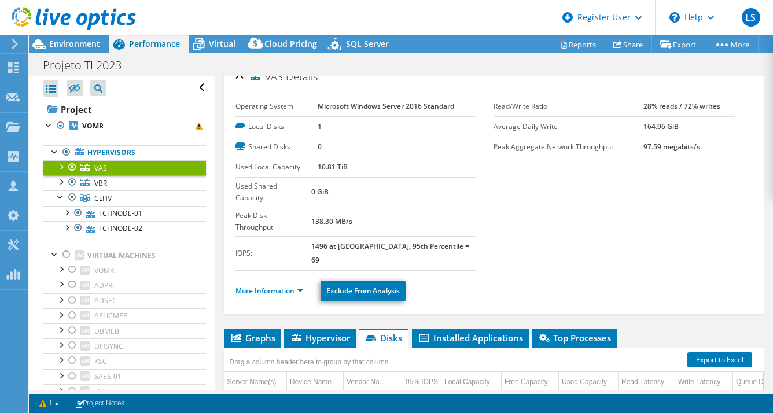
click at [273, 271] on div "More Information Exclude From Analysis" at bounding box center [493, 291] width 517 height 40
click at [272, 286] on link "More Information" at bounding box center [269, 291] width 68 height 10
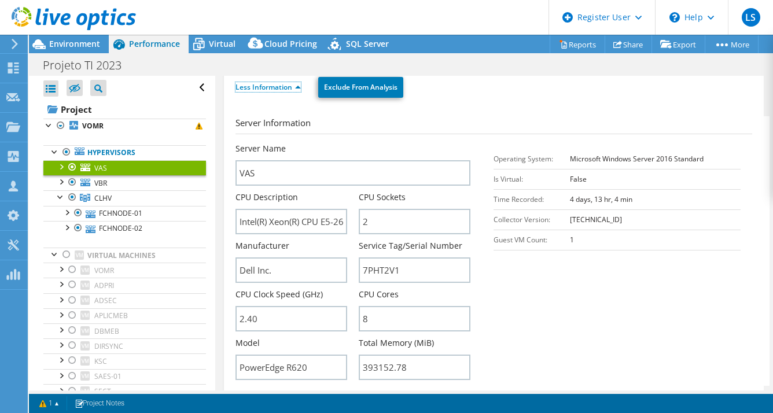
scroll to position [221, 0]
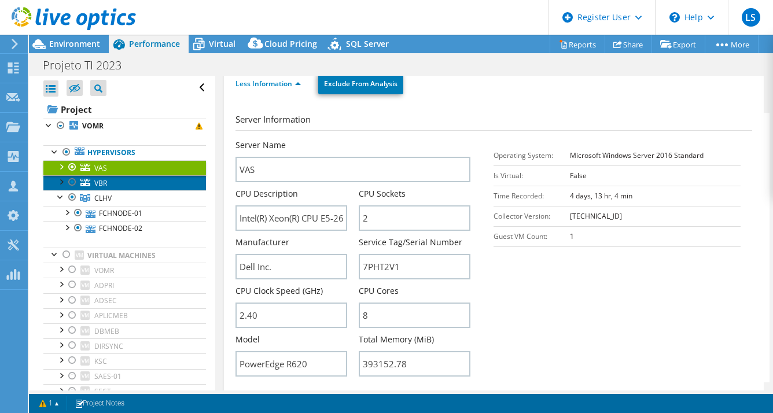
click at [132, 186] on link "VBR" at bounding box center [124, 182] width 163 height 15
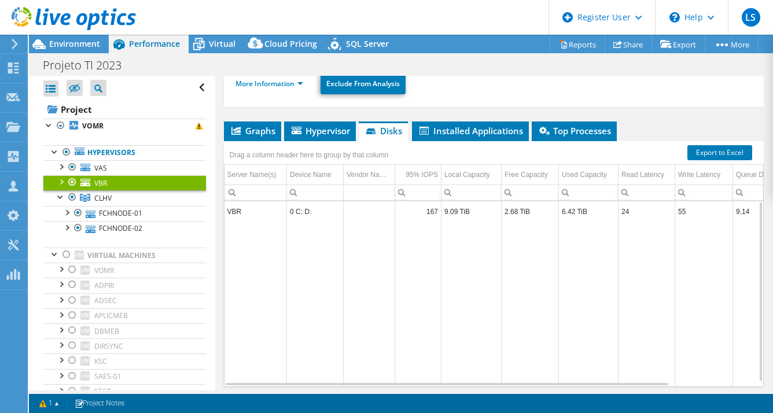
scroll to position [41, 0]
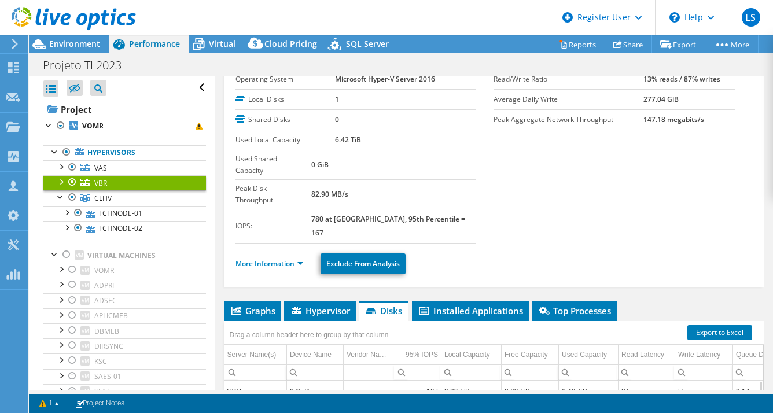
click at [278, 259] on link "More Information" at bounding box center [269, 264] width 68 height 10
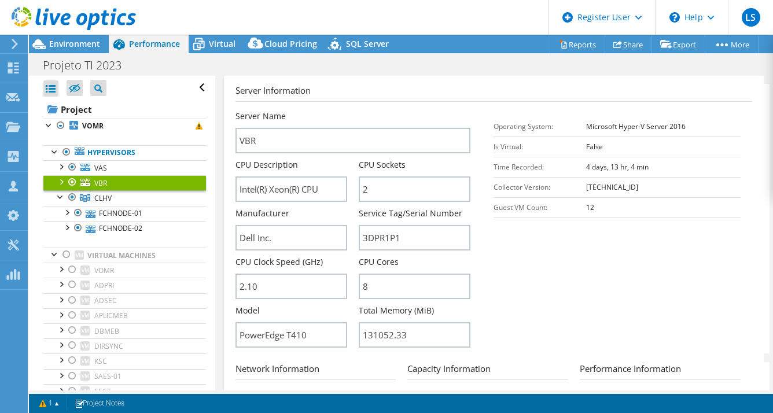
scroll to position [250, 0]
click at [145, 216] on link "FCHNODE-01" at bounding box center [124, 213] width 163 height 15
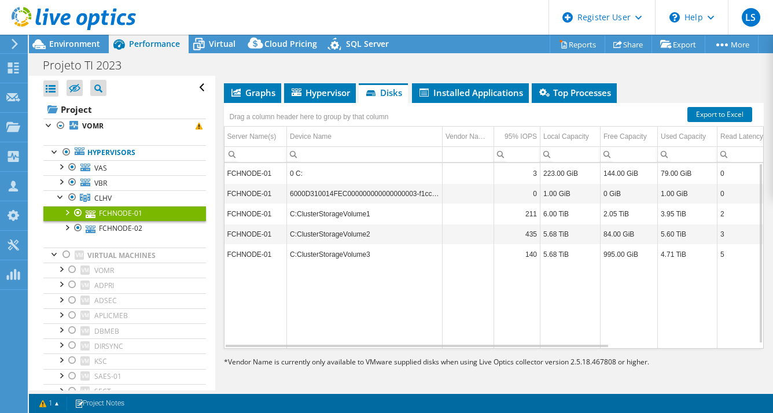
scroll to position [83, 0]
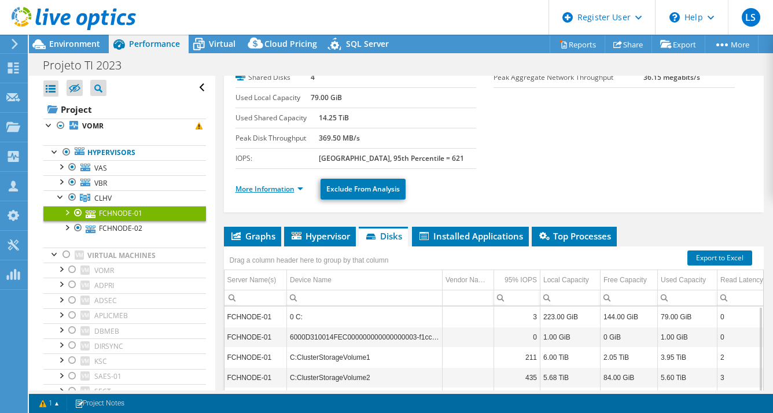
click at [279, 188] on link "More Information" at bounding box center [269, 189] width 68 height 10
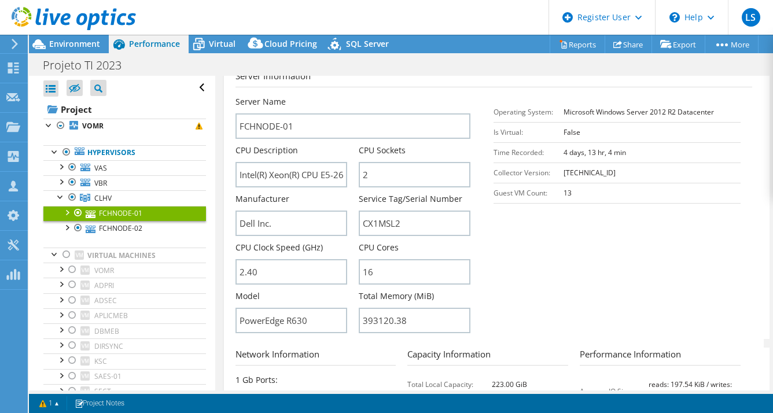
scroll to position [234, 0]
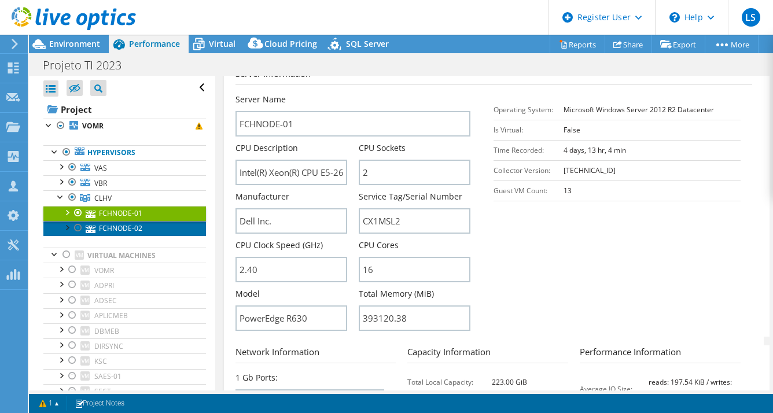
click at [134, 226] on link "FCHNODE-02" at bounding box center [124, 228] width 163 height 15
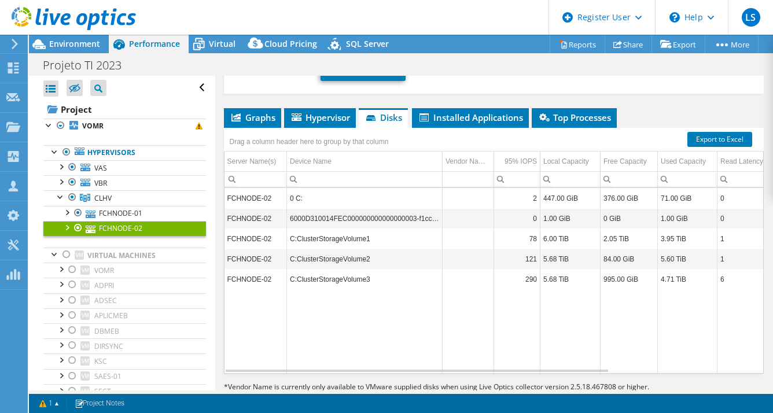
scroll to position [0, 0]
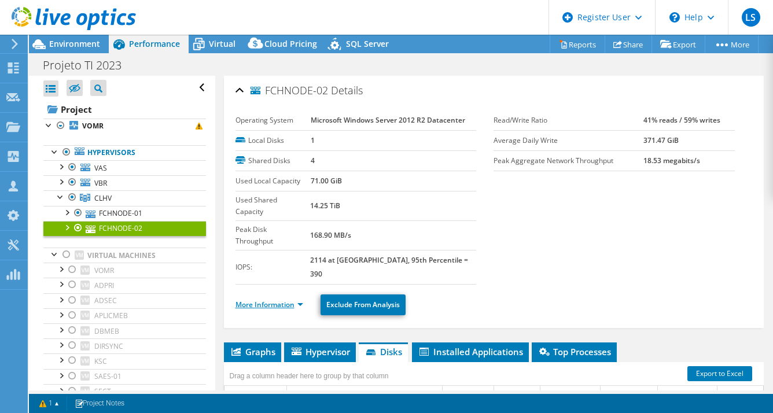
click at [277, 300] on link "More Information" at bounding box center [269, 305] width 68 height 10
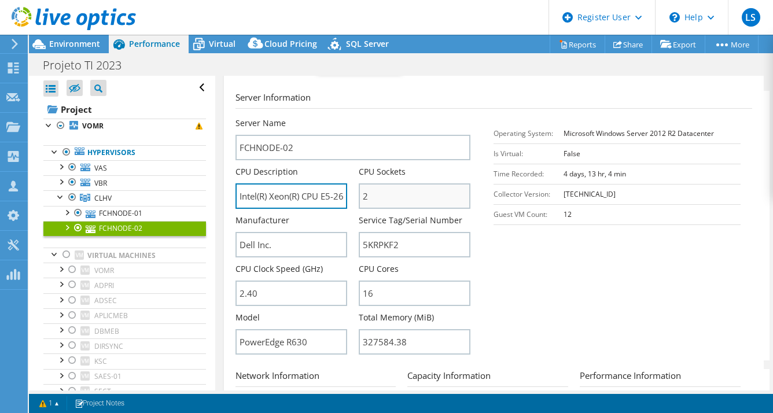
scroll to position [0, 72]
drag, startPoint x: 320, startPoint y: 163, endPoint x: 359, endPoint y: 167, distance: 39.5
click at [359, 117] on div "Server Name FCHNODE-02 CPU Description Intel(R) Xeon(R) CPU E5-2630 v3 @ 2.40GH…" at bounding box center [358, 117] width 247 height 0
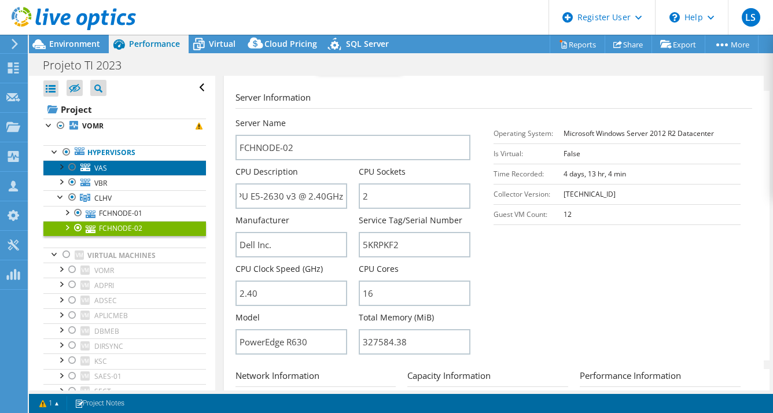
click at [109, 168] on link "VAS" at bounding box center [124, 167] width 163 height 15
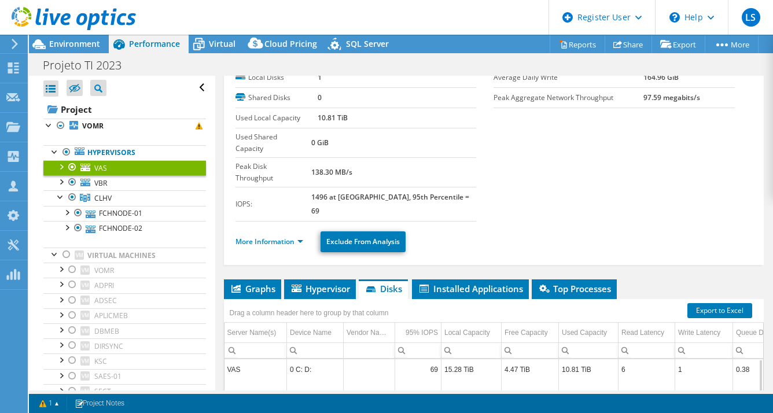
scroll to position [62, 0]
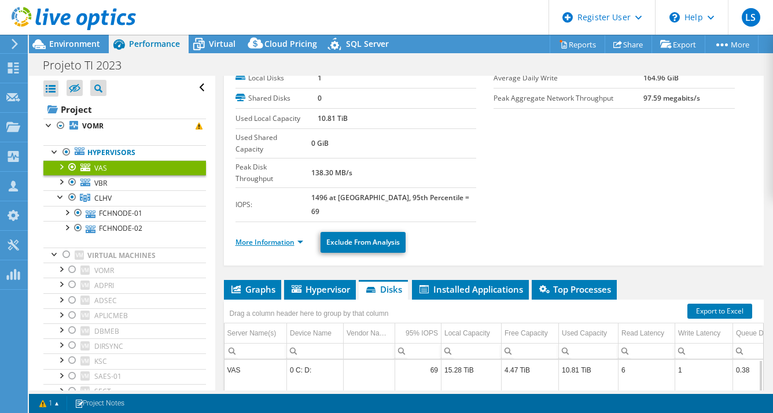
click at [289, 237] on link "More Information" at bounding box center [269, 242] width 68 height 10
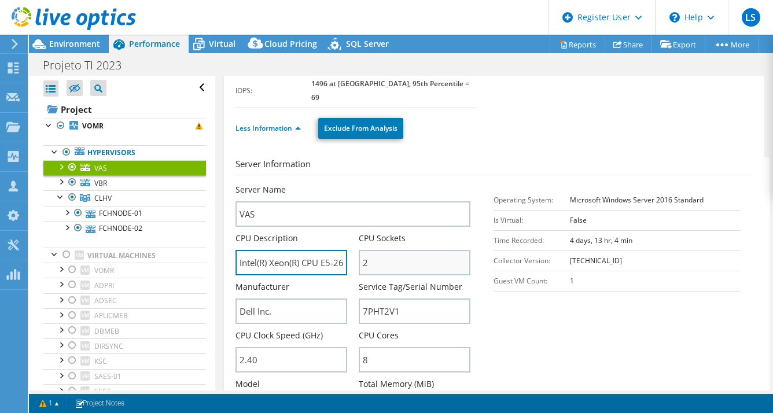
scroll to position [0, 67]
drag, startPoint x: 310, startPoint y: 227, endPoint x: 382, endPoint y: 227, distance: 71.7
click at [382, 184] on div "Server Name VAS CPU Description Intel(R) Xeon(R) CPU E5-2609 0 @ 2.40GHz CPU So…" at bounding box center [358, 184] width 247 height 0
click at [533, 297] on section "Server Information Server Name VAS CPU Description Intel(R) Xeon(R) CPU E5-2609…" at bounding box center [496, 292] width 522 height 270
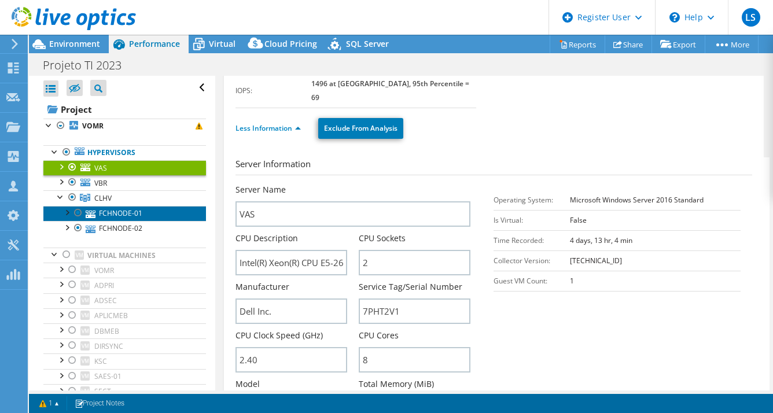
click at [167, 209] on link "FCHNODE-01" at bounding box center [124, 213] width 163 height 15
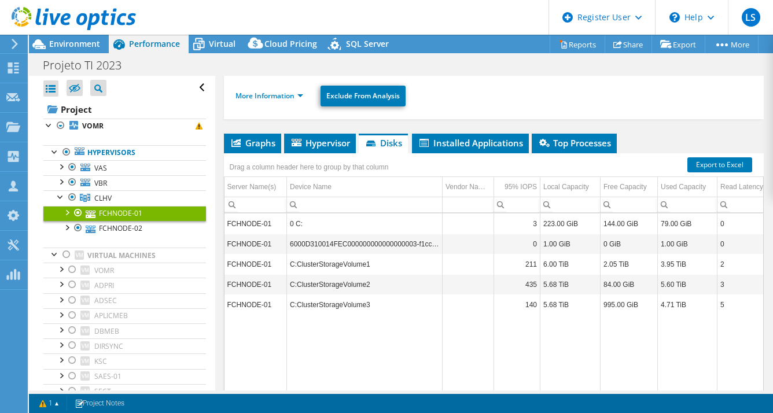
scroll to position [42, 0]
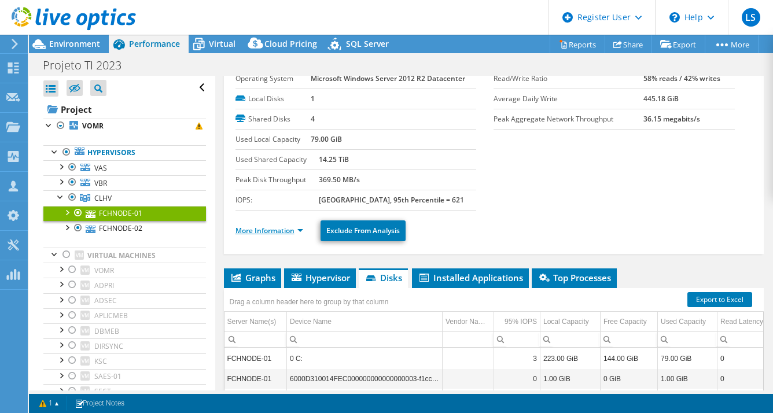
click at [270, 226] on link "More Information" at bounding box center [269, 231] width 68 height 10
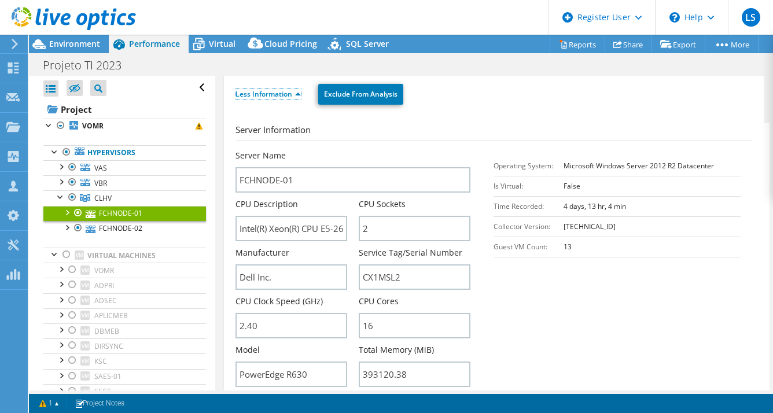
scroll to position [210, 0]
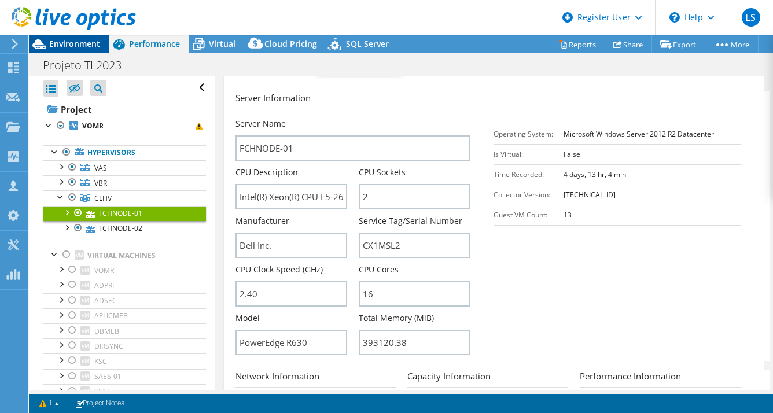
click at [81, 45] on span "Environment" at bounding box center [74, 43] width 51 height 11
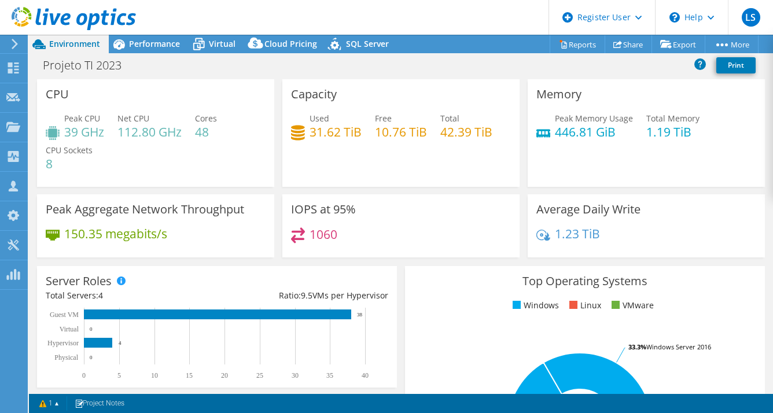
click at [493, 98] on div "Capacity Used 31.62 TiB Free 10.76 TiB Total 42.39 TiB" at bounding box center [400, 133] width 237 height 108
click at [150, 42] on span "Performance" at bounding box center [154, 43] width 51 height 11
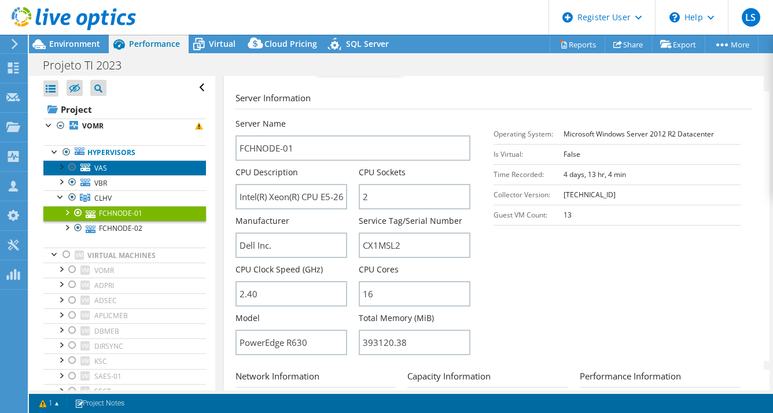
click at [131, 169] on link "VAS" at bounding box center [124, 167] width 163 height 15
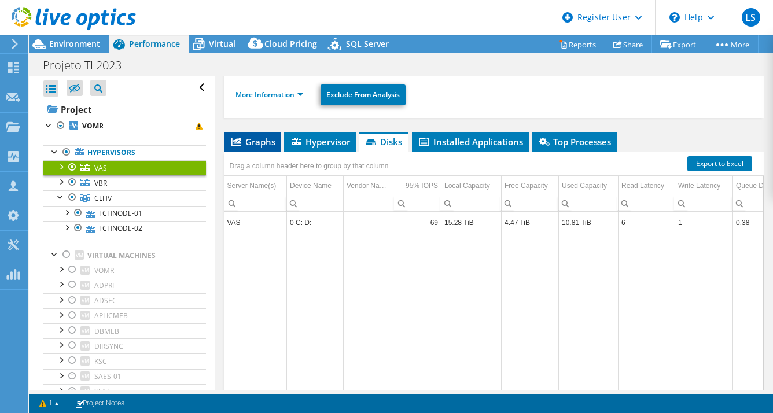
click at [260, 132] on li "Graphs" at bounding box center [252, 142] width 57 height 20
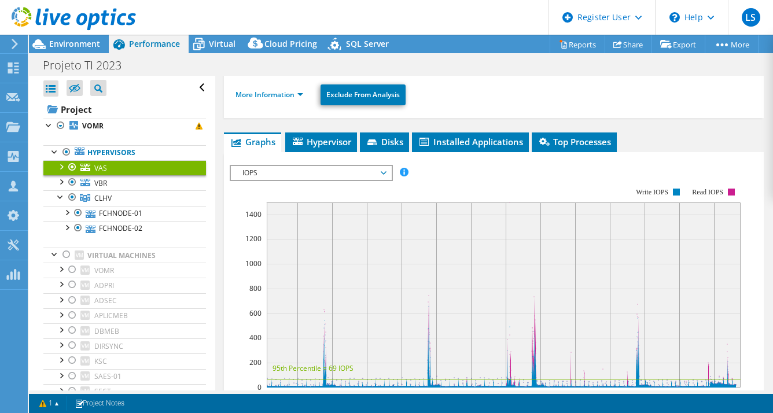
click at [455, 152] on div "IOPS Disk Throughput IO Size Latency Queue Depth CPU Percentage Memory Page Fau…" at bounding box center [494, 356] width 529 height 408
click at [466, 132] on li "Installed Applications" at bounding box center [470, 142] width 117 height 20
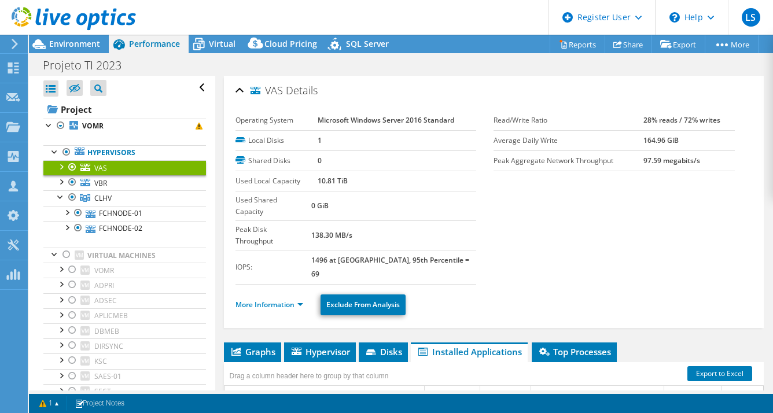
scroll to position [80, 0]
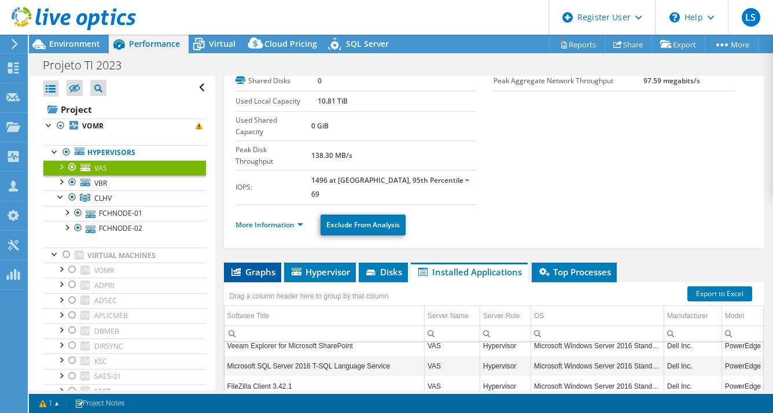
click at [259, 266] on span "Graphs" at bounding box center [253, 272] width 46 height 12
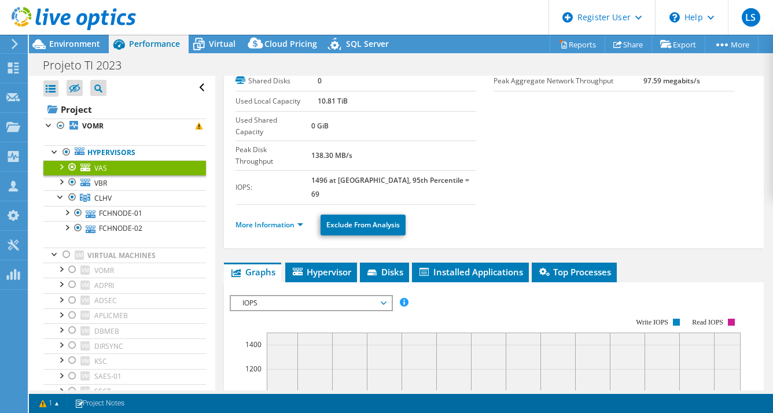
click at [324, 296] on span "IOPS" at bounding box center [311, 303] width 149 height 14
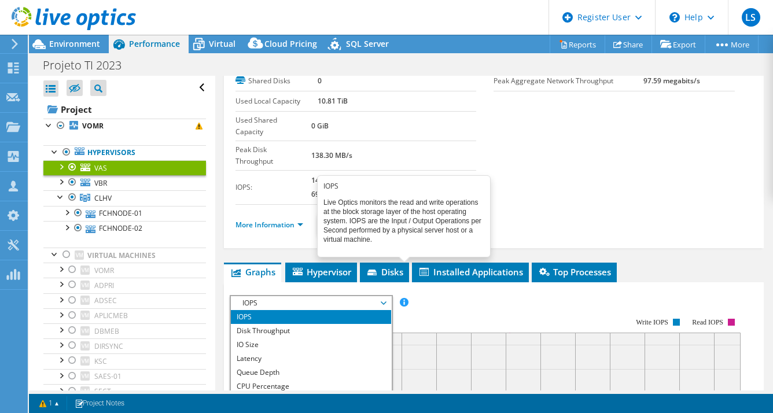
click at [503, 302] on rect at bounding box center [485, 417] width 511 height 231
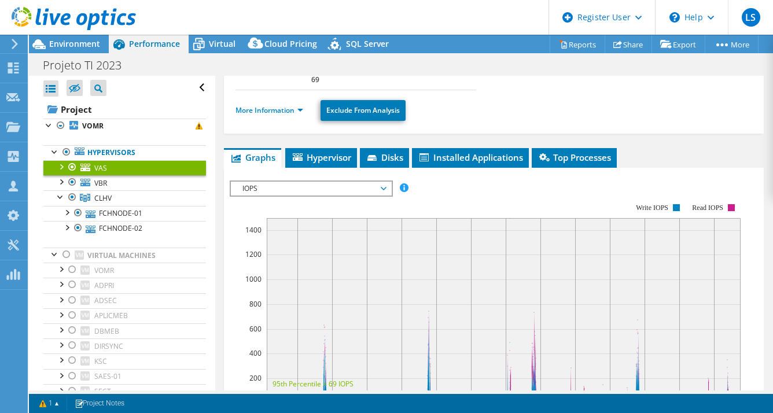
scroll to position [194, 0]
click at [61, 170] on div at bounding box center [61, 166] width 12 height 12
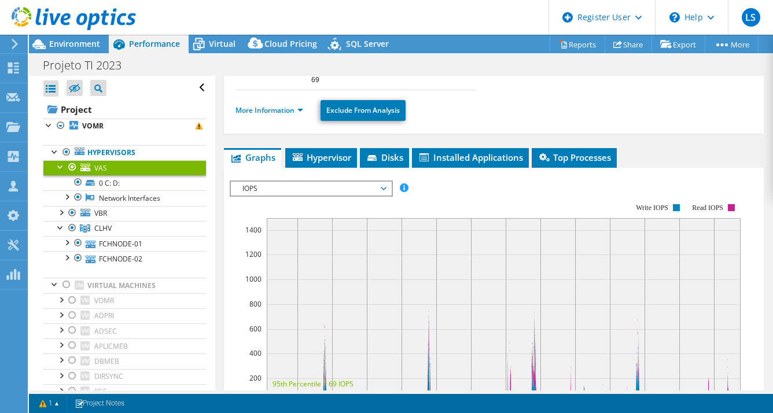
click at [61, 170] on div at bounding box center [61, 166] width 12 height 12
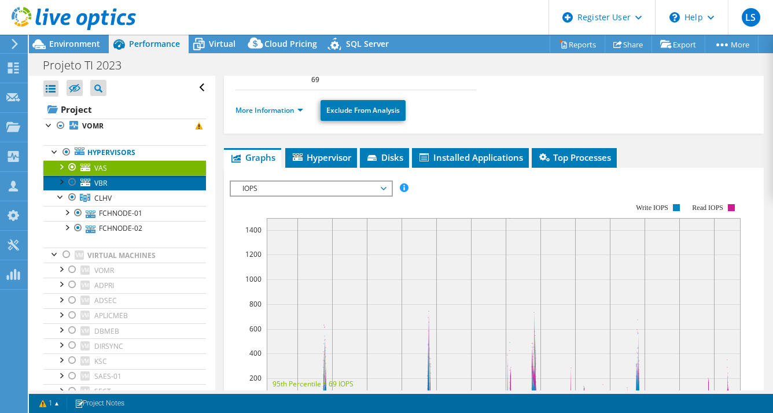
click at [126, 183] on link "VBR" at bounding box center [124, 182] width 163 height 15
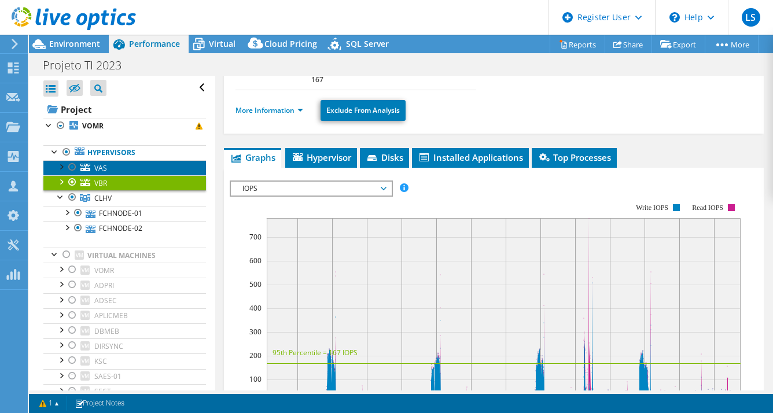
click at [139, 170] on link "VAS" at bounding box center [124, 167] width 163 height 15
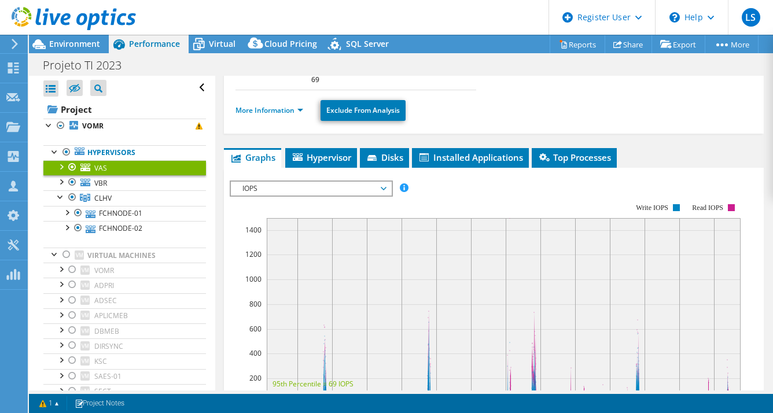
click at [60, 169] on div at bounding box center [61, 166] width 12 height 12
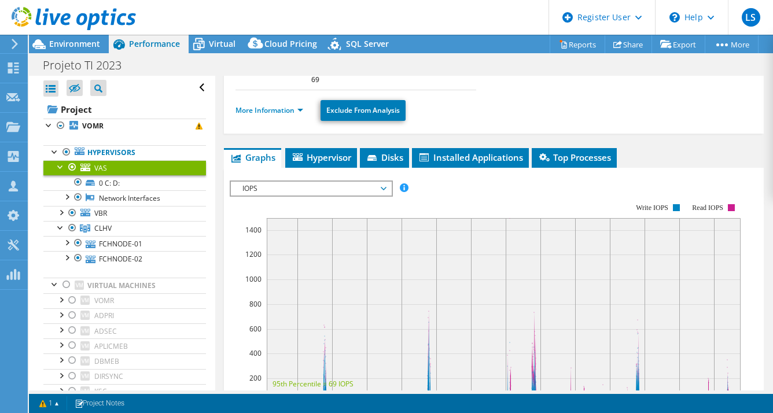
click at [60, 169] on div at bounding box center [61, 166] width 12 height 12
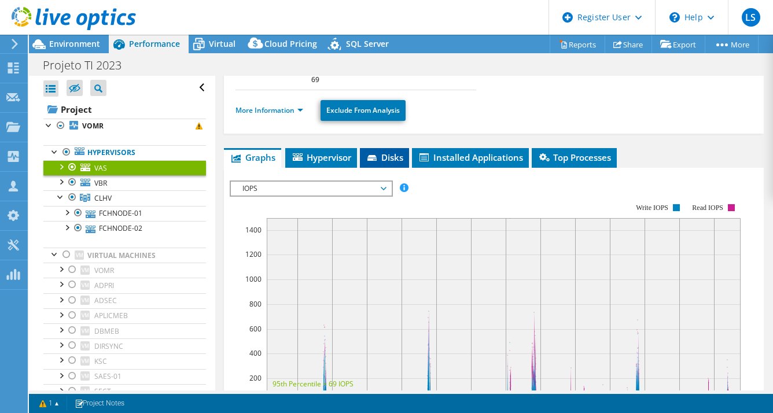
click at [393, 148] on li "Disks" at bounding box center [384, 158] width 49 height 20
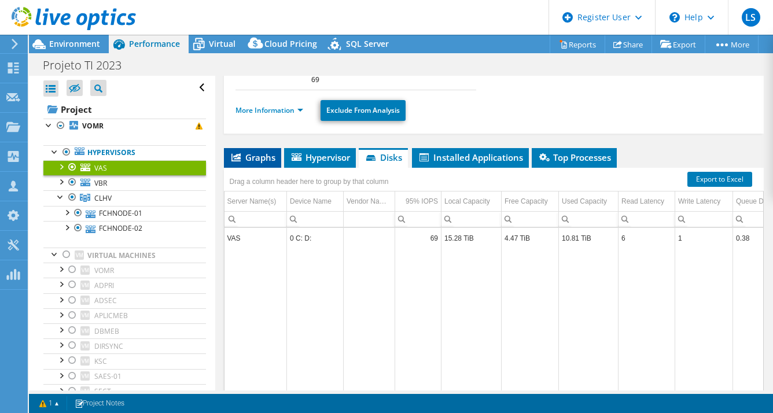
click at [261, 152] on span "Graphs" at bounding box center [253, 158] width 46 height 12
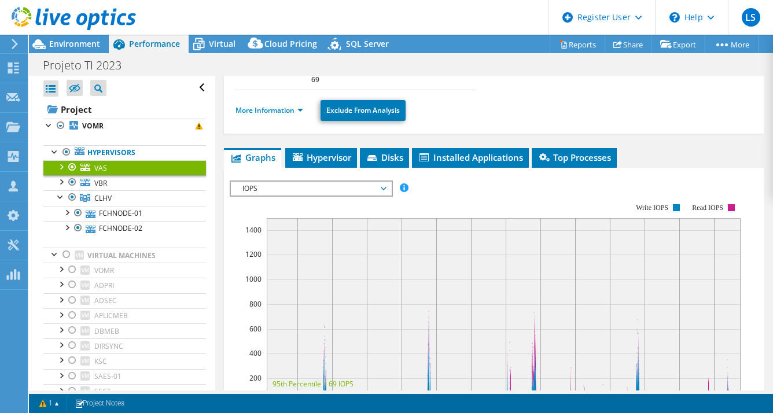
click at [75, 170] on div at bounding box center [73, 167] width 12 height 14
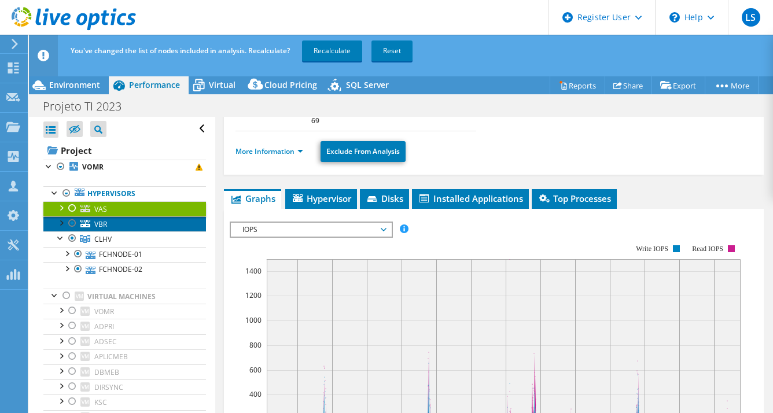
click at [155, 227] on link "VBR" at bounding box center [124, 223] width 163 height 15
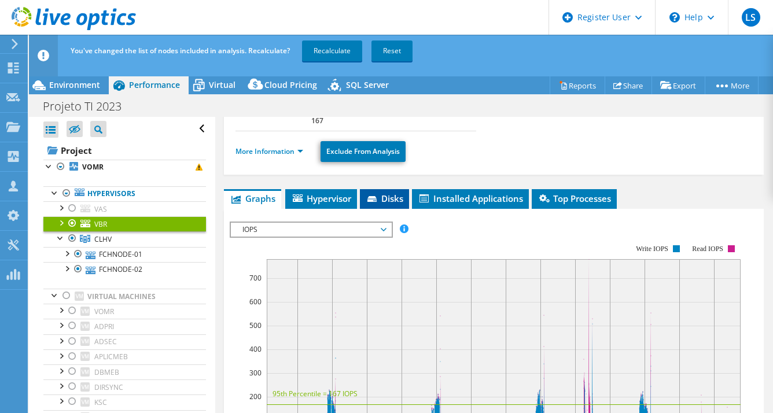
click at [389, 193] on span "Disks" at bounding box center [385, 199] width 38 height 12
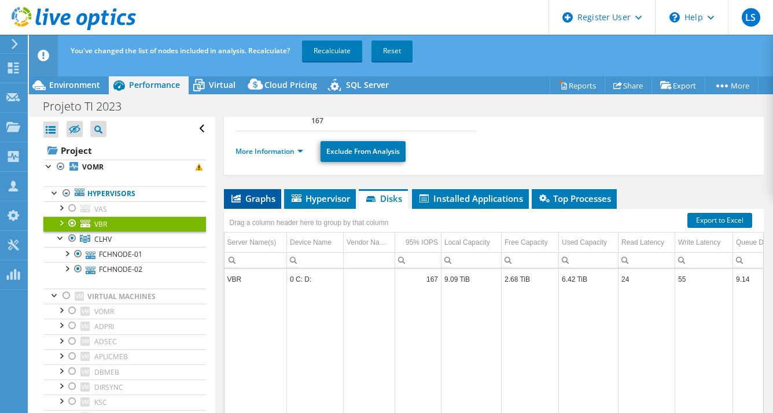
click at [252, 193] on span "Graphs" at bounding box center [253, 199] width 46 height 12
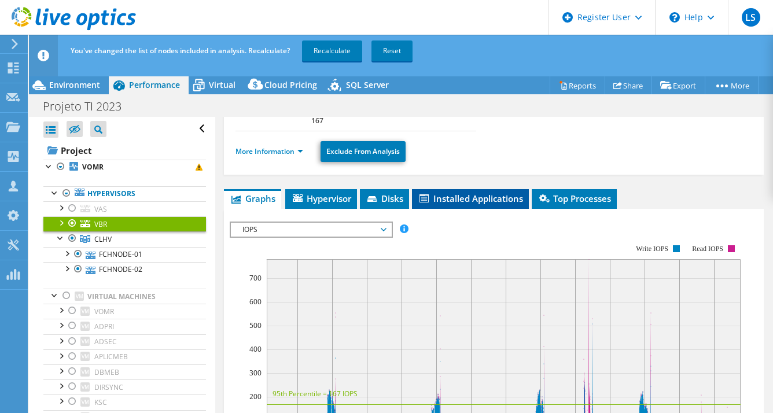
click at [462, 189] on li "Installed Applications" at bounding box center [470, 199] width 117 height 20
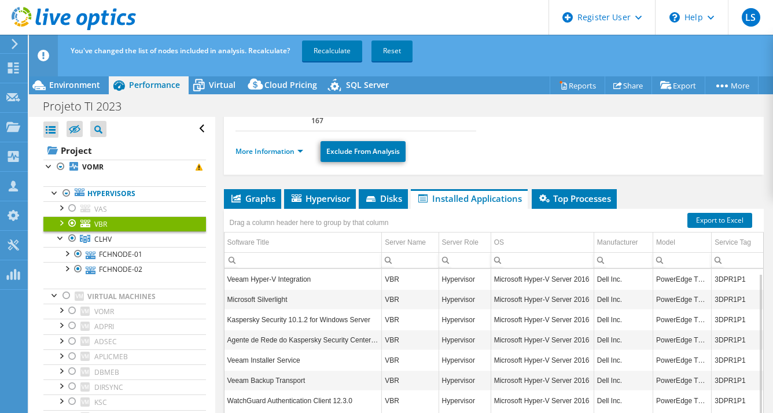
scroll to position [227, 0]
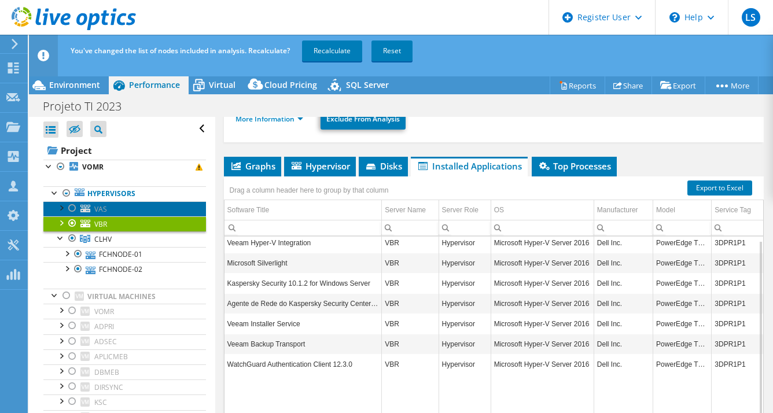
click at [156, 214] on link "VAS" at bounding box center [124, 208] width 163 height 15
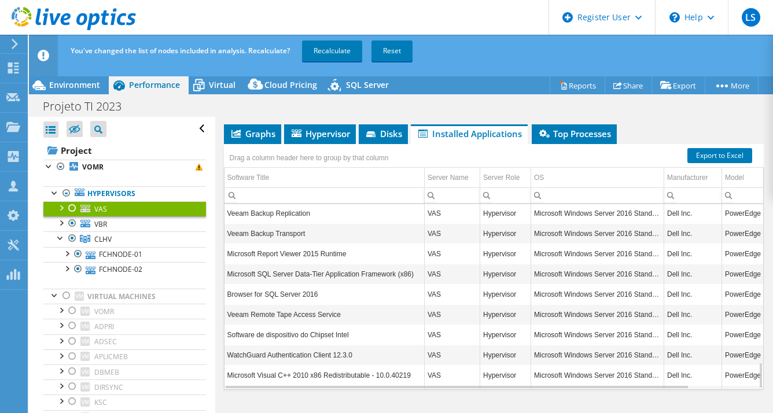
scroll to position [1128, 0]
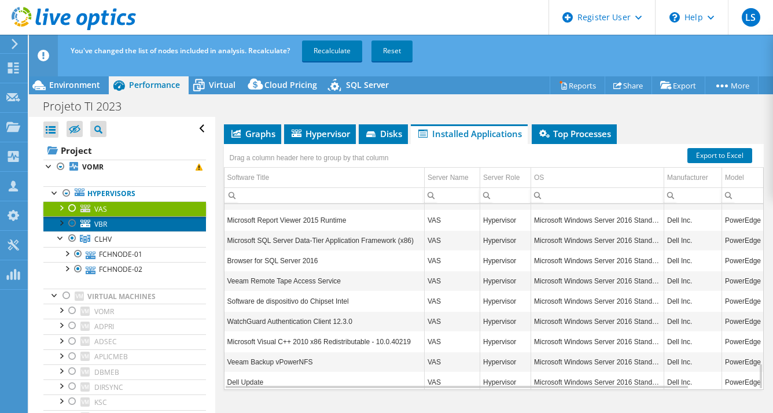
click at [123, 229] on link "VBR" at bounding box center [124, 223] width 163 height 15
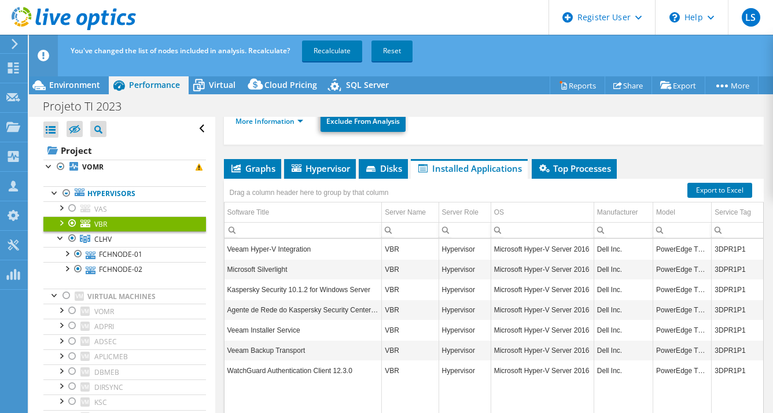
scroll to position [227, 0]
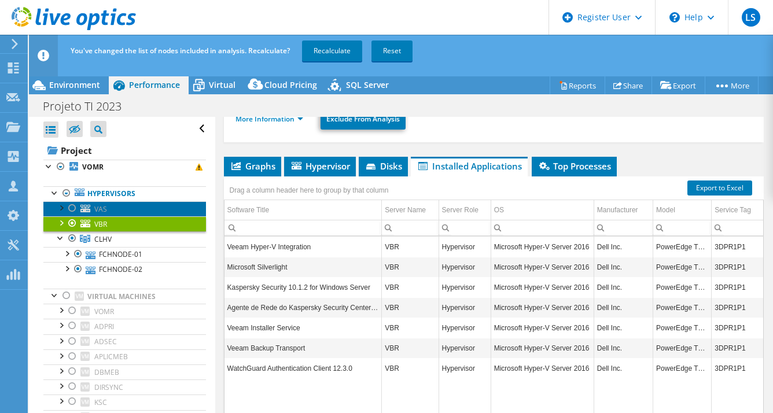
click at [148, 208] on link "VAS" at bounding box center [124, 208] width 163 height 15
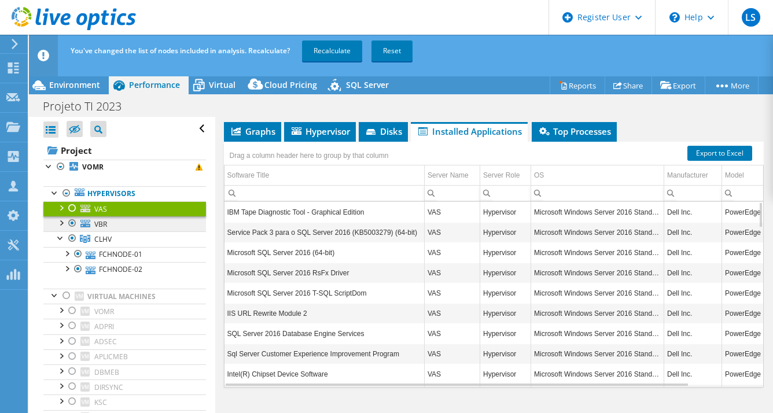
scroll to position [224, 0]
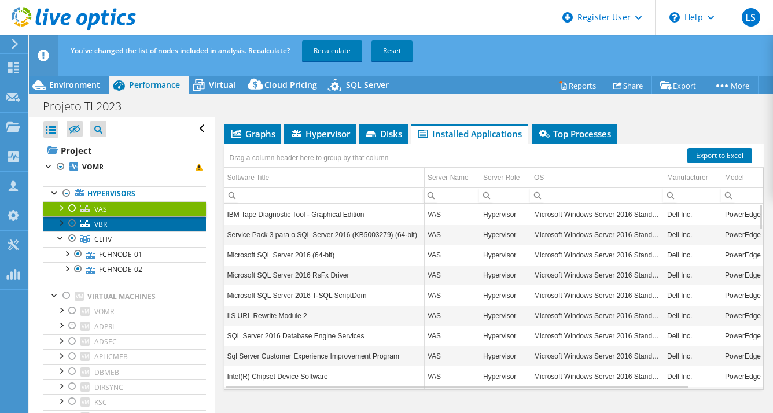
click at [150, 225] on link "VBR" at bounding box center [124, 223] width 163 height 15
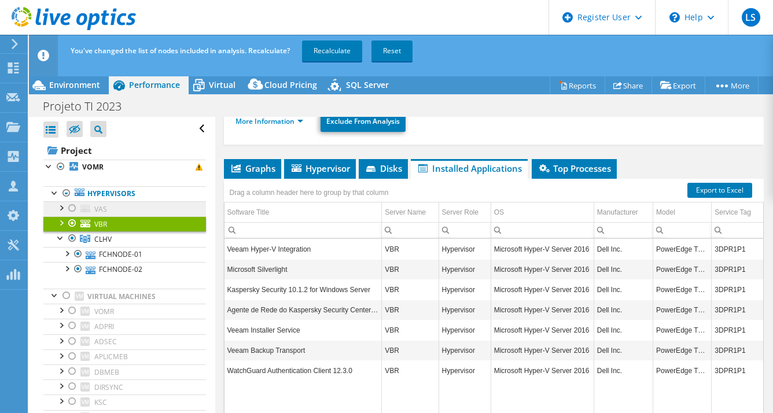
scroll to position [227, 0]
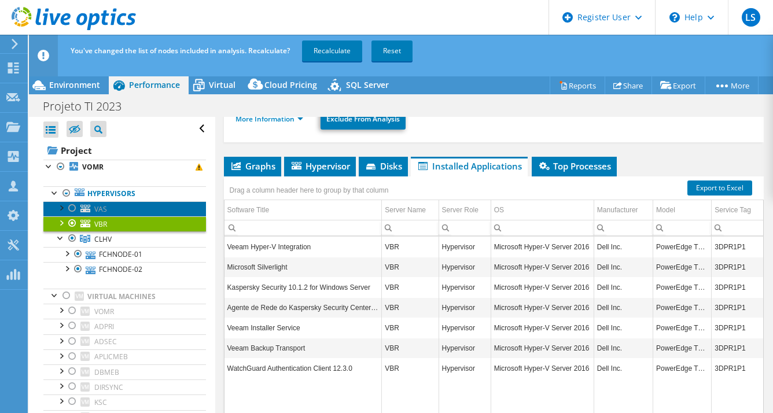
click at [132, 209] on link "VAS" at bounding box center [124, 208] width 163 height 15
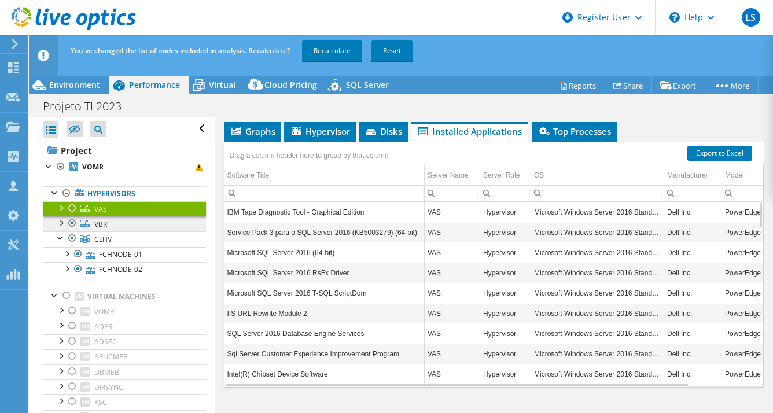
scroll to position [224, 0]
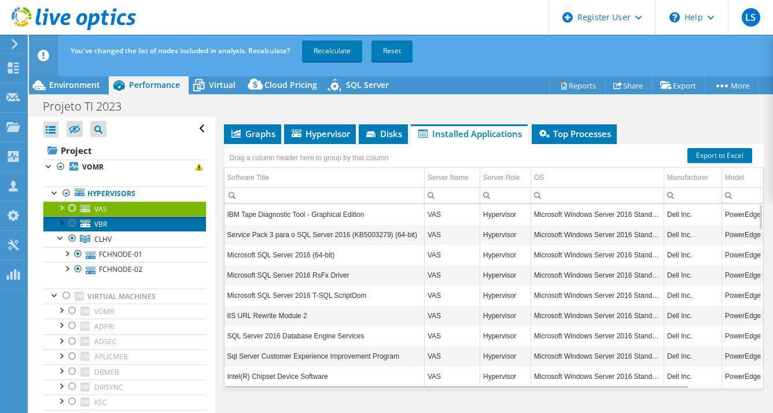
click at [143, 224] on link "VBR" at bounding box center [124, 223] width 163 height 15
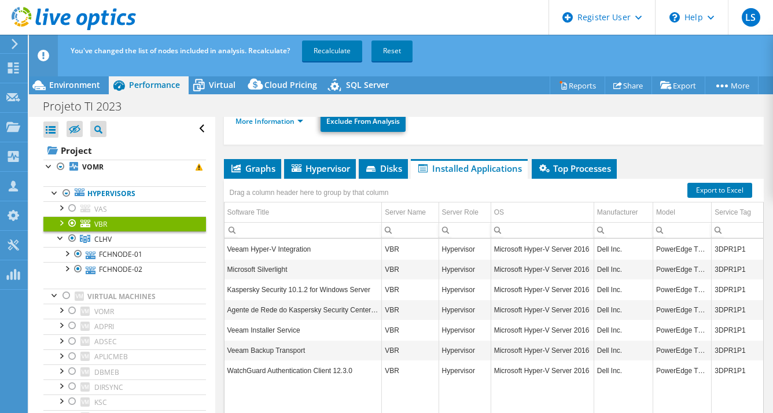
scroll to position [227, 0]
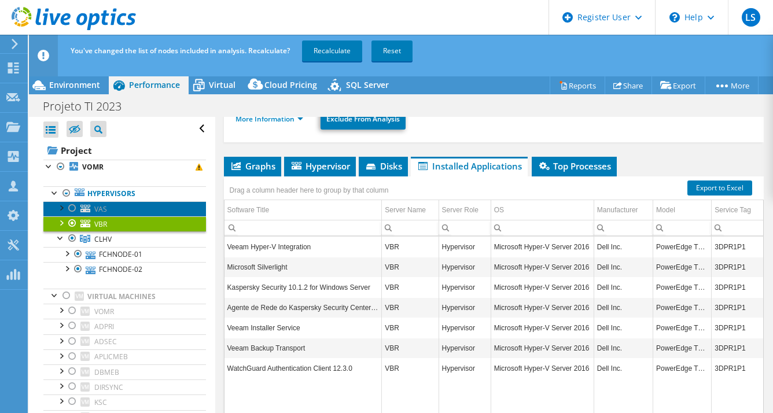
click at [135, 212] on link "VAS" at bounding box center [124, 208] width 163 height 15
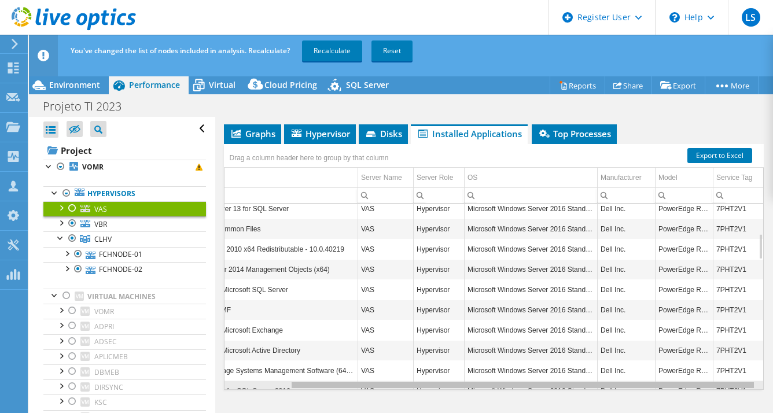
scroll to position [0, 0]
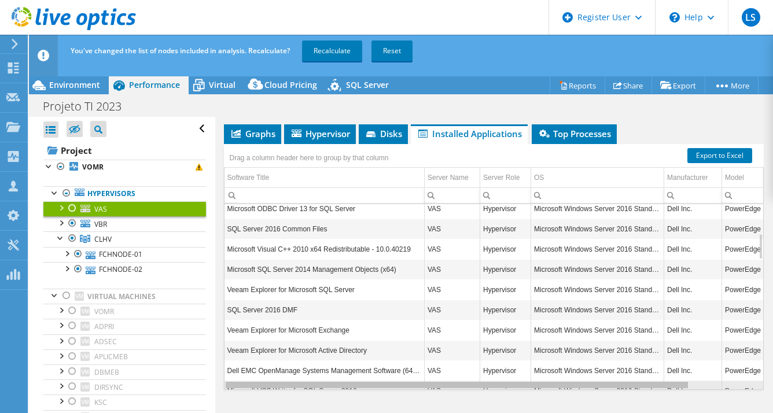
drag, startPoint x: 545, startPoint y: 383, endPoint x: 491, endPoint y: 373, distance: 55.4
click at [491, 373] on body "LS Dell User [PERSON_NAME] [PERSON_NAME][EMAIL_ADDRESS][DOMAIN_NAME] Dell My Pr…" at bounding box center [386, 206] width 773 height 413
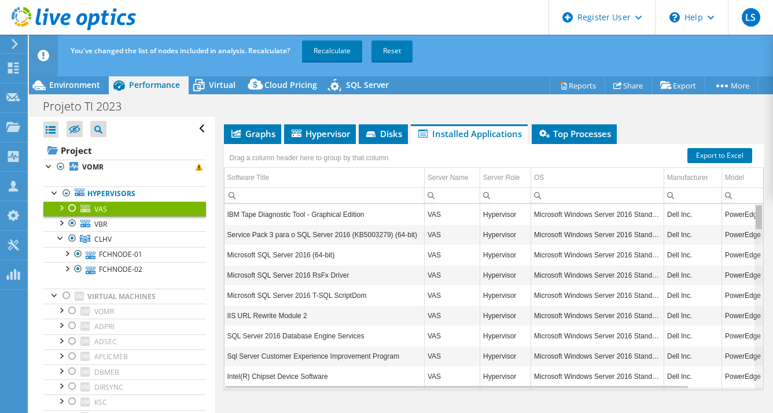
drag, startPoint x: 752, startPoint y: 325, endPoint x: 770, endPoint y: 190, distance: 136.0
click at [770, 190] on body "LS Dell User [PERSON_NAME] [PERSON_NAME][EMAIL_ADDRESS][DOMAIN_NAME] Dell My Pr…" at bounding box center [386, 206] width 773 height 413
click at [113, 230] on link "VBR" at bounding box center [124, 223] width 163 height 15
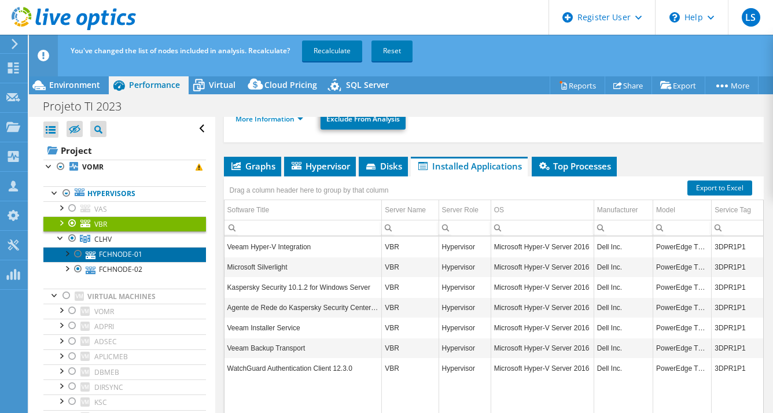
click at [131, 252] on link "FCHNODE-01" at bounding box center [124, 254] width 163 height 15
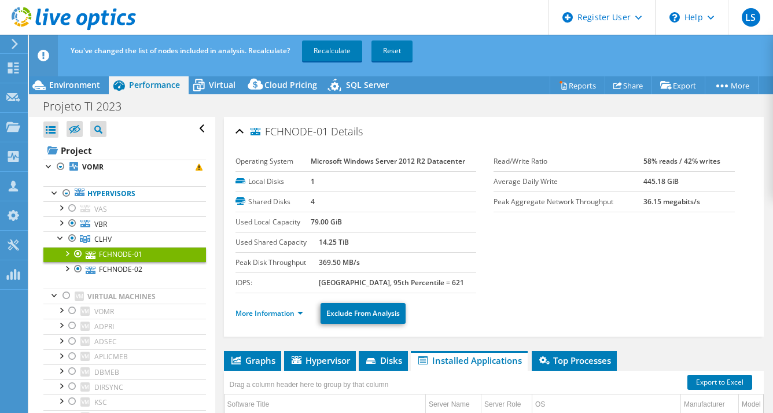
select select "SouthAmerica"
select select "USD"
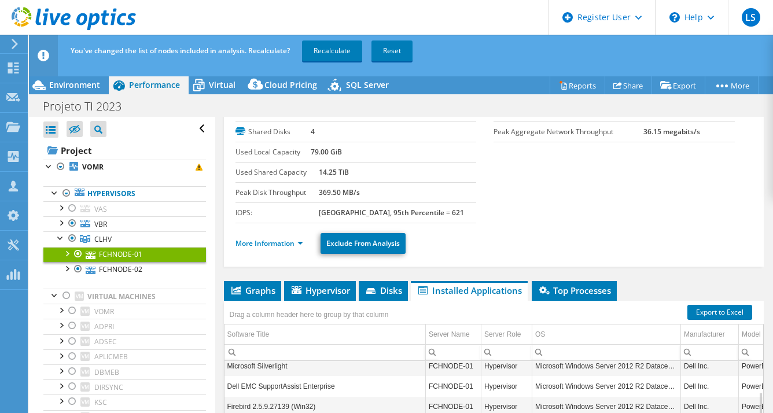
scroll to position [65, 0]
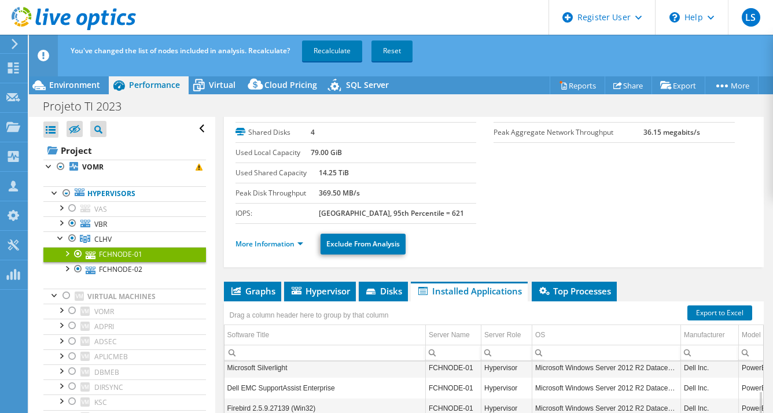
drag, startPoint x: 0, startPoint y: 0, endPoint x: 689, endPoint y: 217, distance: 722.8
click at [689, 217] on section "Operating System Microsoft Windows Server 2012 R2 Datacenter Local Disks 1 Shar…" at bounding box center [493, 153] width 517 height 142
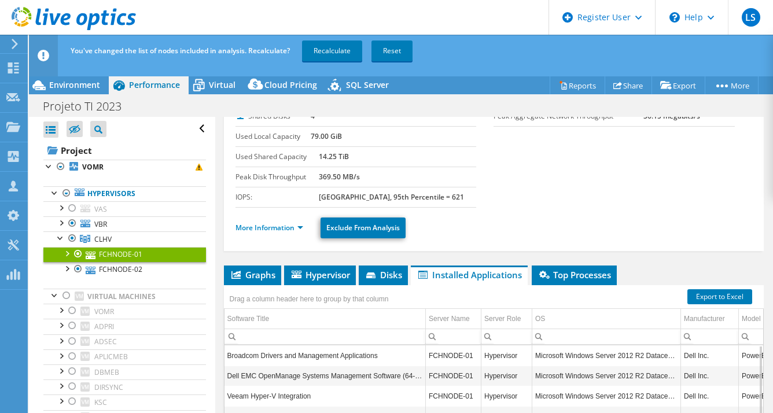
scroll to position [84, 0]
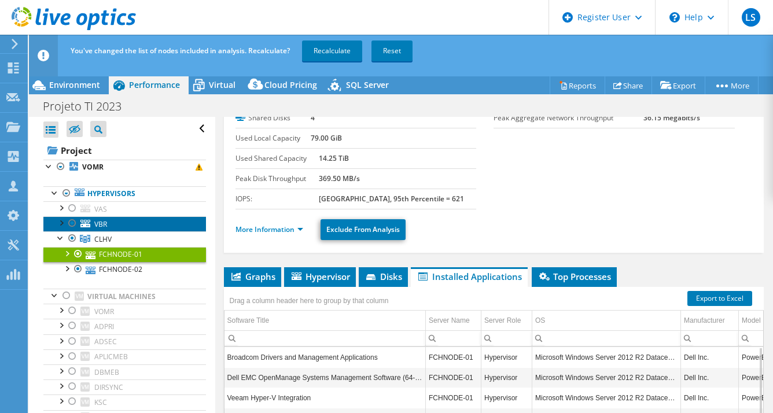
click at [128, 220] on link "VBR" at bounding box center [124, 223] width 163 height 15
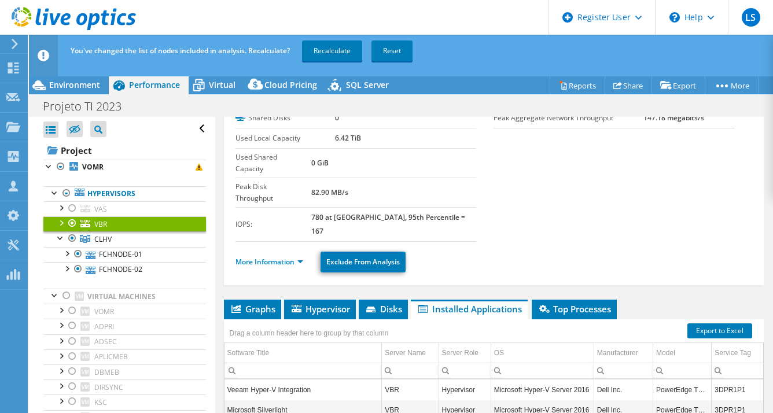
scroll to position [227, 0]
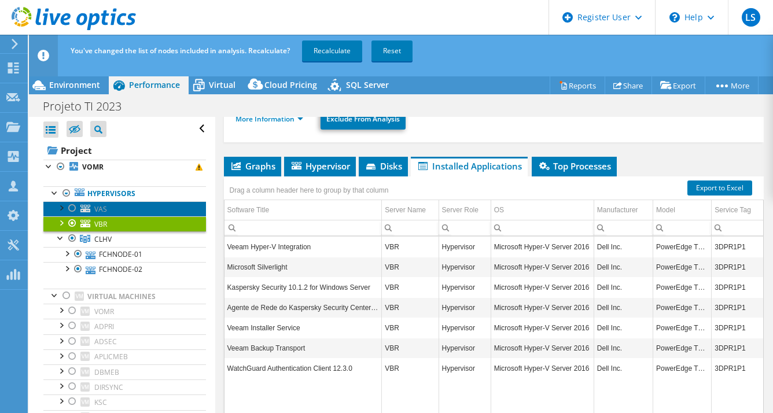
click at [117, 212] on link "VAS" at bounding box center [124, 208] width 163 height 15
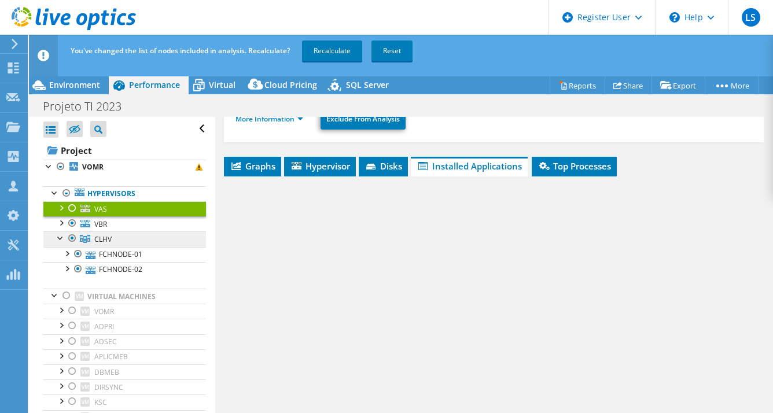
click at [123, 242] on link "CLHV" at bounding box center [124, 238] width 163 height 15
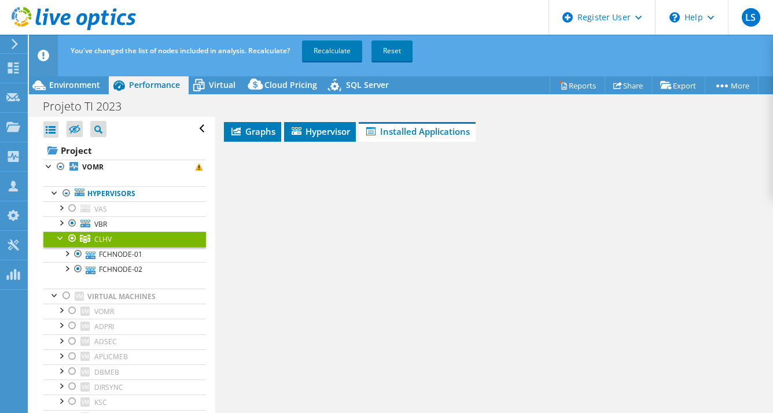
scroll to position [219, 0]
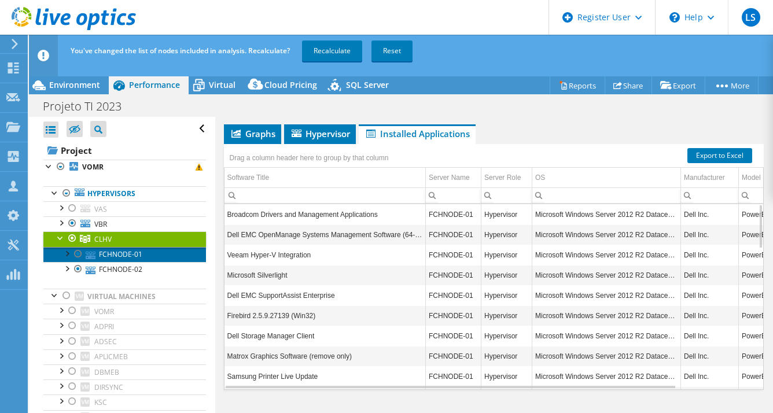
click at [157, 252] on link "FCHNODE-01" at bounding box center [124, 254] width 163 height 15
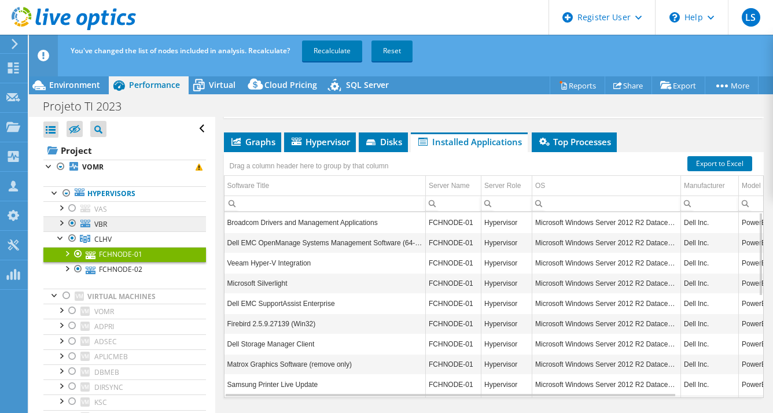
scroll to position [227, 0]
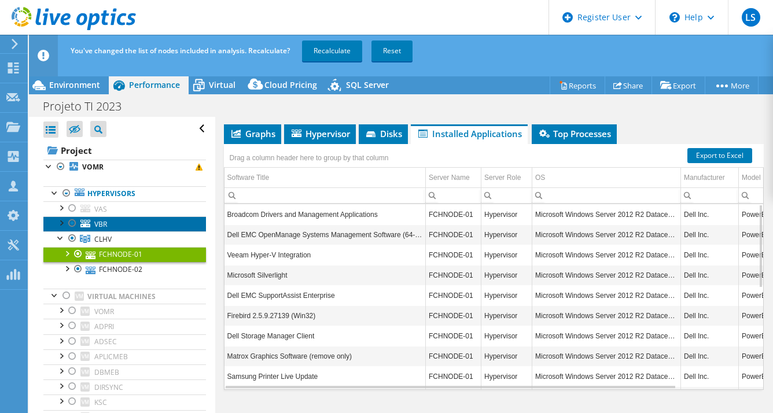
click at [135, 228] on link "VBR" at bounding box center [124, 223] width 163 height 15
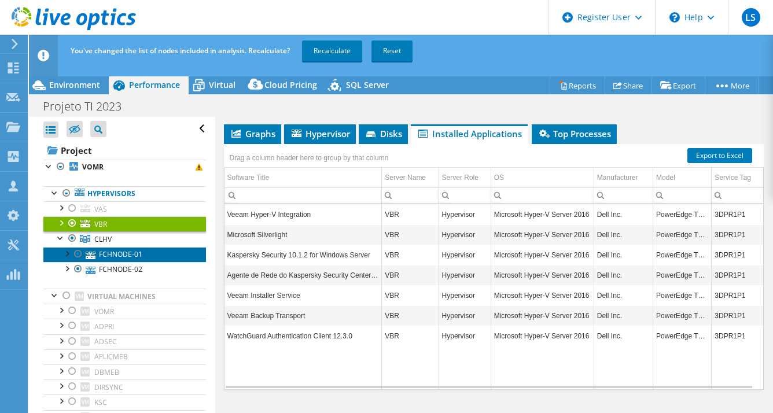
click at [140, 251] on link "FCHNODE-01" at bounding box center [124, 254] width 163 height 15
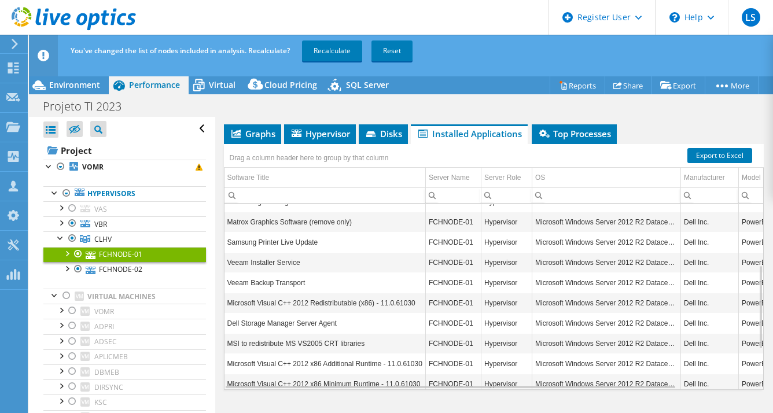
scroll to position [222, 0]
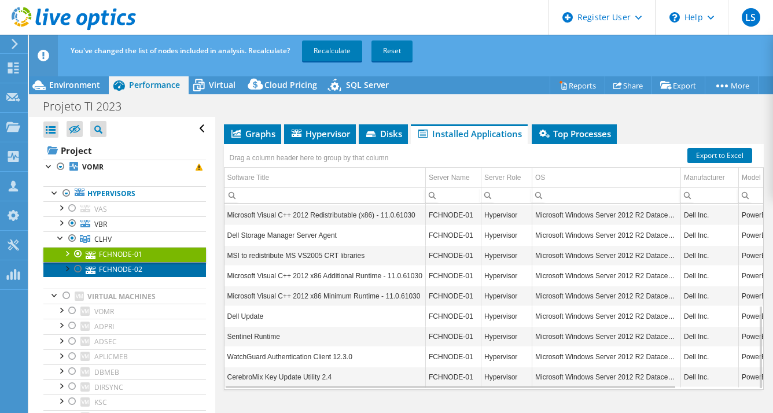
click at [141, 267] on link "FCHNODE-02" at bounding box center [124, 269] width 163 height 15
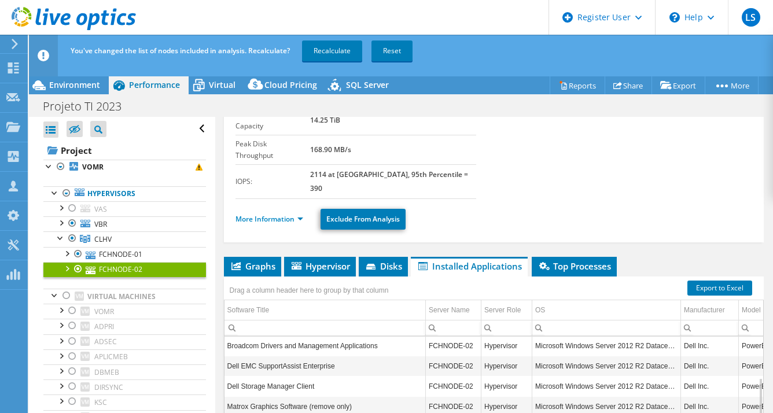
scroll to position [81, 0]
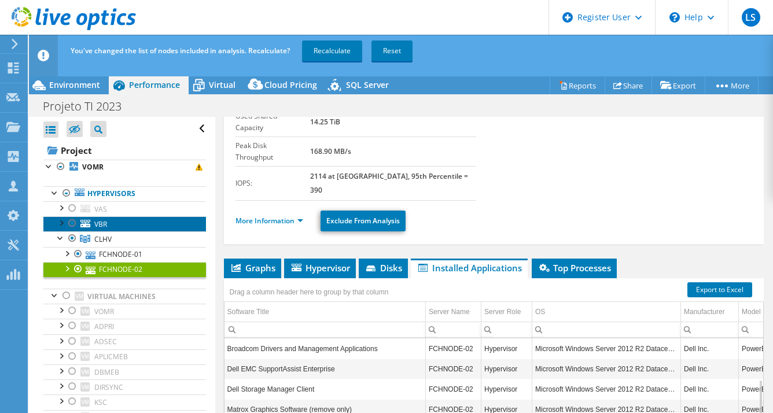
click at [130, 230] on link "VBR" at bounding box center [124, 223] width 163 height 15
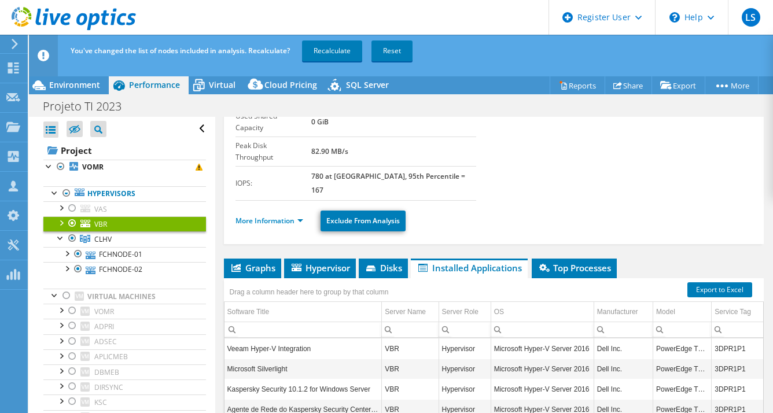
scroll to position [217, 0]
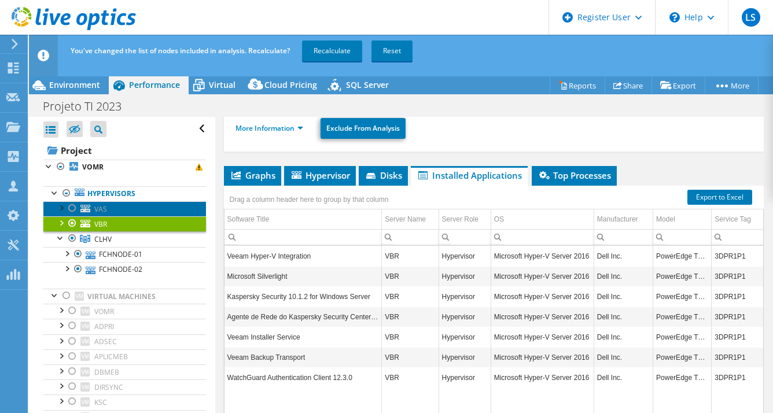
click at [139, 208] on link "VAS" at bounding box center [124, 208] width 163 height 15
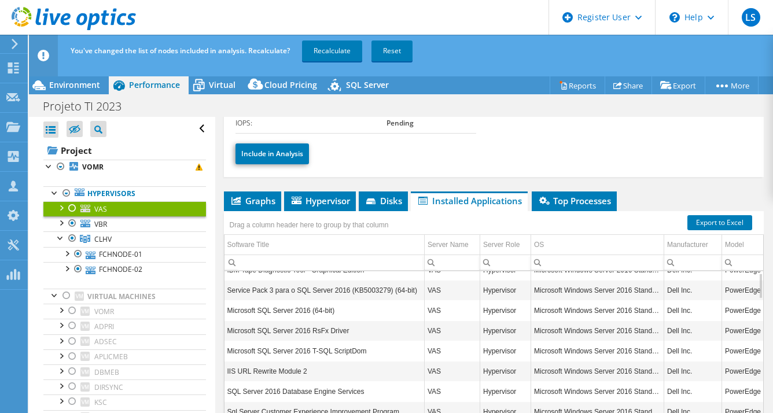
scroll to position [0, 0]
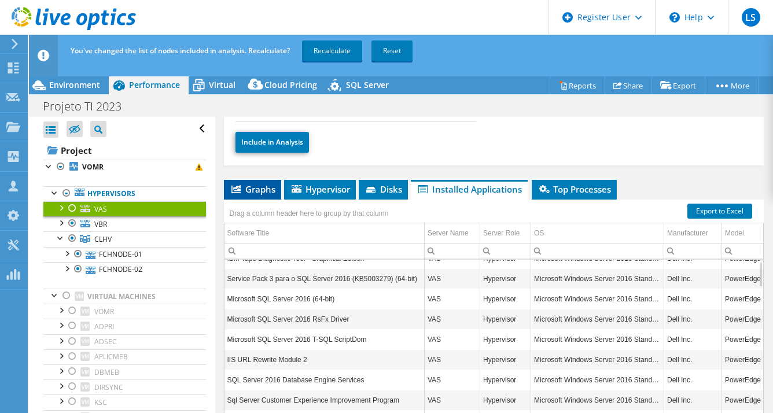
click at [279, 185] on li "Graphs" at bounding box center [252, 190] width 57 height 20
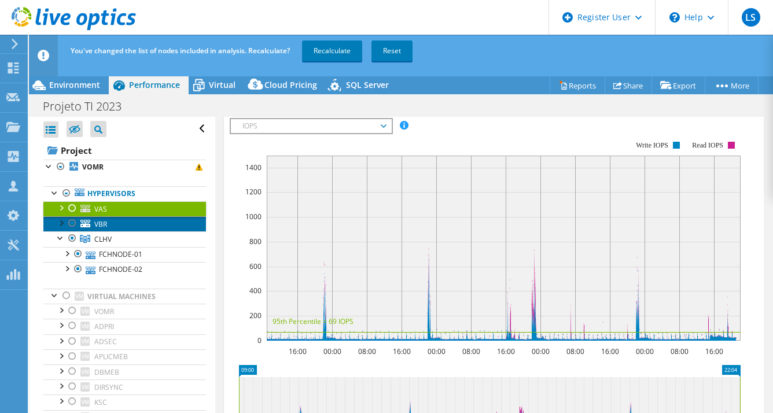
click at [160, 226] on link "VBR" at bounding box center [124, 223] width 163 height 15
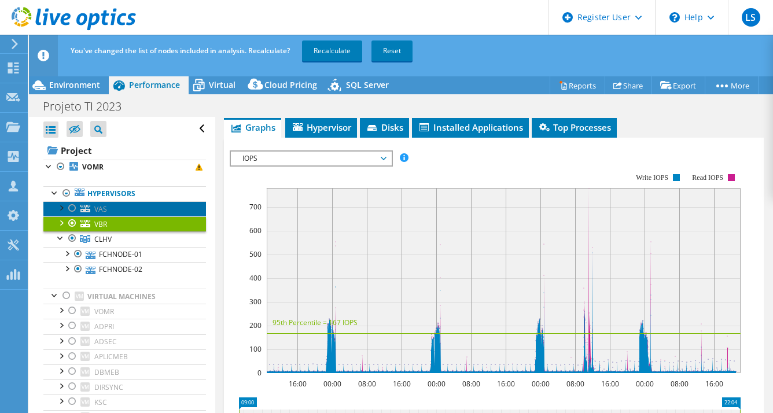
click at [166, 207] on link "VAS" at bounding box center [124, 208] width 163 height 15
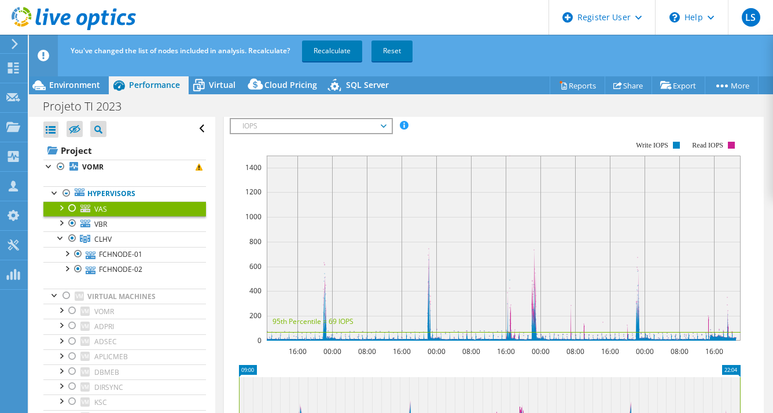
scroll to position [217, 0]
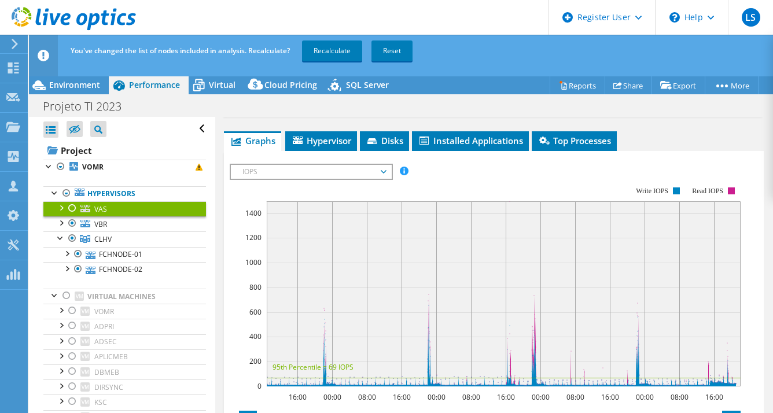
click at [382, 170] on span "IOPS" at bounding box center [311, 172] width 149 height 14
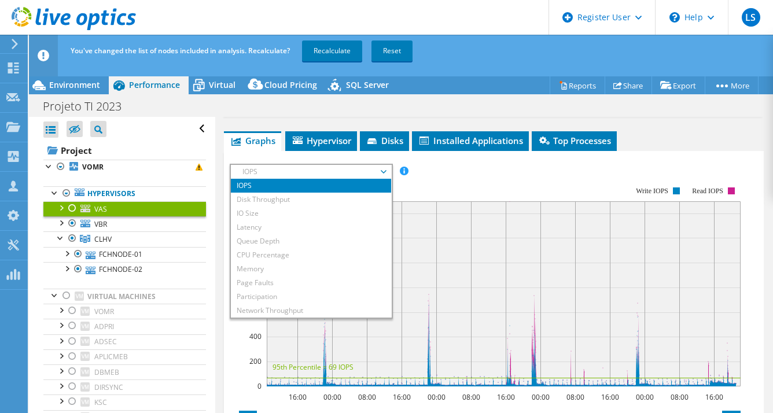
click at [487, 189] on rect at bounding box center [485, 286] width 511 height 231
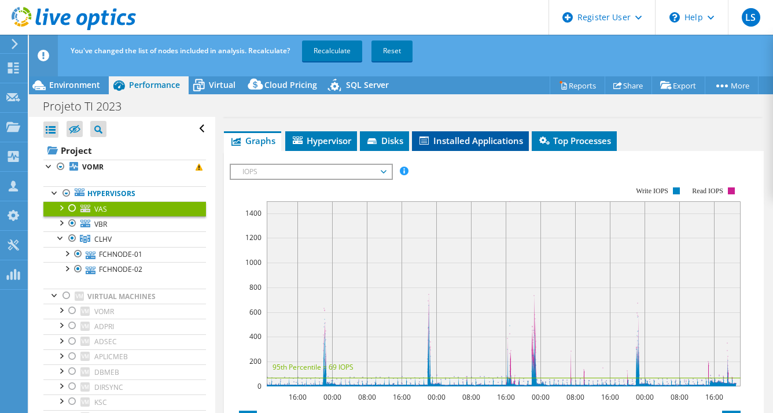
click at [457, 144] on span "Installed Applications" at bounding box center [470, 141] width 105 height 12
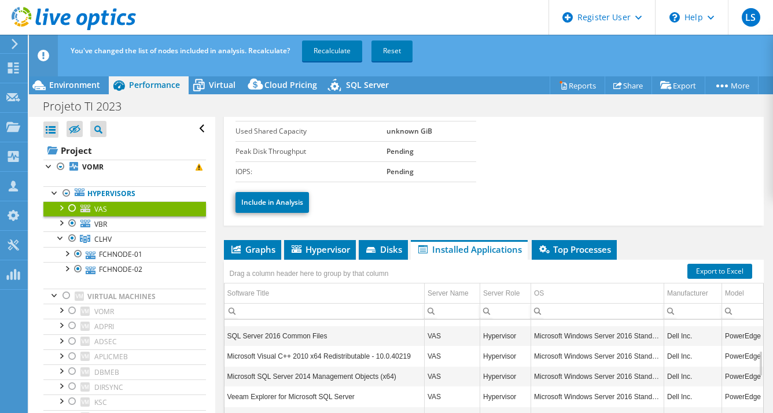
scroll to position [217, 0]
click at [76, 208] on div at bounding box center [73, 208] width 12 height 14
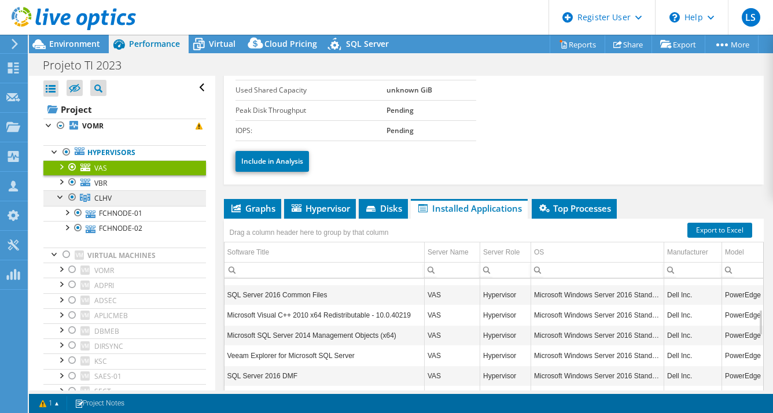
click at [120, 190] on link "CLHV" at bounding box center [124, 197] width 163 height 15
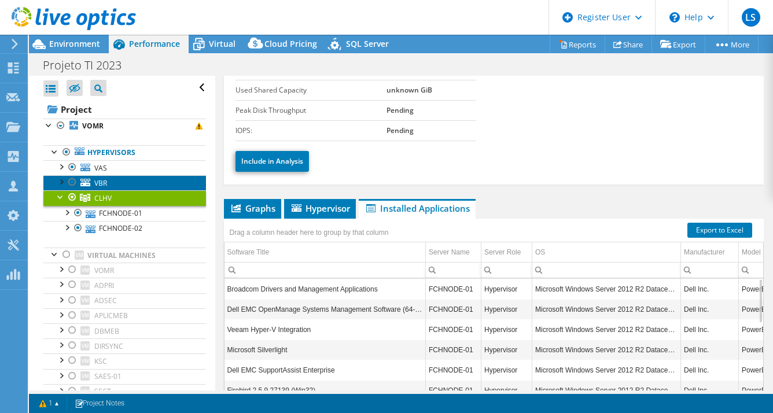
click at [137, 184] on link "VBR" at bounding box center [124, 182] width 163 height 15
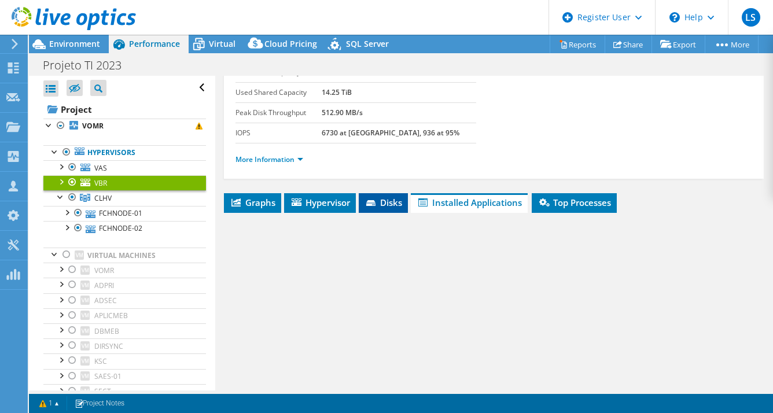
click at [392, 204] on span "Disks" at bounding box center [383, 203] width 38 height 12
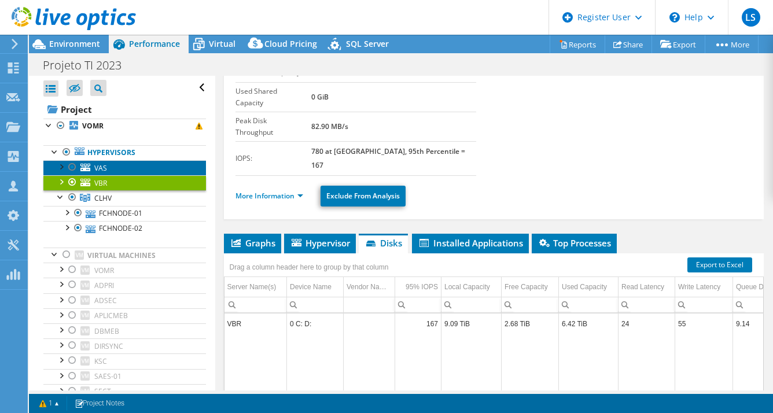
click at [176, 165] on link "VAS" at bounding box center [124, 167] width 163 height 15
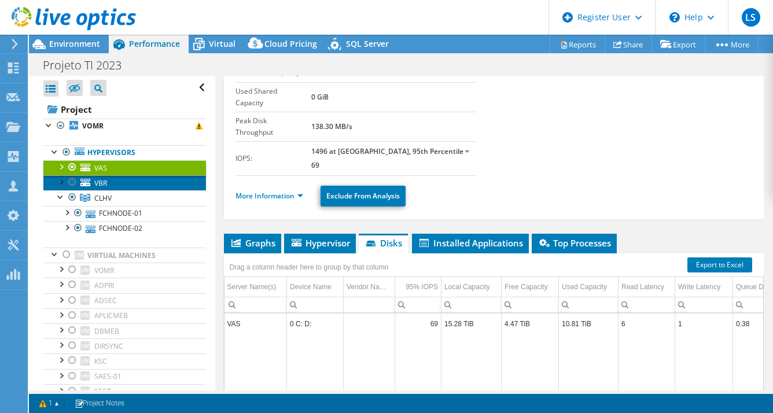
click at [149, 181] on link "VBR" at bounding box center [124, 182] width 163 height 15
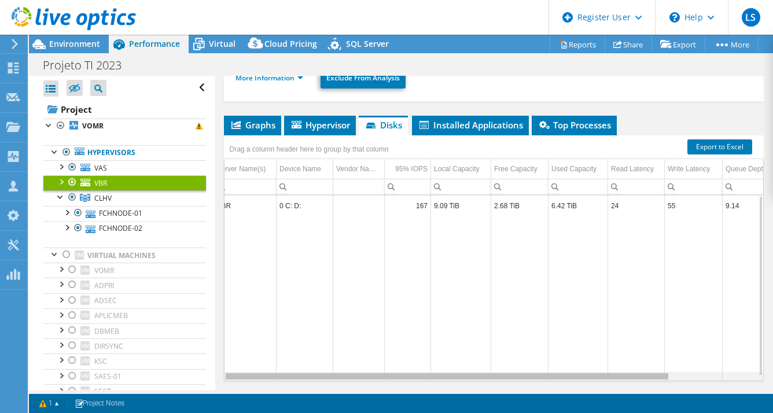
scroll to position [0, 0]
drag, startPoint x: 545, startPoint y: 344, endPoint x: 479, endPoint y: 339, distance: 66.7
click at [479, 339] on body "LS Dell User [PERSON_NAME] [PERSON_NAME][EMAIL_ADDRESS][DOMAIN_NAME] Dell My Pr…" at bounding box center [386, 206] width 773 height 413
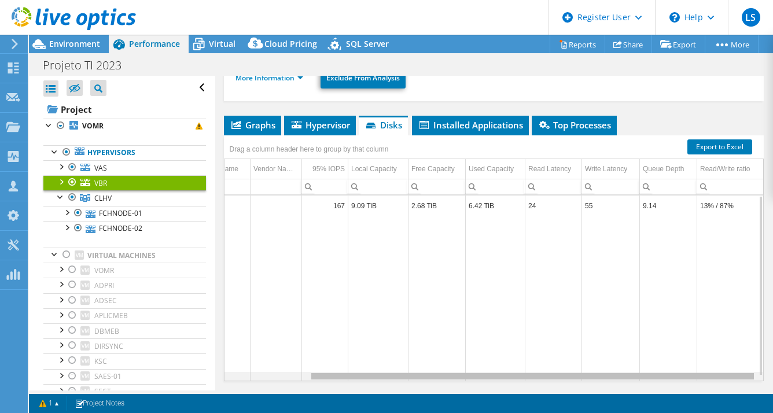
scroll to position [0, 102]
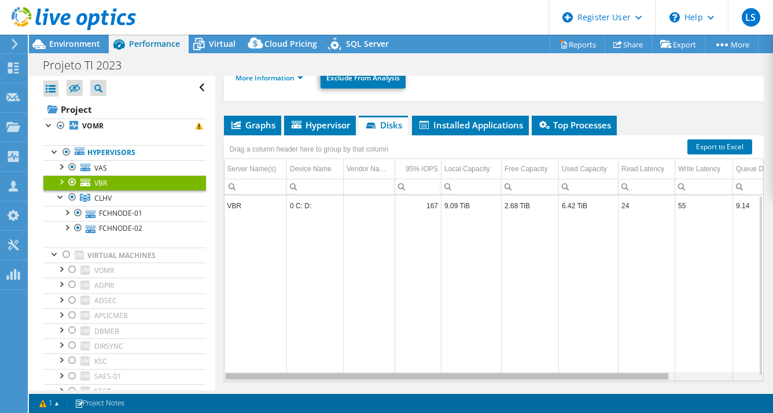
drag, startPoint x: 617, startPoint y: 342, endPoint x: 570, endPoint y: 328, distance: 48.9
click at [570, 328] on body "LS Dell User [PERSON_NAME] [PERSON_NAME][EMAIL_ADDRESS][DOMAIN_NAME] Dell My Pr…" at bounding box center [386, 206] width 773 height 413
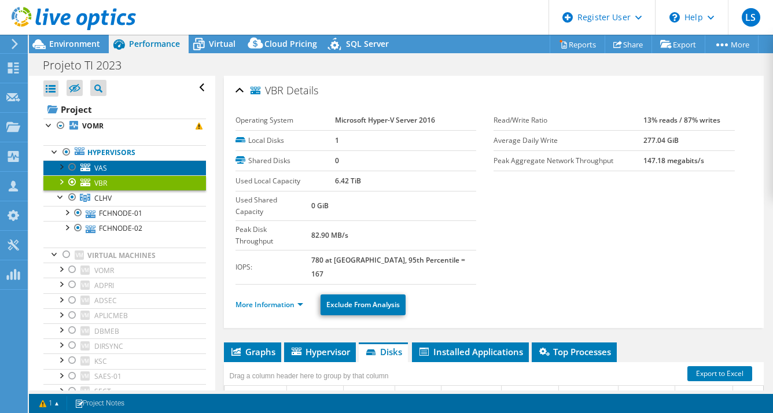
click at [152, 165] on link "VAS" at bounding box center [124, 167] width 163 height 15
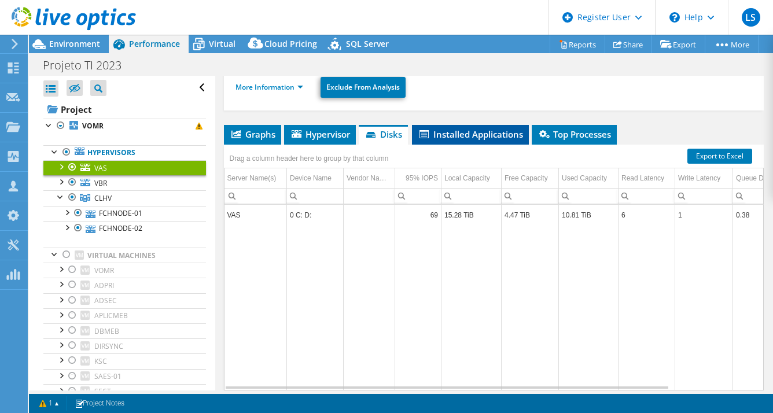
click at [453, 125] on li "Installed Applications" at bounding box center [470, 135] width 117 height 20
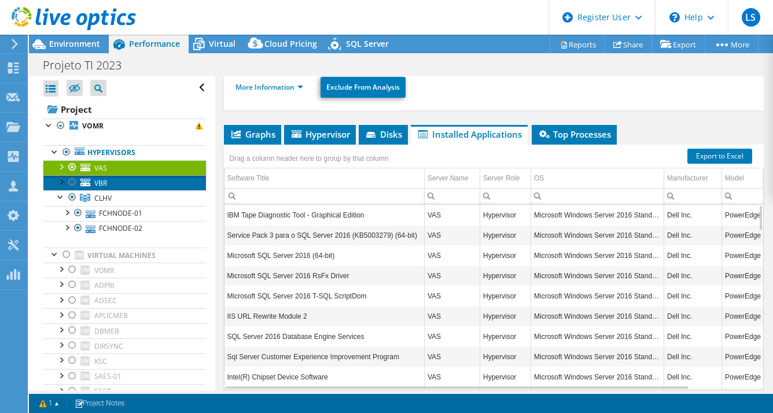
click at [132, 182] on link "VBR" at bounding box center [124, 182] width 163 height 15
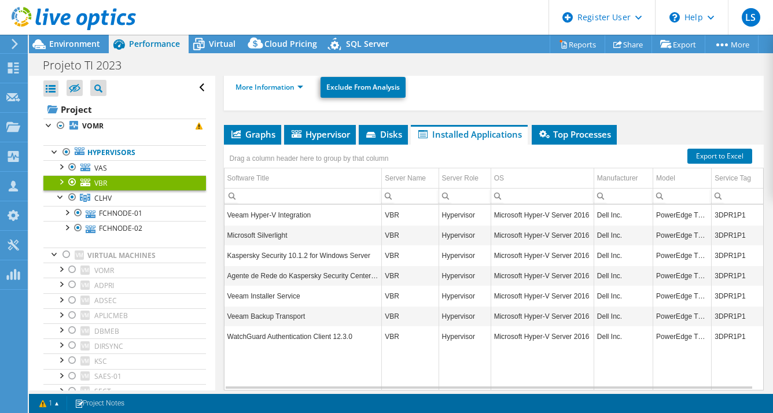
click at [71, 177] on div at bounding box center [73, 182] width 12 height 14
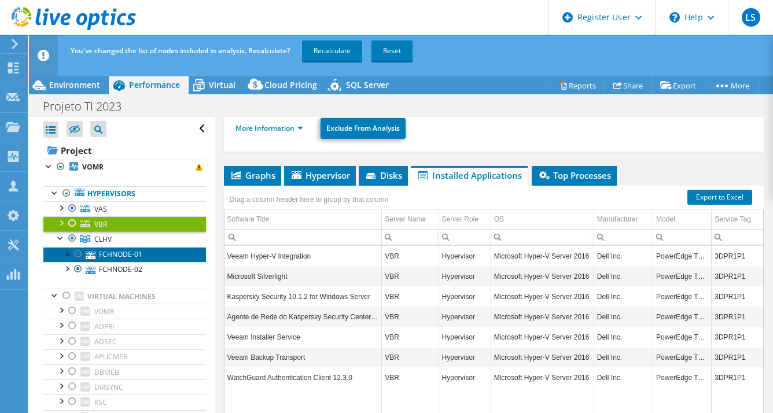
click at [153, 259] on link "FCHNODE-01" at bounding box center [124, 254] width 163 height 15
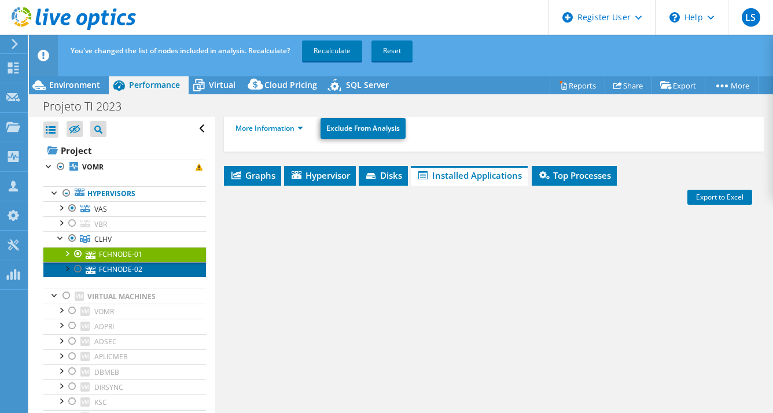
click at [155, 269] on link "FCHNODE-02" at bounding box center [124, 269] width 163 height 15
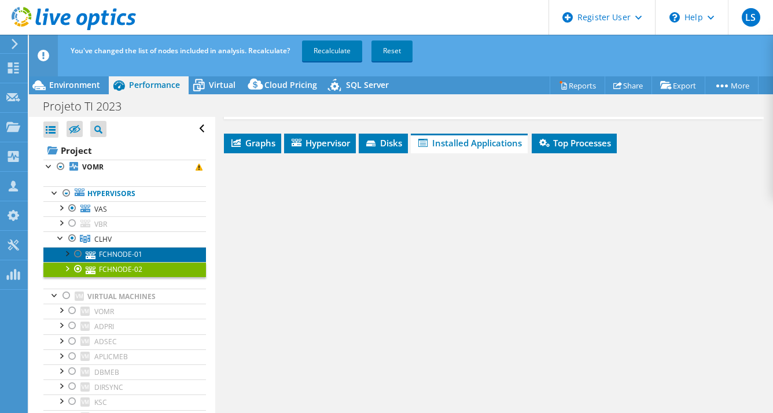
click at [151, 256] on link "FCHNODE-01" at bounding box center [124, 254] width 163 height 15
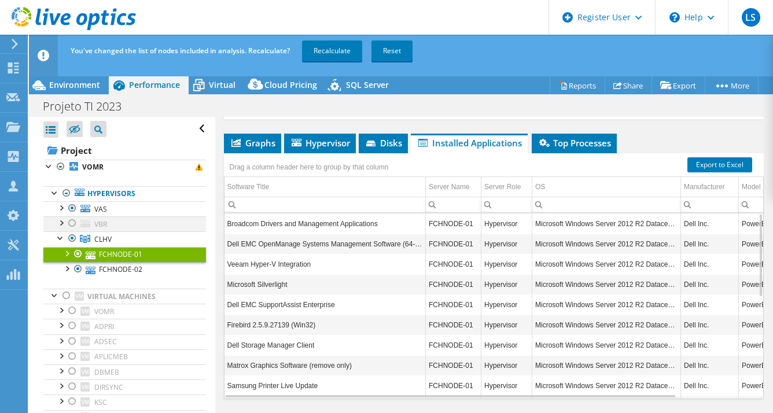
click at [73, 223] on div at bounding box center [73, 223] width 12 height 14
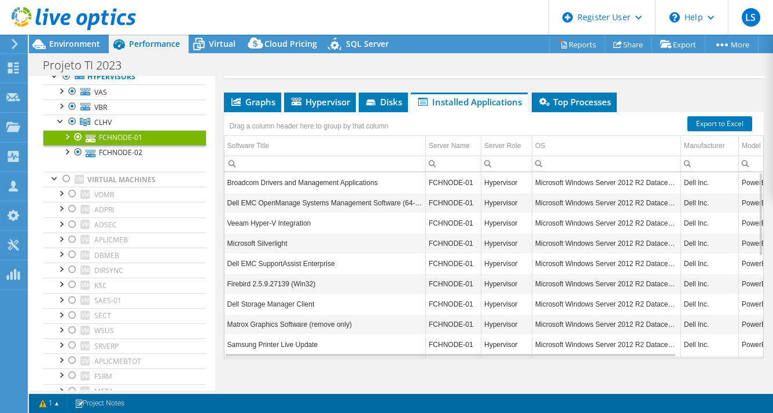
scroll to position [0, 0]
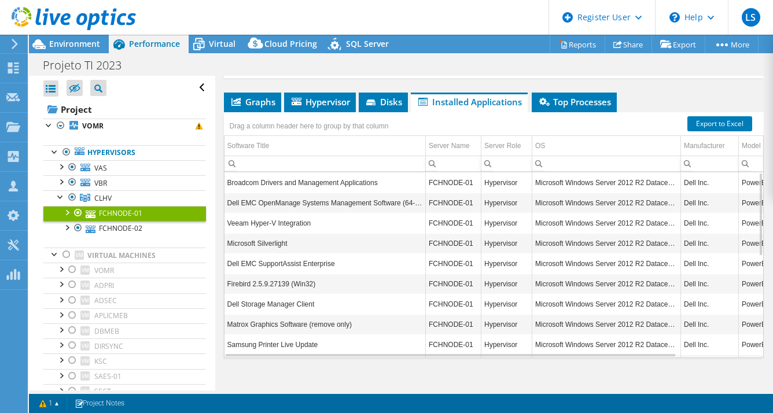
click at [76, 38] on div at bounding box center [68, 19] width 136 height 39
click at [79, 45] on span "Environment" at bounding box center [74, 43] width 51 height 11
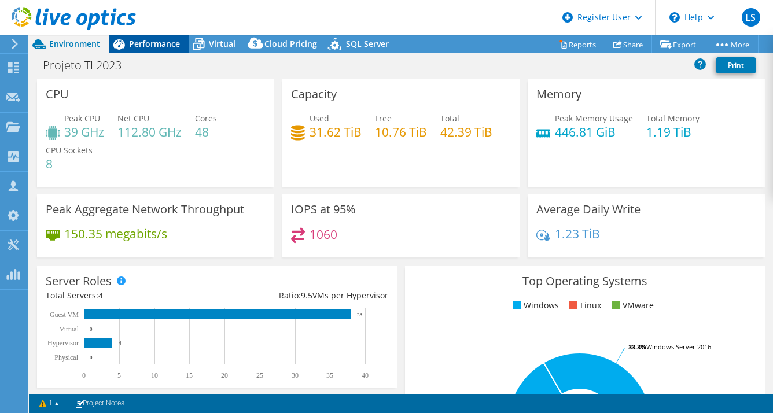
click at [163, 45] on span "Performance" at bounding box center [154, 43] width 51 height 11
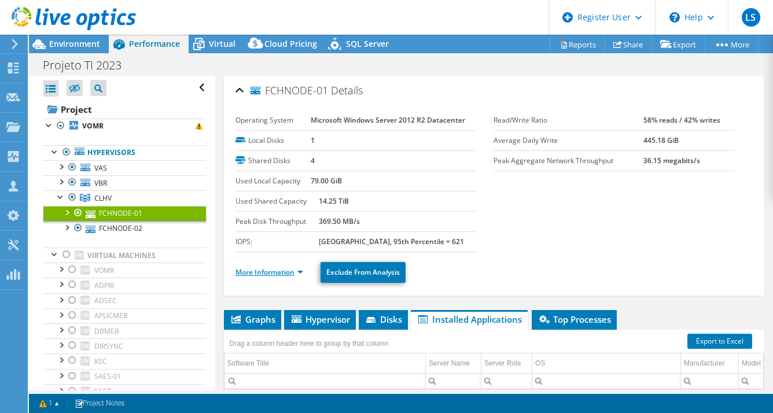
click at [274, 271] on link "More Information" at bounding box center [269, 272] width 68 height 10
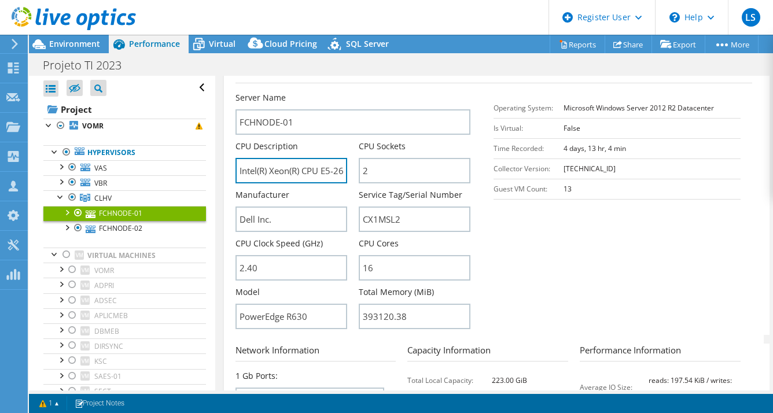
scroll to position [0, 72]
drag, startPoint x: 304, startPoint y: 173, endPoint x: 378, endPoint y: 186, distance: 75.1
click at [378, 92] on div "Server Name FCHNODE-01 CPU Description Intel(R) Xeon(R) CPU E5-2630 v3 @ 2.40GH…" at bounding box center [358, 92] width 247 height 0
click at [312, 168] on input "Intel(R) Xeon(R) CPU E5-2630 v3 @ 2.40GHz" at bounding box center [291, 170] width 112 height 25
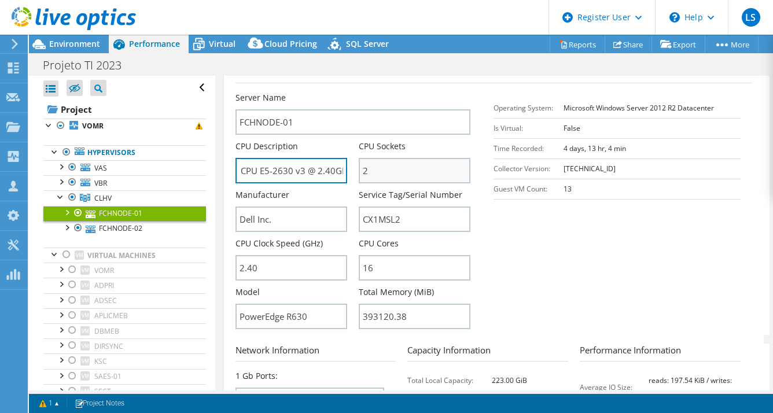
scroll to position [0, 72]
drag, startPoint x: 312, startPoint y: 168, endPoint x: 371, endPoint y: 173, distance: 58.7
click at [371, 92] on div "Server Name FCHNODE-01 CPU Description Intel(R) Xeon(R) CPU E5-2630 v3 @ 2.40GH…" at bounding box center [358, 92] width 247 height 0
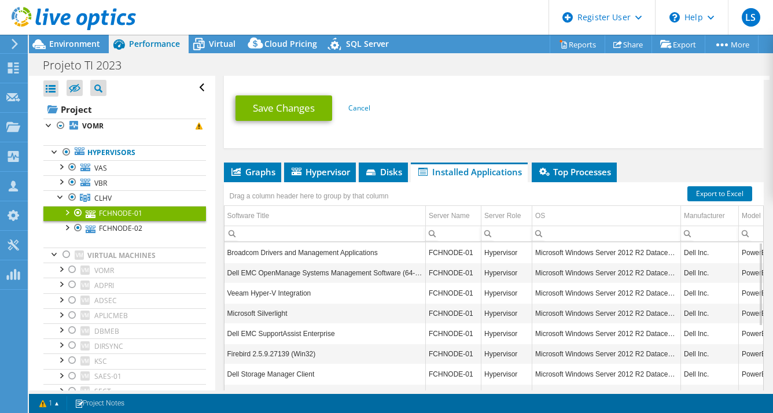
scroll to position [781, 0]
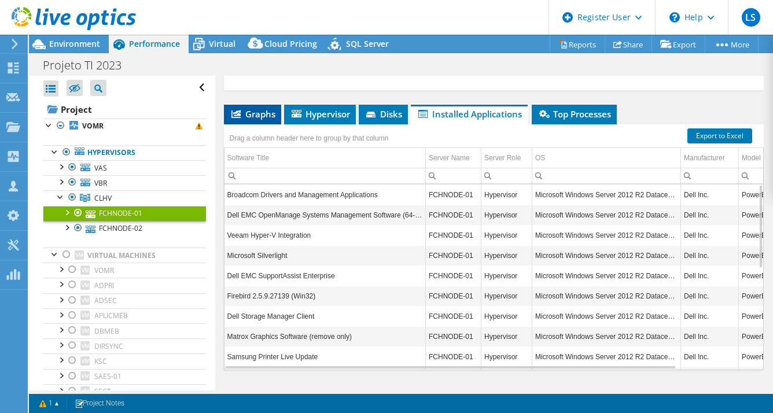
click at [247, 110] on span "Graphs" at bounding box center [253, 114] width 46 height 12
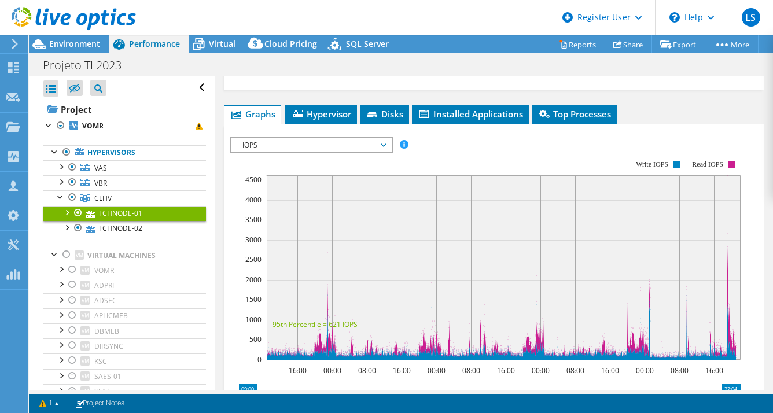
click at [283, 145] on span "IOPS" at bounding box center [311, 145] width 149 height 14
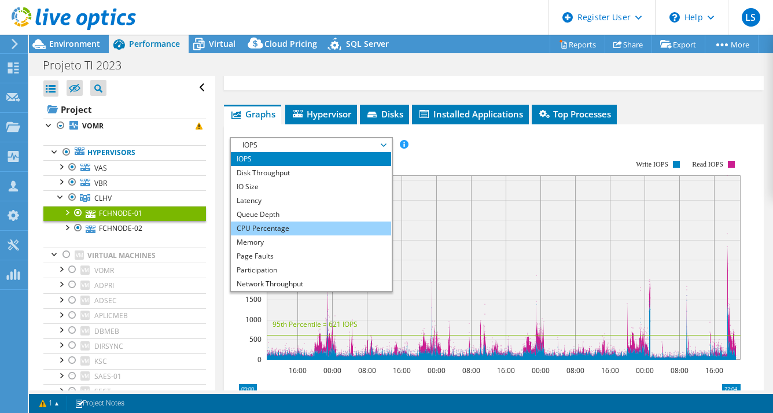
click at [301, 222] on li "CPU Percentage" at bounding box center [311, 229] width 160 height 14
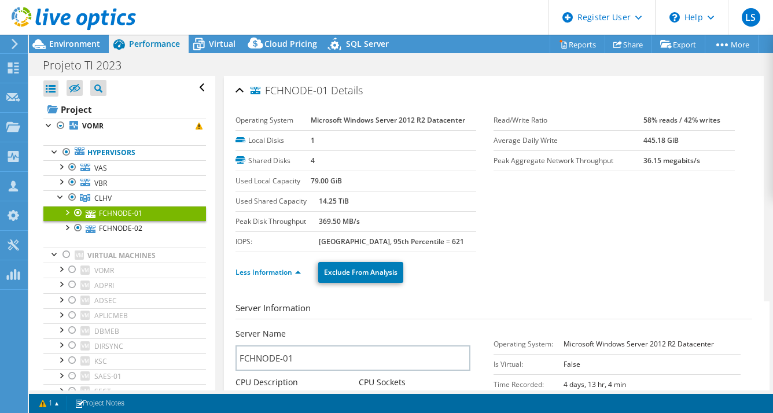
select select "SouthAmerica"
select select "USD"
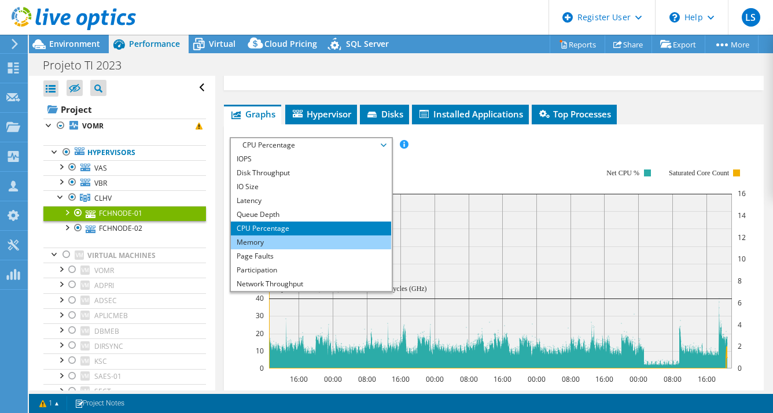
click at [285, 237] on li "Memory" at bounding box center [311, 242] width 160 height 14
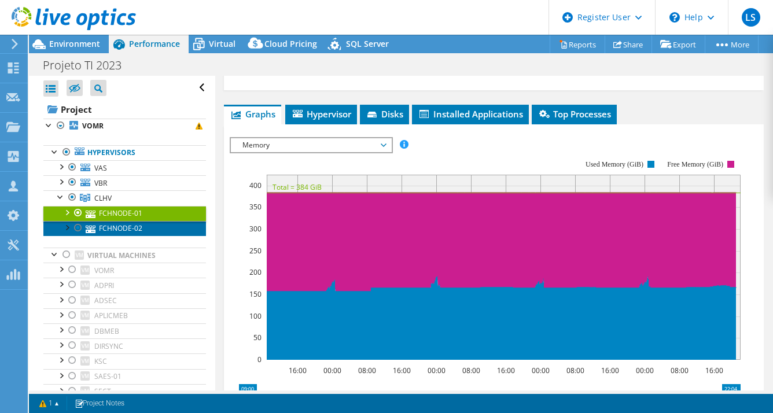
click at [143, 230] on link "FCHNODE-02" at bounding box center [124, 228] width 163 height 15
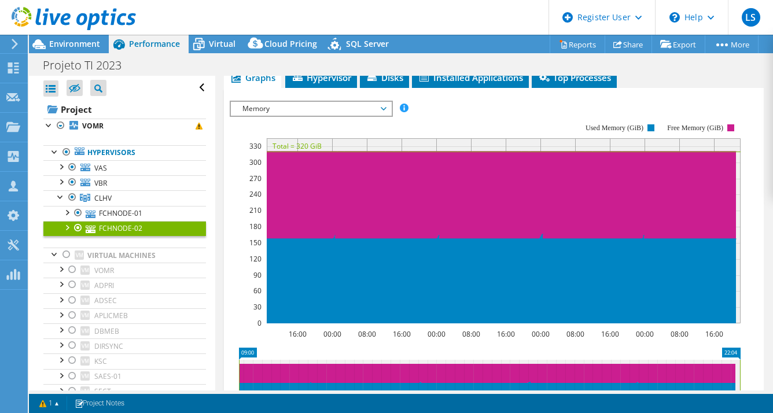
scroll to position [234, 0]
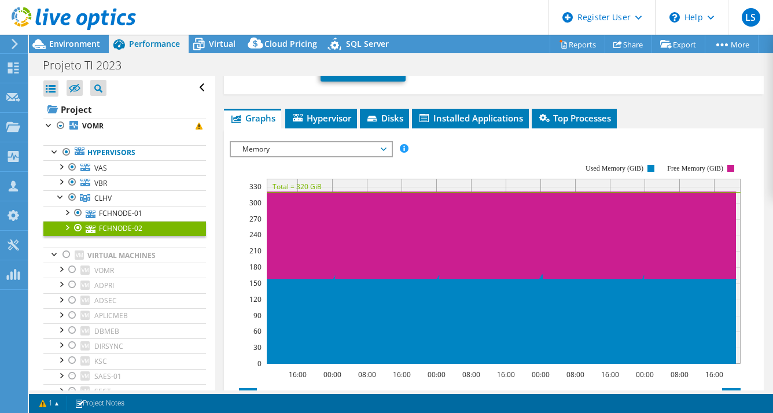
click at [356, 142] on span "Memory" at bounding box center [311, 149] width 149 height 14
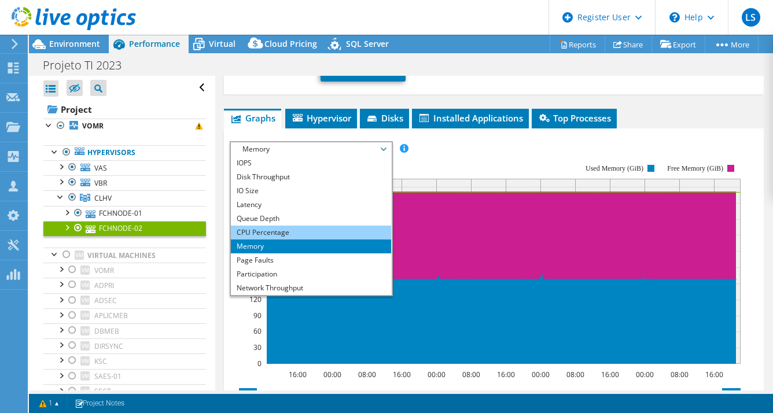
click at [287, 226] on li "CPU Percentage" at bounding box center [311, 233] width 160 height 14
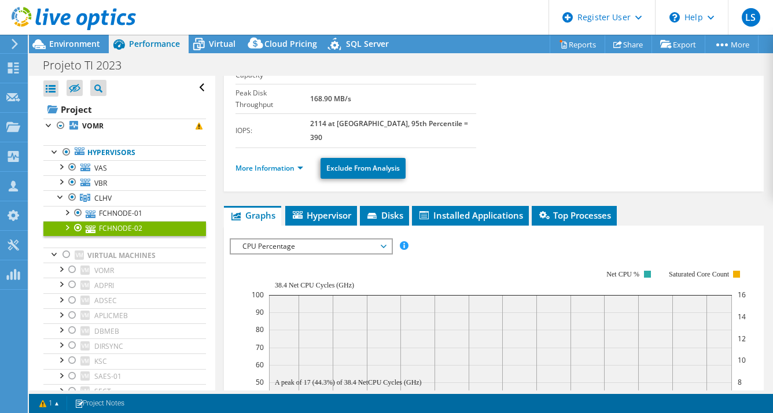
click at [271, 141] on section "Operating System Microsoft Windows Server 2012 R2 Datacenter Local Disks 1 Shar…" at bounding box center [493, 61] width 517 height 174
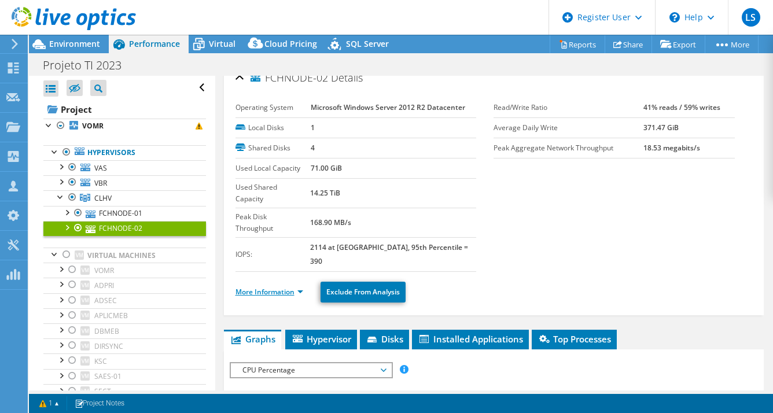
click at [283, 287] on link "More Information" at bounding box center [269, 292] width 68 height 10
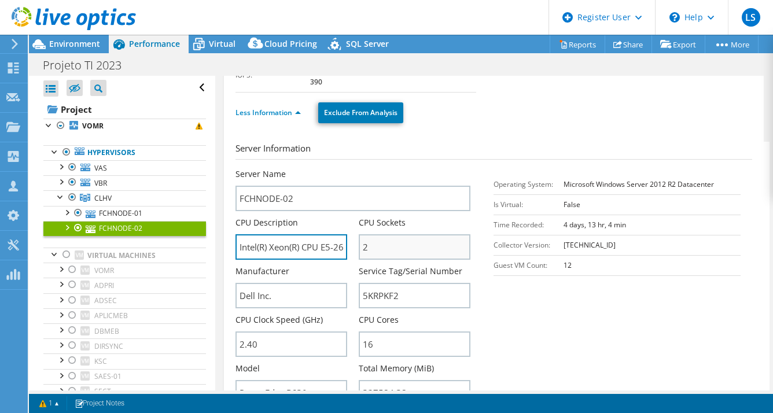
scroll to position [0, 72]
drag, startPoint x: 314, startPoint y: 213, endPoint x: 379, endPoint y: 219, distance: 65.0
click at [379, 168] on div "Server Name FCHNODE-02 CPU Description Intel(R) Xeon(R) CPU E5-2630 v3 @ 2.40GH…" at bounding box center [358, 168] width 247 height 0
click at [570, 318] on section "Server Information Server Name FCHNODE-02 CPU Description Intel(R) Xeon(R) CPU …" at bounding box center [496, 277] width 522 height 270
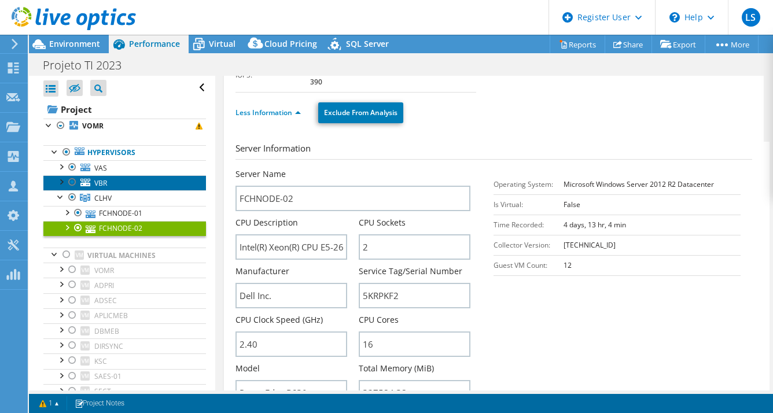
click at [130, 186] on link "VBR" at bounding box center [124, 182] width 163 height 15
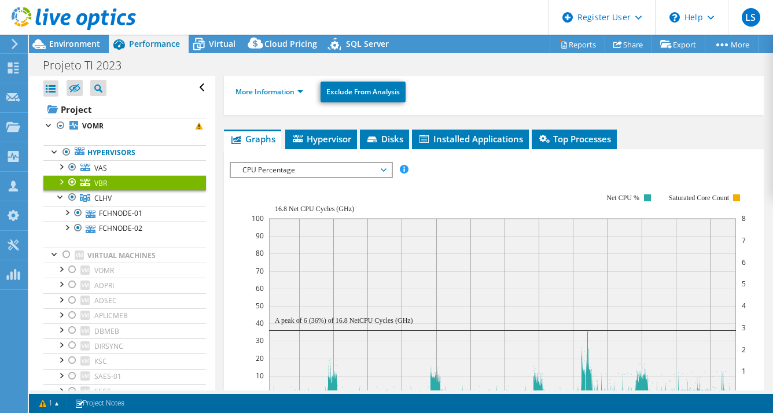
scroll to position [223, 0]
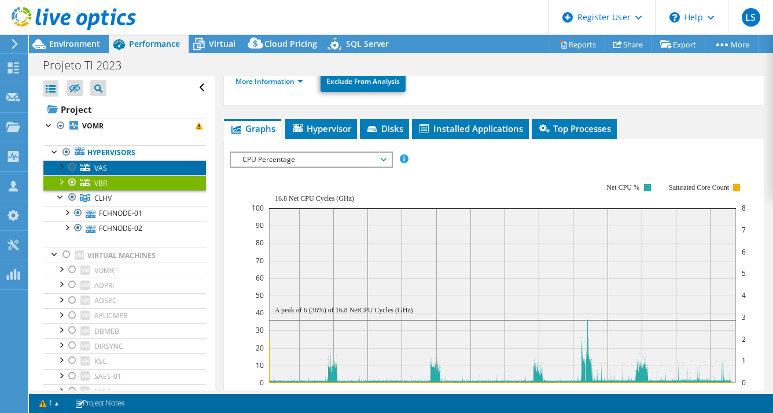
click at [139, 172] on link "VAS" at bounding box center [124, 167] width 163 height 15
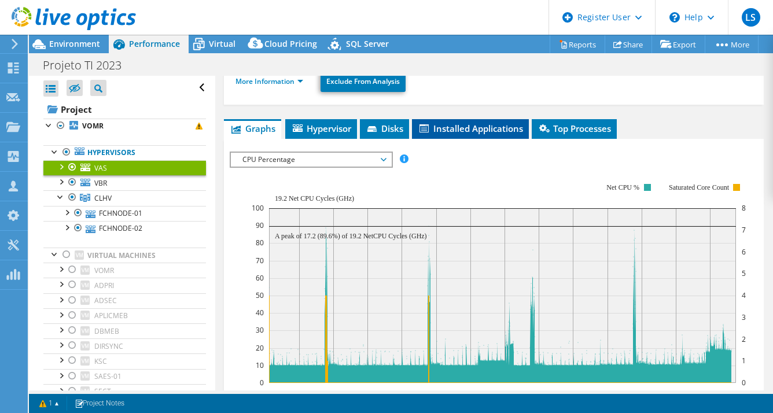
click at [448, 123] on span "Installed Applications" at bounding box center [470, 129] width 105 height 12
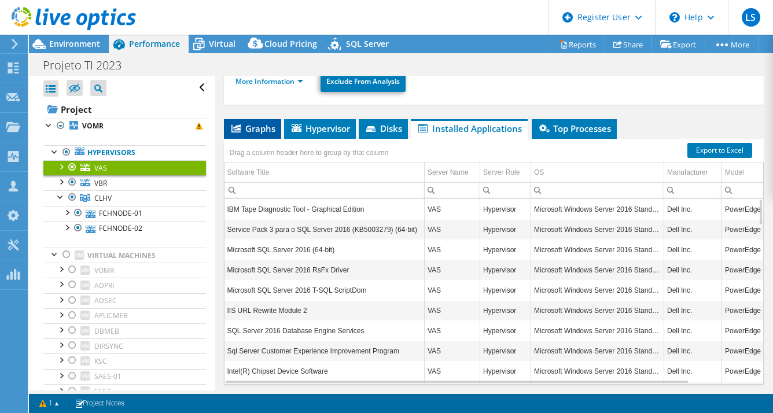
click at [255, 123] on span "Graphs" at bounding box center [253, 129] width 46 height 12
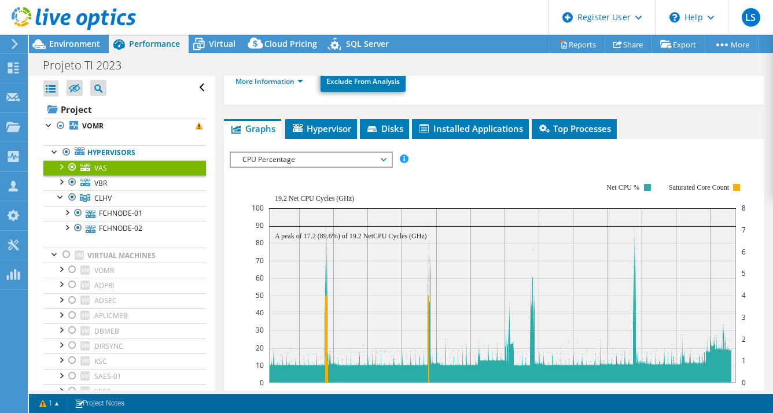
click at [388, 153] on span "CPU Percentage" at bounding box center [311, 160] width 160 height 14
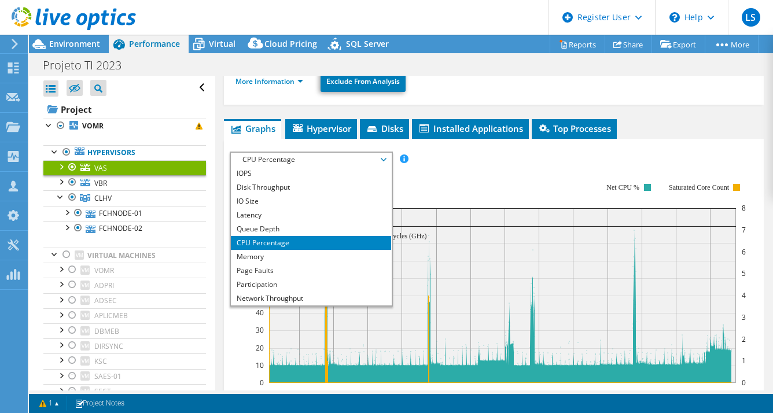
click at [550, 167] on rect at bounding box center [499, 282] width 495 height 231
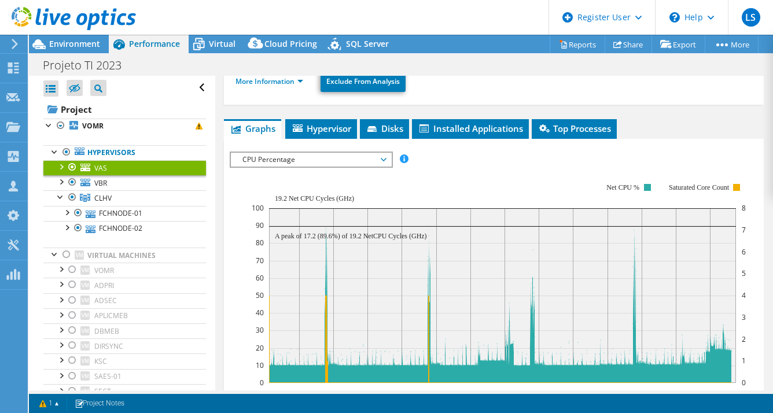
scroll to position [0, 0]
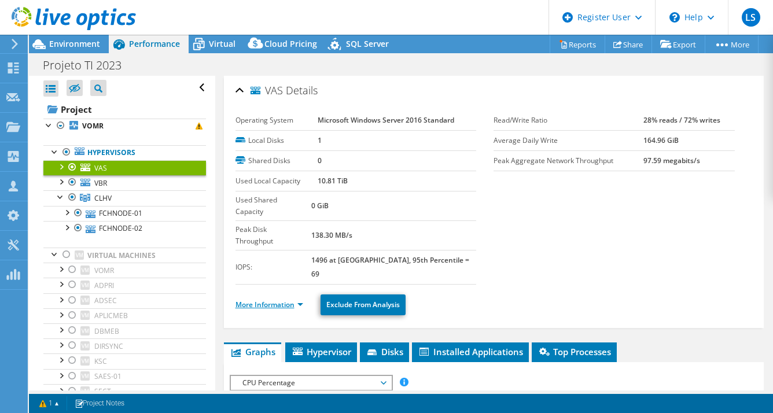
click at [272, 300] on link "More Information" at bounding box center [269, 305] width 68 height 10
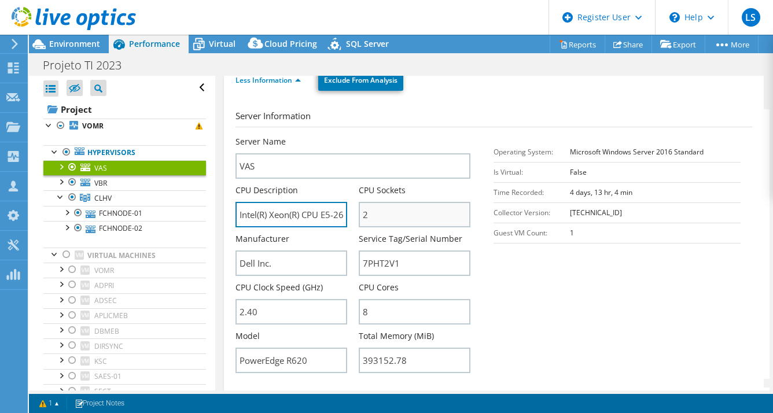
scroll to position [0, 67]
drag, startPoint x: 318, startPoint y: 180, endPoint x: 379, endPoint y: 185, distance: 61.5
click at [379, 136] on div "Server Name VAS CPU Description Intel(R) Xeon(R) CPU E5-2609 0 @ 2.40GHz CPU So…" at bounding box center [358, 136] width 247 height 0
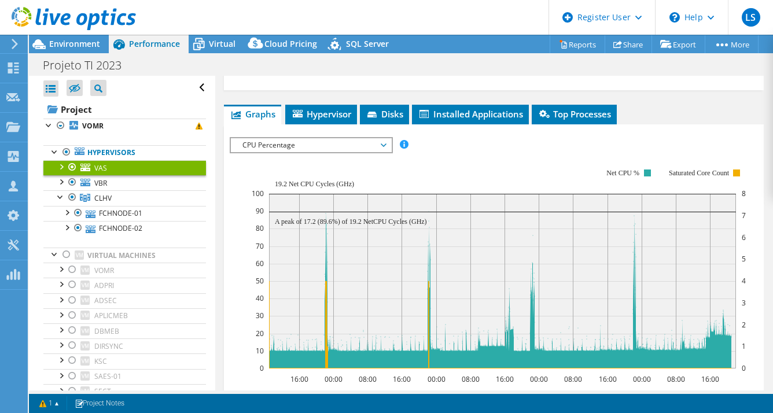
scroll to position [816, 0]
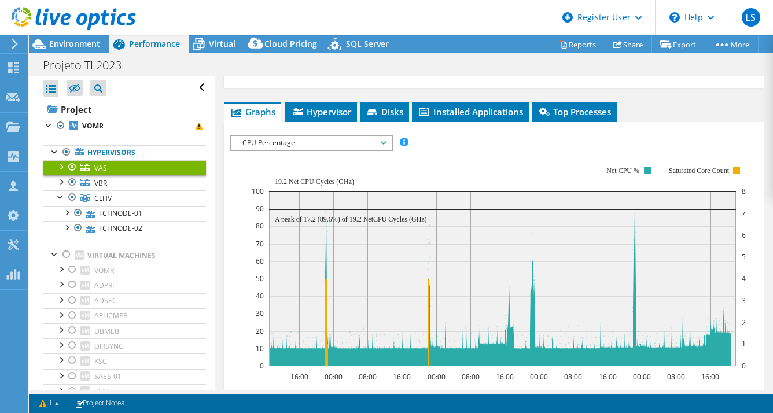
click at [347, 136] on span "CPU Percentage" at bounding box center [311, 143] width 149 height 14
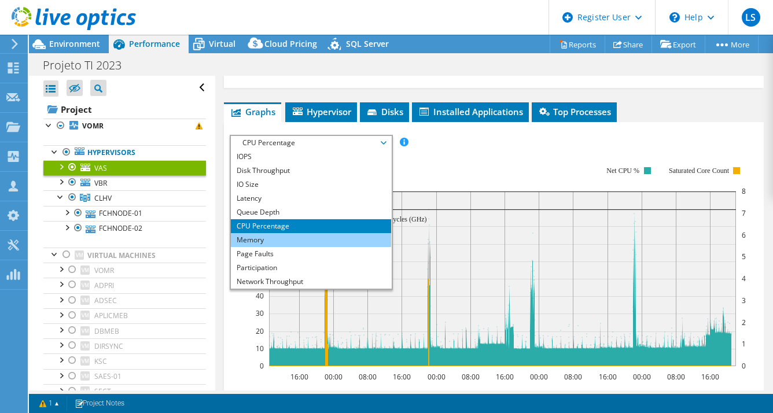
click at [279, 233] on li "Memory" at bounding box center [311, 240] width 160 height 14
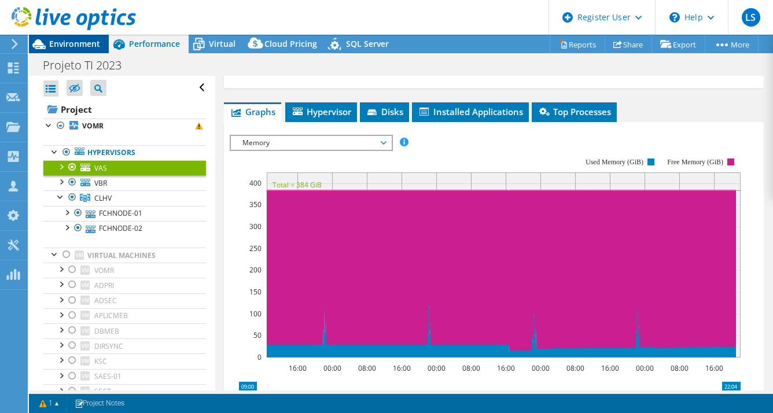
click at [60, 43] on span "Environment" at bounding box center [74, 43] width 51 height 11
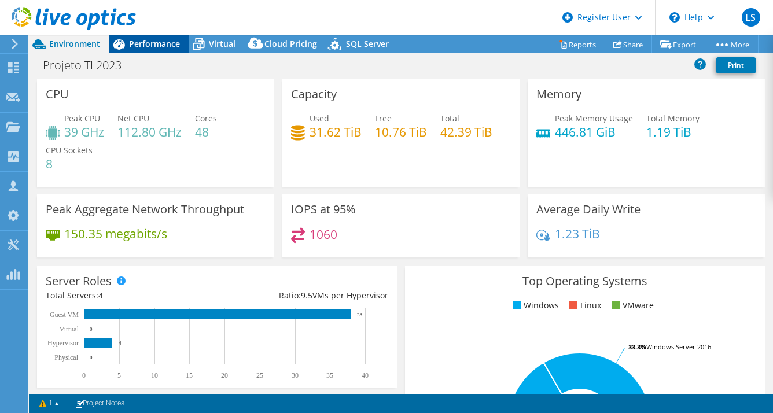
click at [150, 44] on span "Performance" at bounding box center [154, 43] width 51 height 11
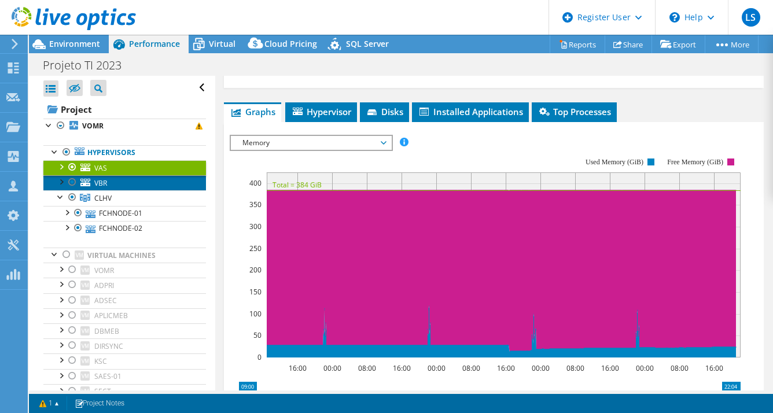
click at [159, 179] on link "VBR" at bounding box center [124, 182] width 163 height 15
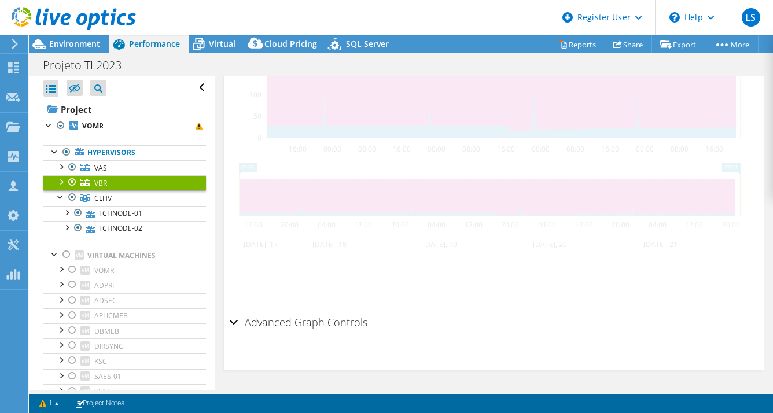
scroll to position [243, 0]
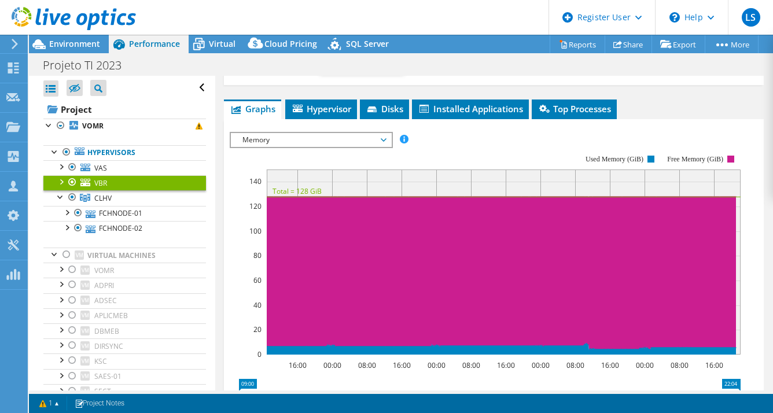
click at [317, 133] on span "Memory" at bounding box center [311, 140] width 149 height 14
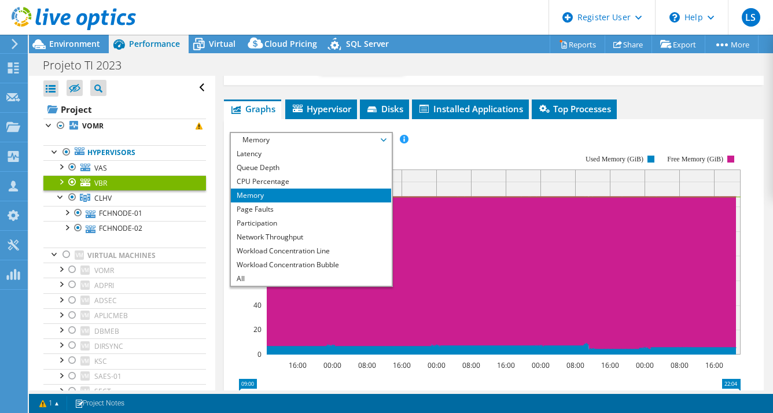
scroll to position [0, 0]
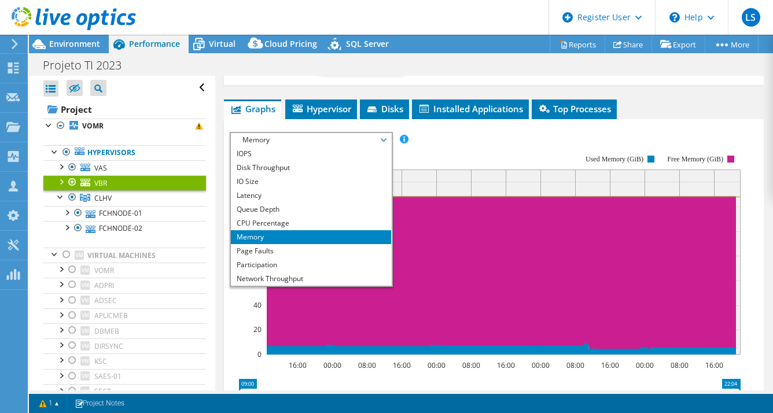
click at [451, 139] on rect at bounding box center [485, 254] width 511 height 231
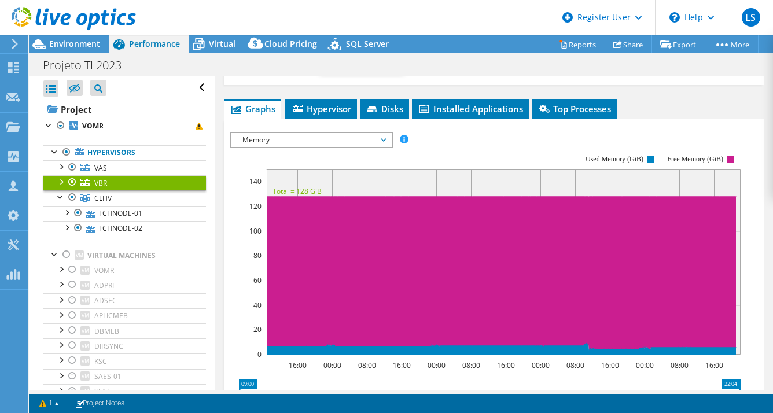
scroll to position [215, 0]
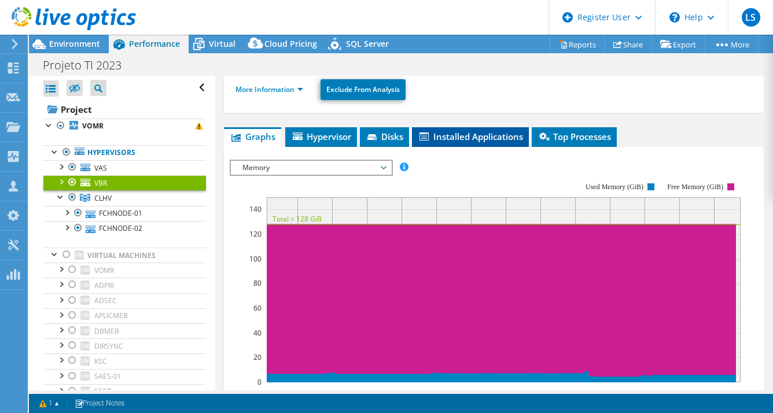
click at [494, 131] on span "Installed Applications" at bounding box center [470, 137] width 105 height 12
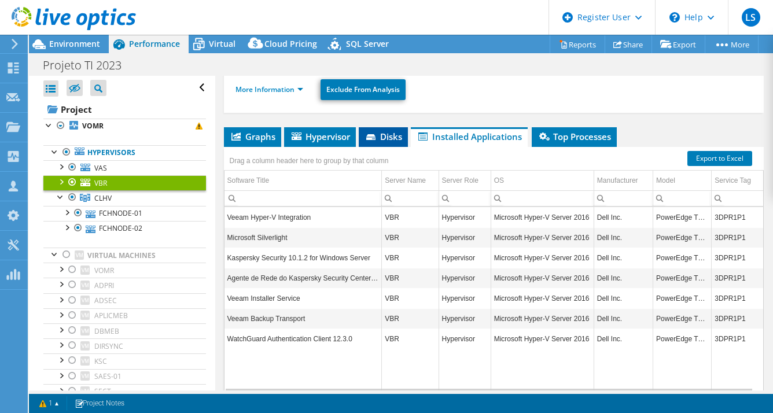
click at [386, 131] on span "Disks" at bounding box center [383, 137] width 38 height 12
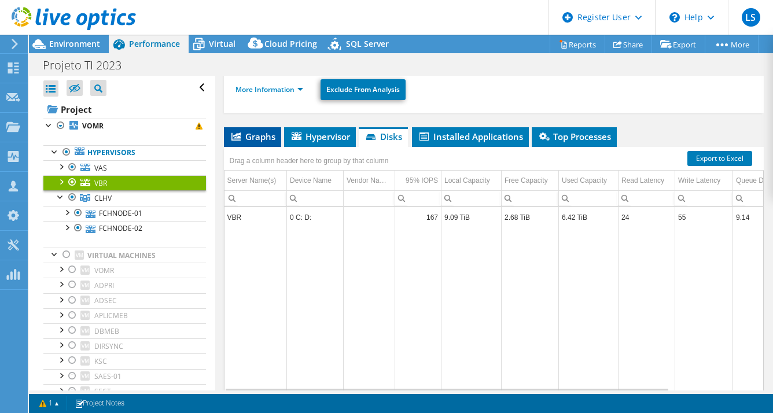
click at [252, 131] on span "Graphs" at bounding box center [253, 137] width 46 height 12
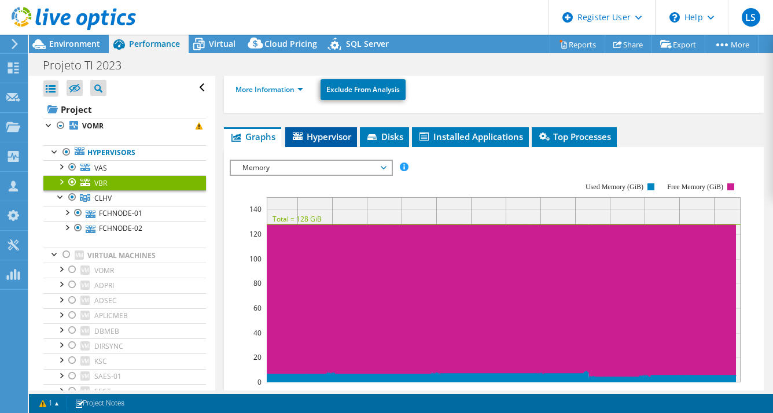
click at [317, 131] on span "Hypervisor" at bounding box center [321, 137] width 60 height 12
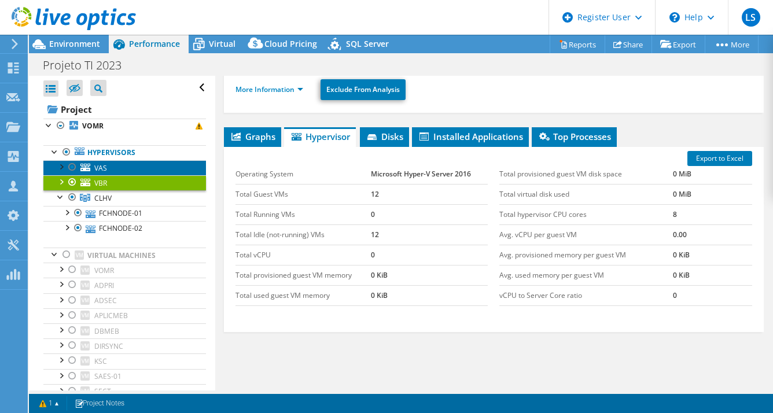
click at [137, 168] on link "VAS" at bounding box center [124, 167] width 163 height 15
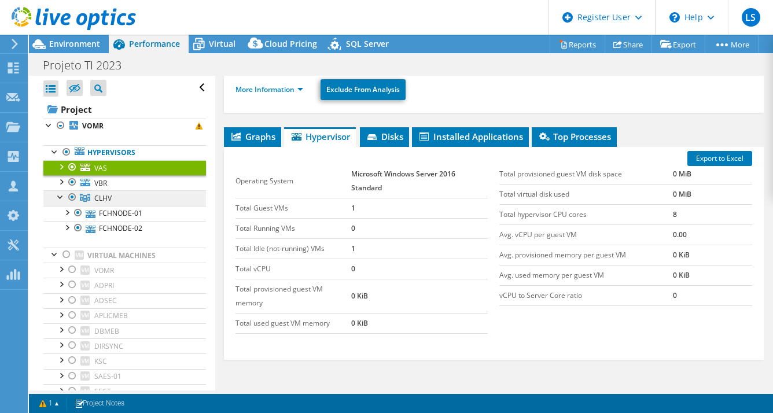
click at [153, 199] on link "CLHV" at bounding box center [124, 197] width 163 height 15
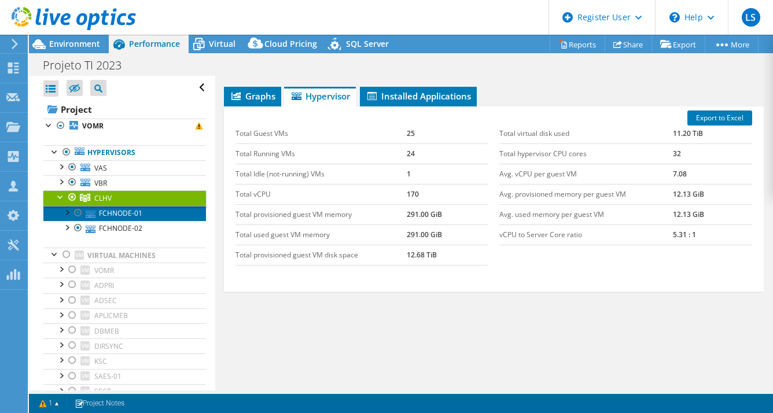
click at [158, 210] on link "FCHNODE-01" at bounding box center [124, 213] width 163 height 15
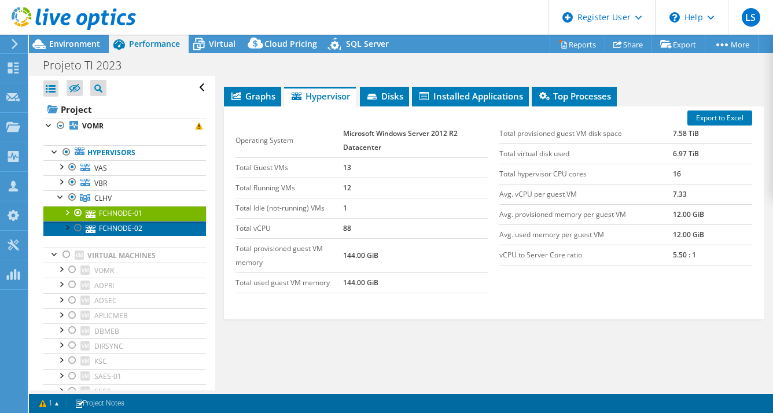
click at [162, 233] on link "FCHNODE-02" at bounding box center [124, 228] width 163 height 15
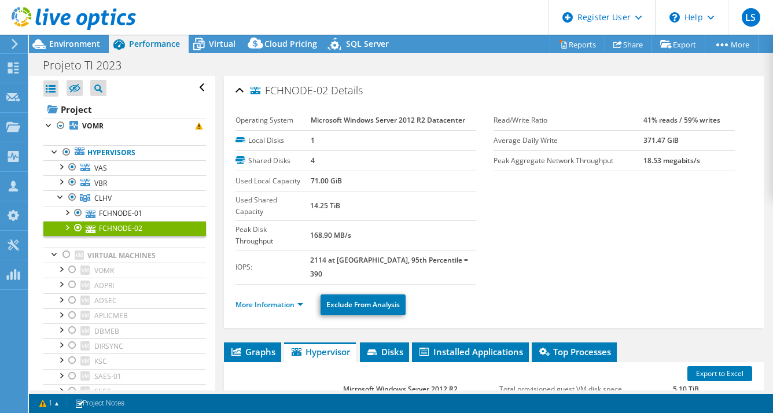
scroll to position [0, 0]
click at [285, 300] on link "More Information" at bounding box center [269, 305] width 68 height 10
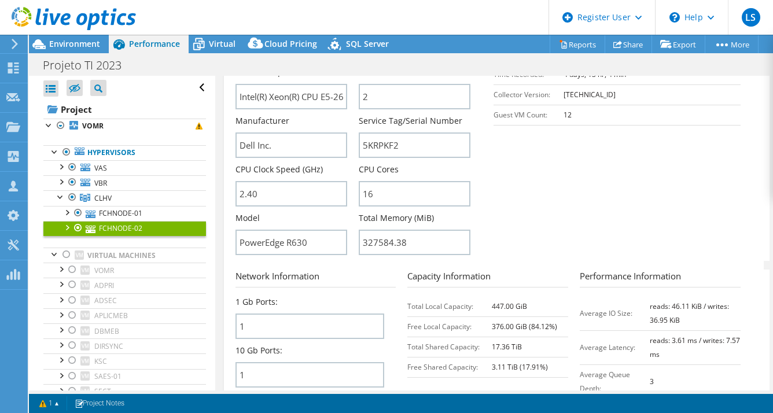
scroll to position [327, 0]
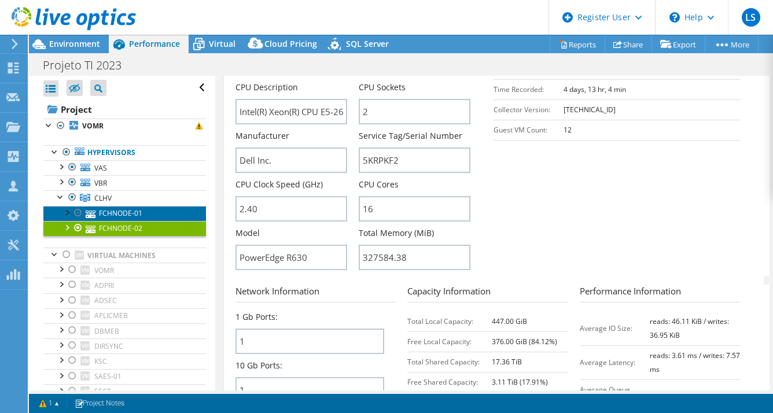
click at [149, 209] on link "FCHNODE-01" at bounding box center [124, 213] width 163 height 15
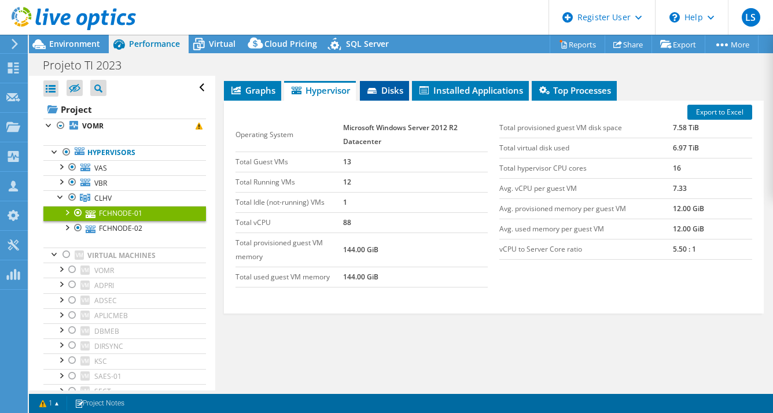
scroll to position [0, 0]
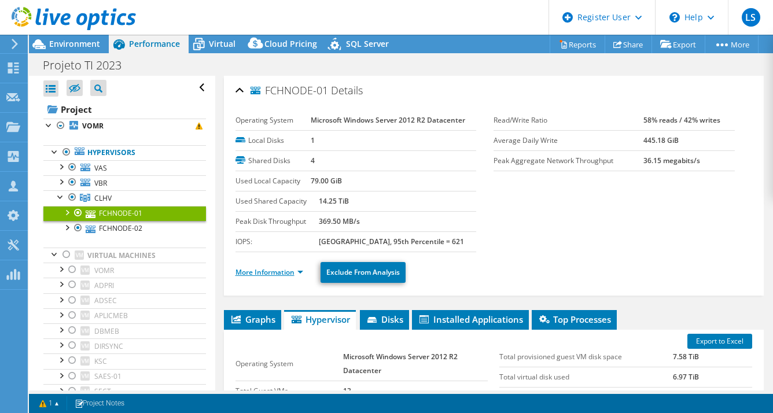
click at [281, 273] on link "More Information" at bounding box center [269, 272] width 68 height 10
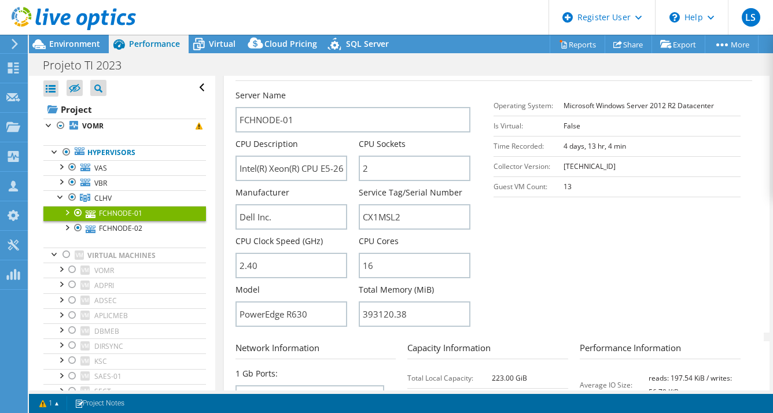
scroll to position [241, 0]
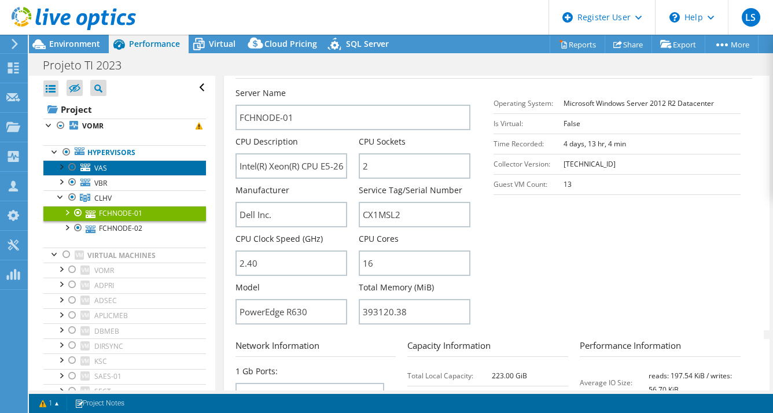
click at [119, 169] on link "VAS" at bounding box center [124, 167] width 163 height 15
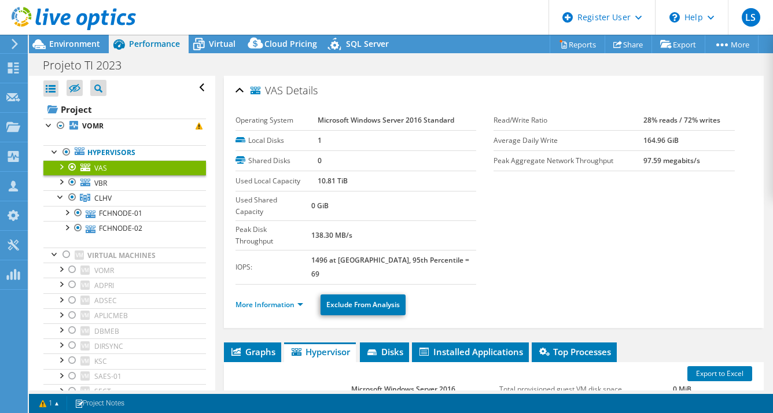
scroll to position [97, 0]
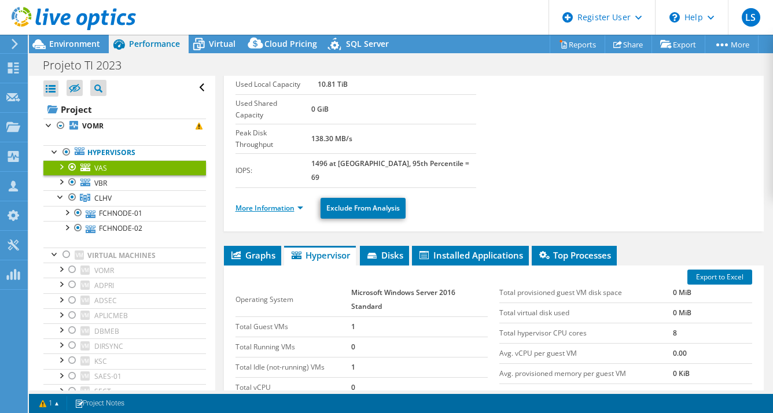
click at [275, 203] on link "More Information" at bounding box center [269, 208] width 68 height 10
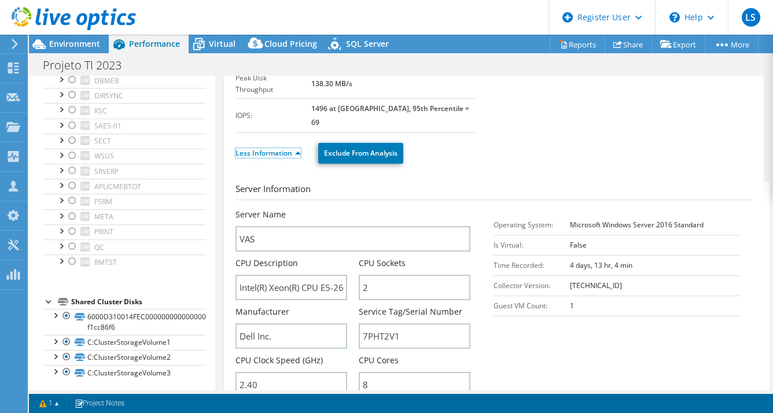
scroll to position [150, 0]
click at [76, 49] on div "Environment" at bounding box center [69, 44] width 80 height 19
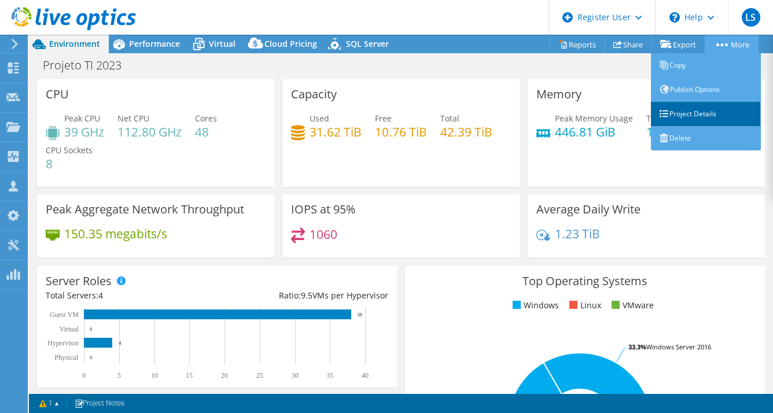
click at [702, 113] on link "Project Details" at bounding box center [706, 114] width 110 height 24
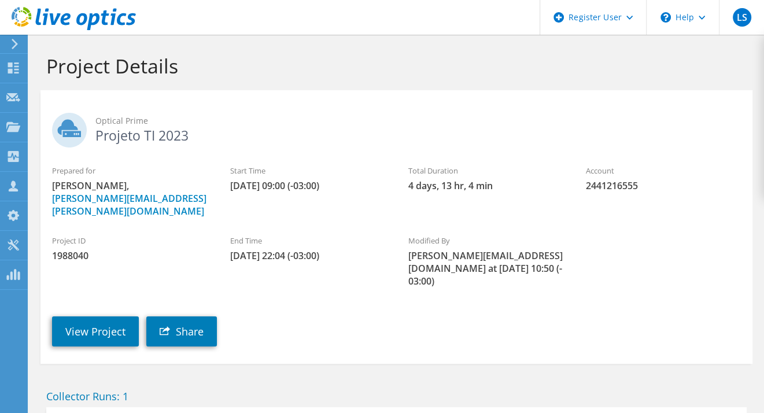
click at [93, 21] on icon at bounding box center [74, 19] width 124 height 24
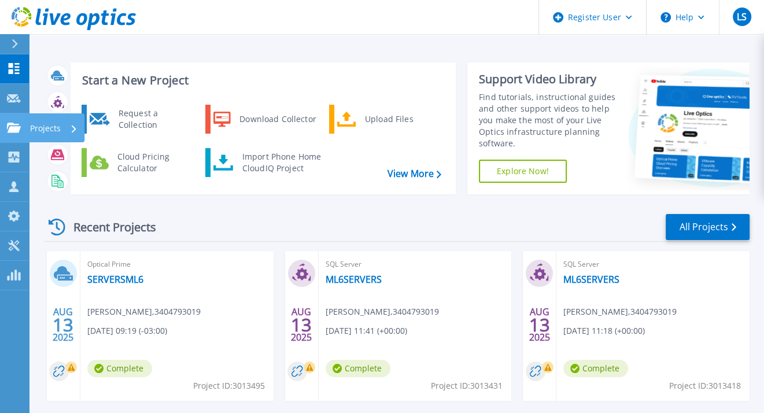
click at [50, 124] on p "Projects" at bounding box center [45, 128] width 31 height 30
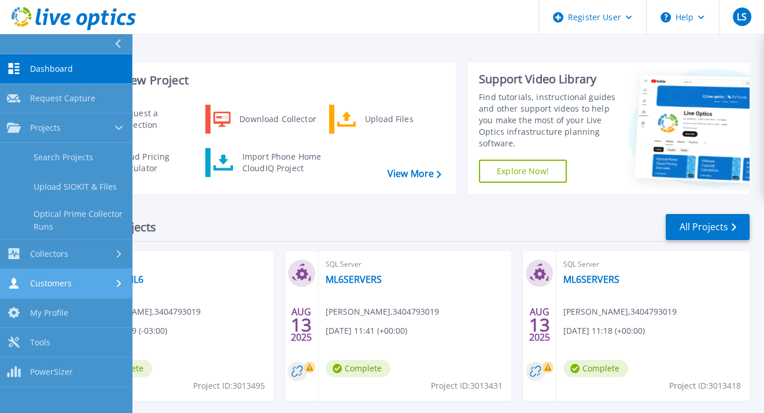
click at [78, 286] on div "Customers" at bounding box center [66, 283] width 118 height 11
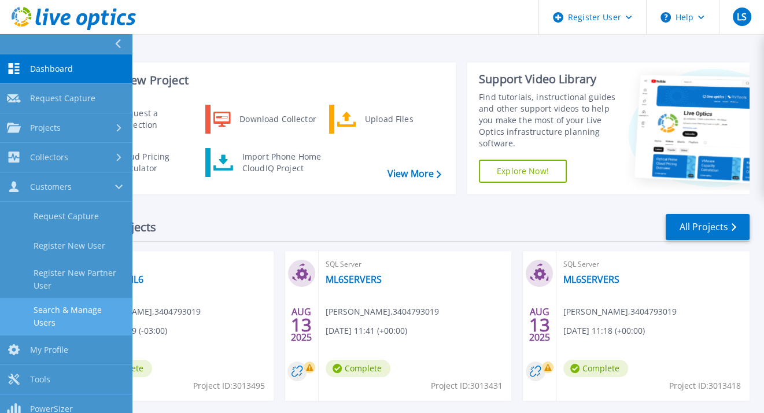
click at [84, 312] on link "Search & Manage Users" at bounding box center [66, 316] width 132 height 37
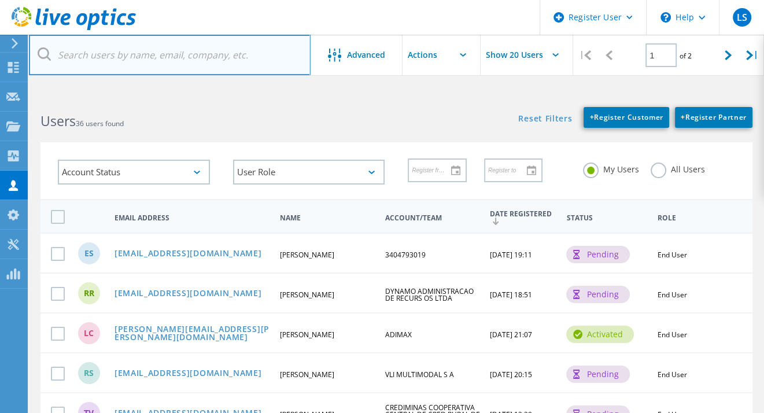
click at [197, 61] on input "text" at bounding box center [170, 55] width 282 height 40
paste input "[EMAIL_ADDRESS][DOMAIN_NAME]"
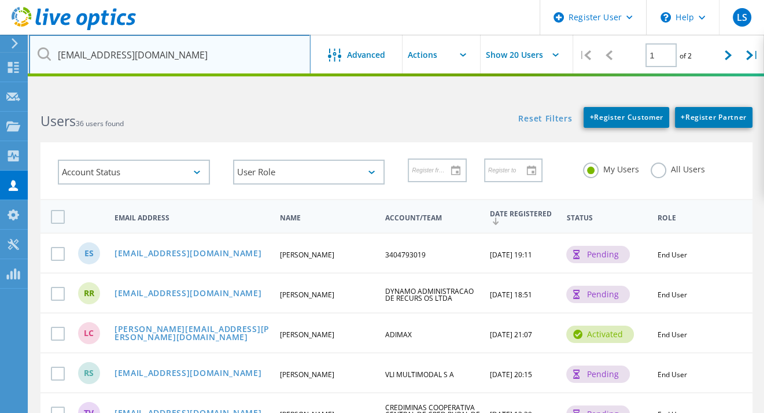
type input "[EMAIL_ADDRESS][DOMAIN_NAME]"
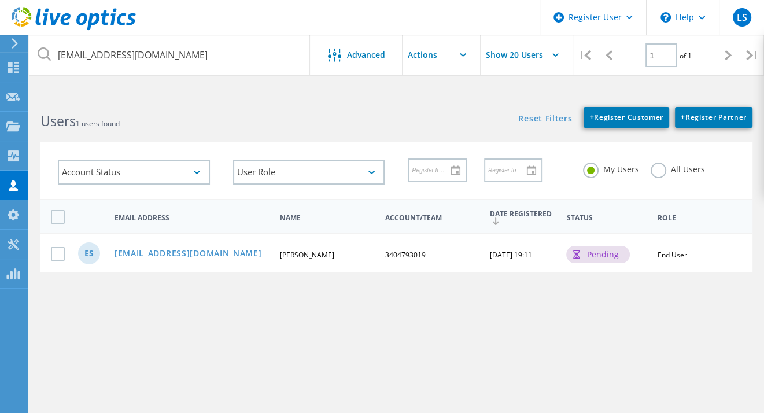
click at [208, 299] on div "esantossilva@acciona.com Advanced Show 20 Users | 1 of 1 | Email Address First …" at bounding box center [396, 258] width 735 height 326
click at [171, 254] on link "[EMAIL_ADDRESS][DOMAIN_NAME]" at bounding box center [189, 254] width 148 height 10
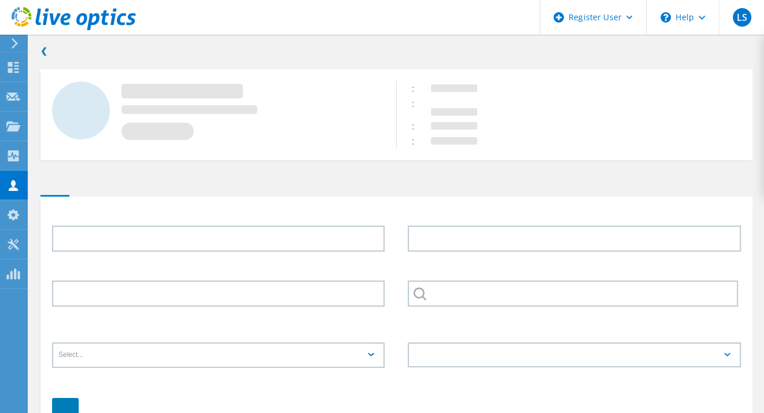
type input "Evertton"
type input "Silva"
type input "3404793019"
type input "Português"
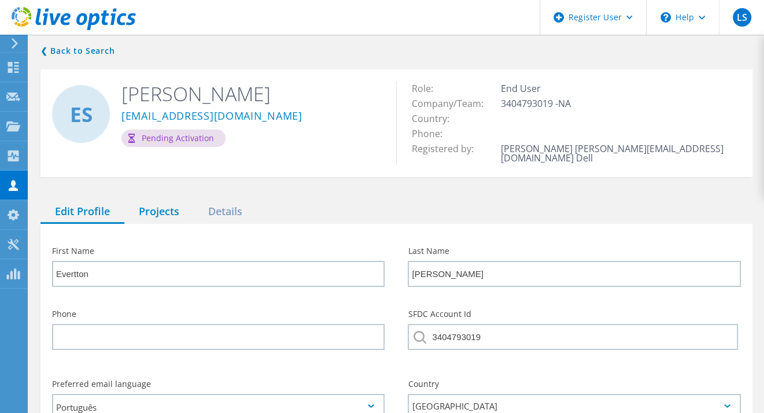
click at [186, 200] on div "Projects" at bounding box center [158, 212] width 69 height 24
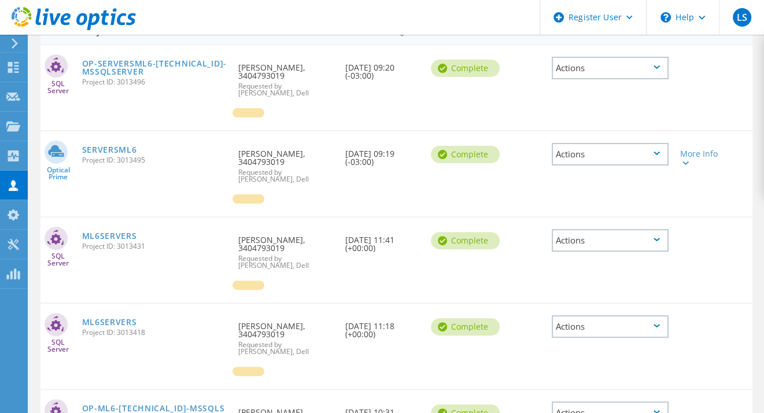
scroll to position [239, 0]
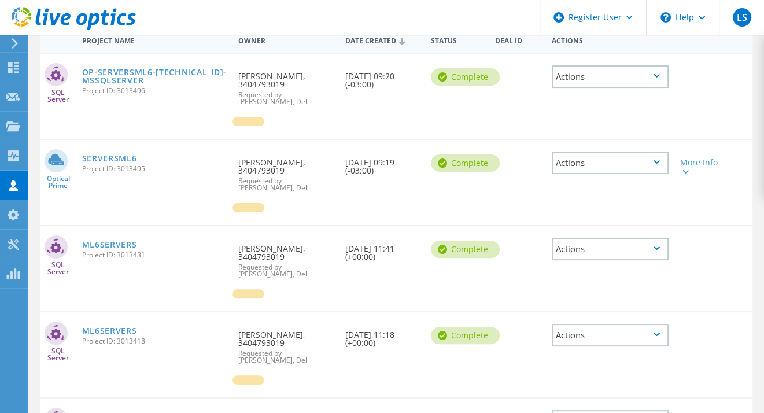
click at [694, 165] on div "More Info" at bounding box center [702, 163] width 57 height 46
drag, startPoint x: 694, startPoint y: 165, endPoint x: 689, endPoint y: 157, distance: 9.3
click at [689, 157] on div "More Info" at bounding box center [702, 163] width 57 height 46
click at [689, 158] on div "More Info" at bounding box center [702, 166] width 45 height 16
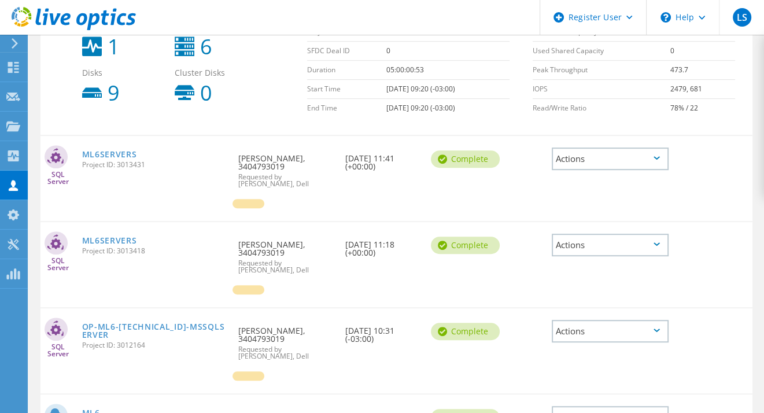
scroll to position [560, 0]
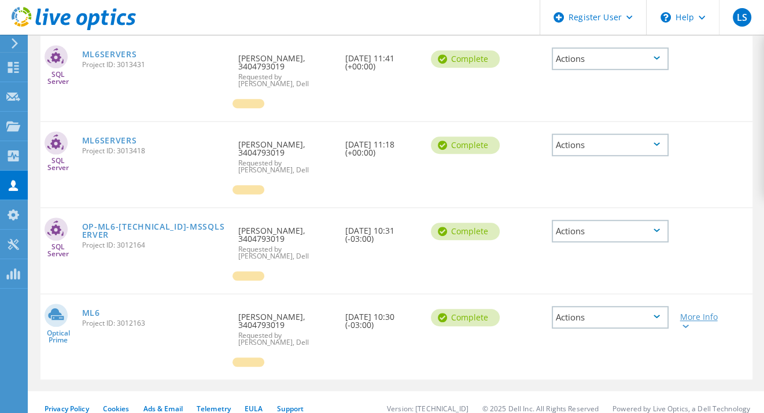
click at [716, 313] on div "More Info" at bounding box center [702, 321] width 45 height 16
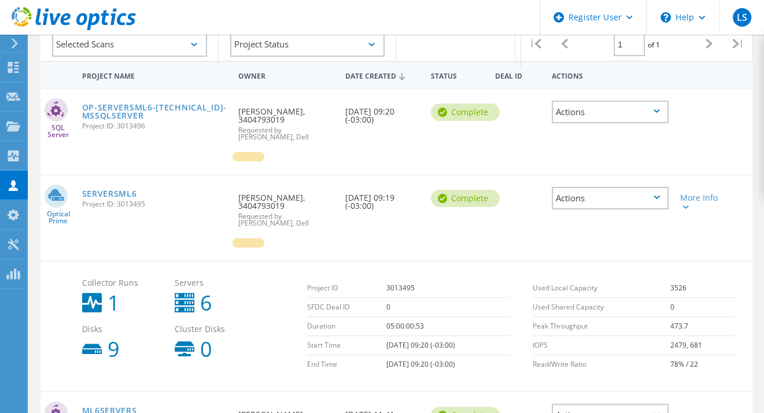
scroll to position [191, 0]
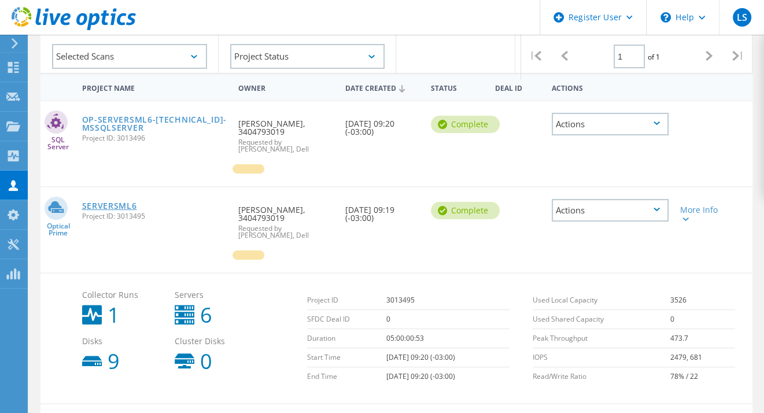
click at [127, 202] on link "SERVERSML6" at bounding box center [109, 206] width 55 height 8
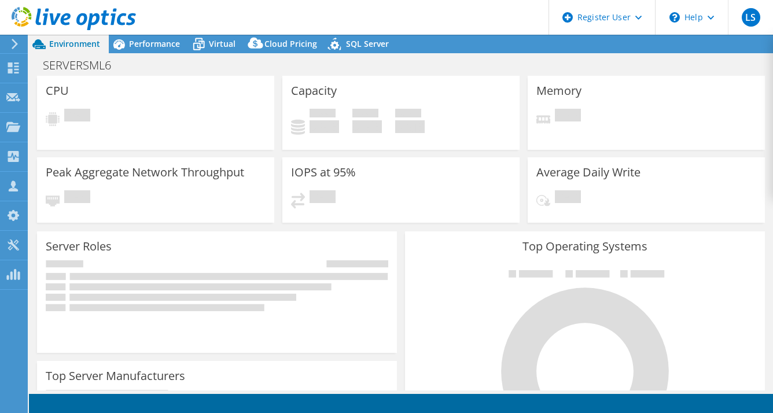
select select "SouthAmerica"
select select "BRL"
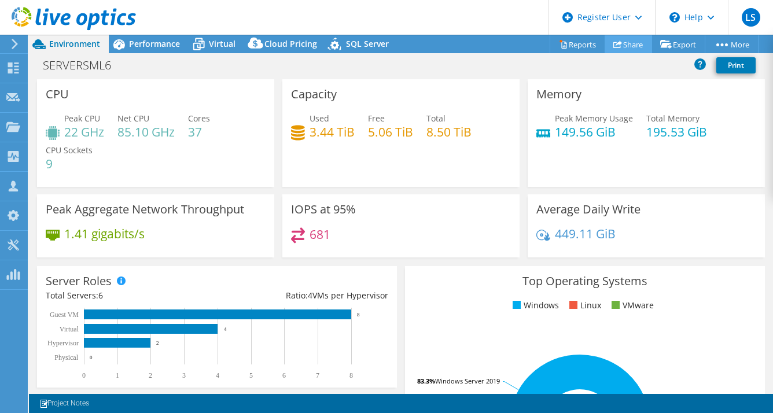
click at [619, 40] on link "Share" at bounding box center [627, 44] width 47 height 18
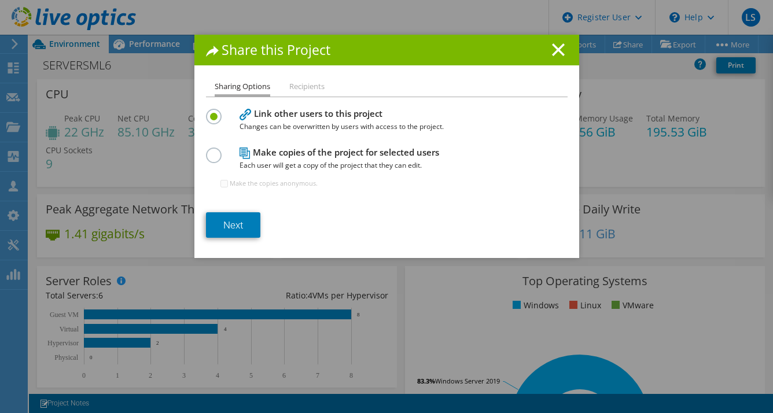
click at [307, 89] on li "Recipients" at bounding box center [306, 87] width 35 height 14
click at [244, 219] on link "Next" at bounding box center [233, 224] width 54 height 25
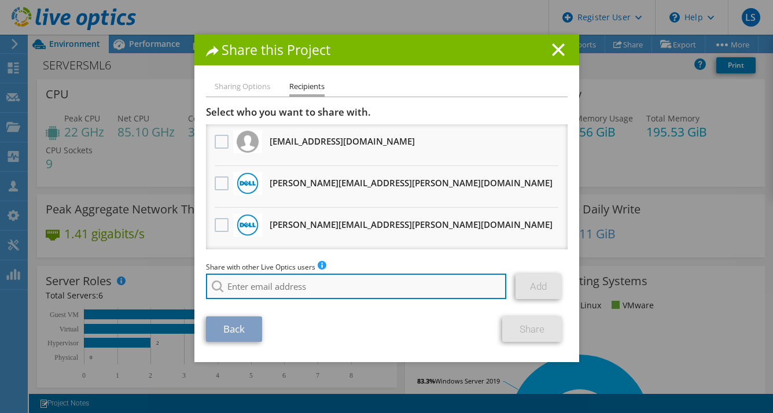
click at [307, 281] on input "search" at bounding box center [356, 286] width 301 height 25
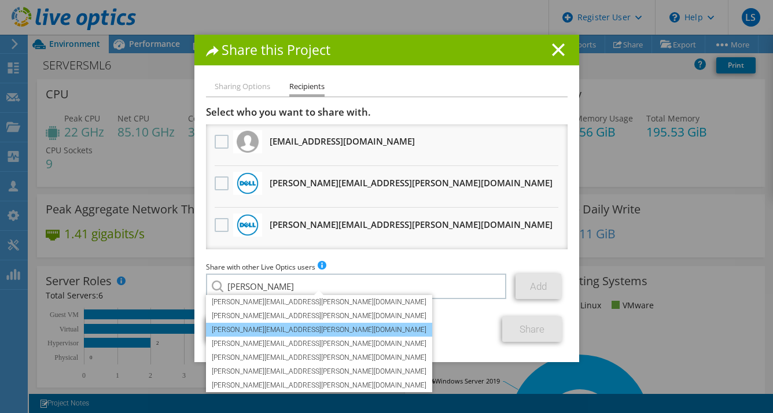
click at [249, 331] on li "[PERSON_NAME][EMAIL_ADDRESS][PERSON_NAME][DOMAIN_NAME]" at bounding box center [319, 330] width 226 height 14
type input "[PERSON_NAME][EMAIL_ADDRESS][PERSON_NAME][DOMAIN_NAME]"
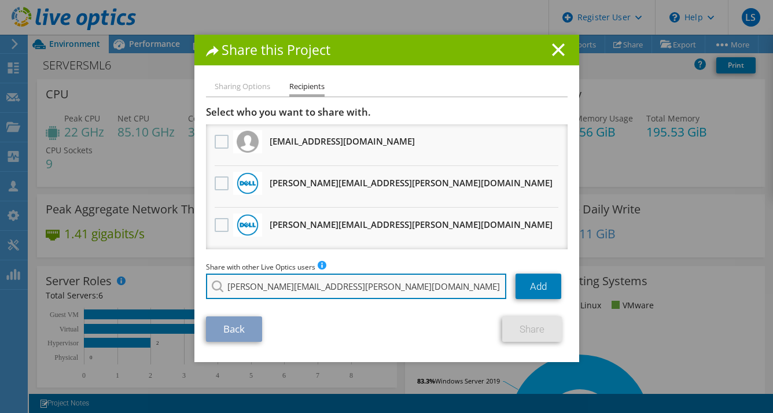
click at [385, 283] on input "[PERSON_NAME][EMAIL_ADDRESS][PERSON_NAME][DOMAIN_NAME]" at bounding box center [356, 286] width 301 height 25
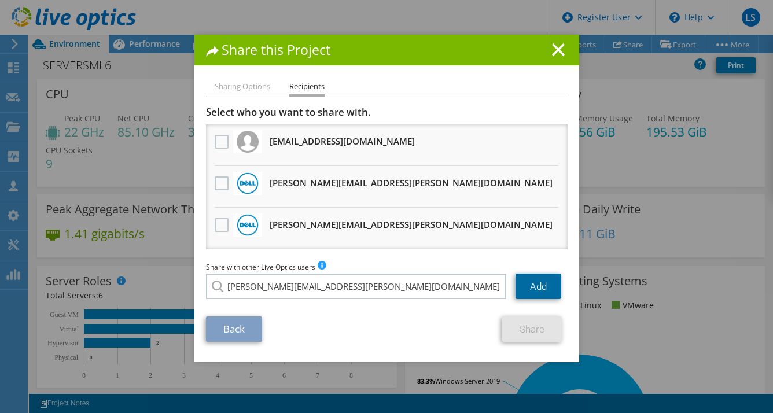
click at [523, 285] on link "Add" at bounding box center [538, 286] width 46 height 25
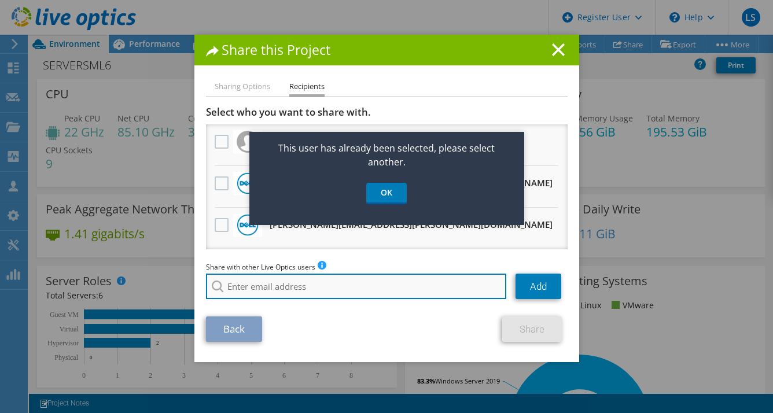
click at [438, 286] on input "search" at bounding box center [356, 286] width 301 height 25
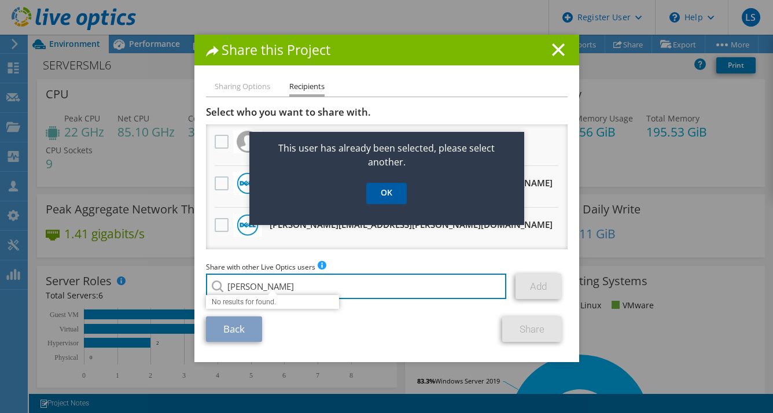
type input "[PERSON_NAME]"
click at [373, 193] on link "OK" at bounding box center [386, 193] width 40 height 21
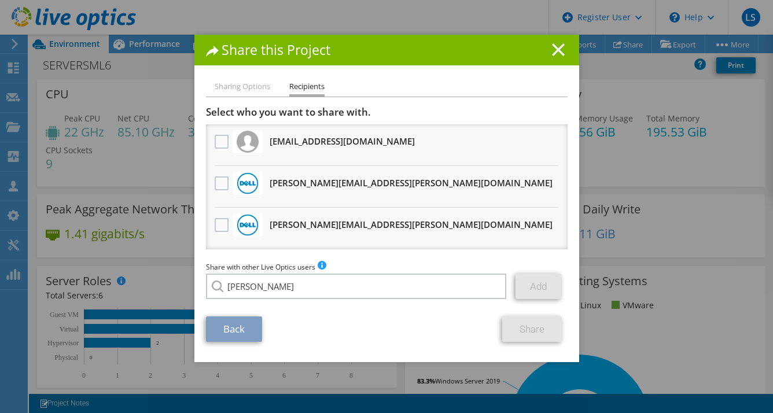
click at [555, 52] on line at bounding box center [558, 50] width 12 height 12
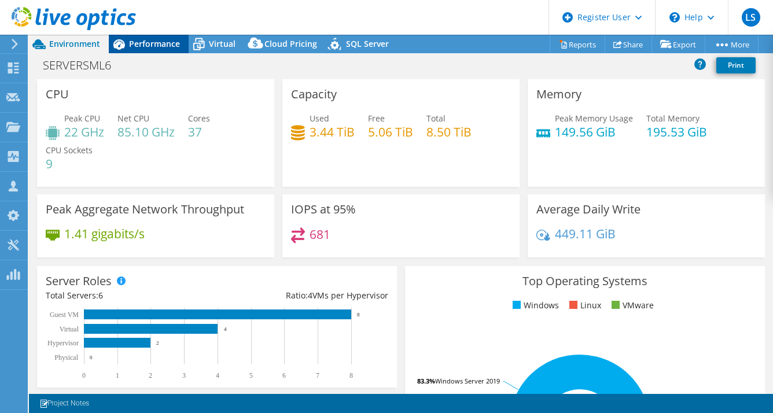
click at [167, 39] on span "Performance" at bounding box center [154, 43] width 51 height 11
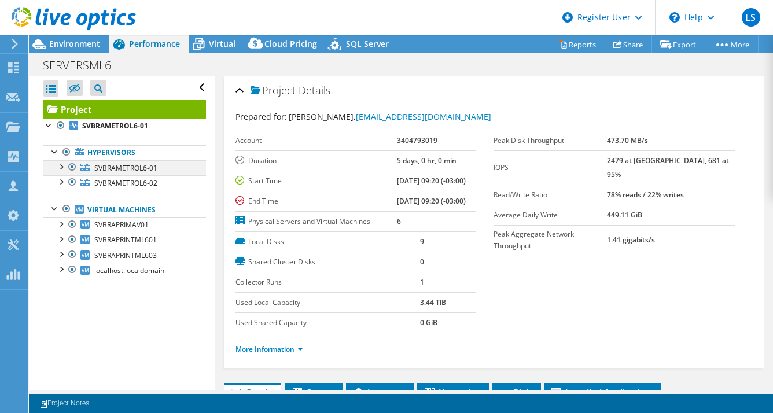
click at [62, 168] on div at bounding box center [61, 166] width 12 height 12
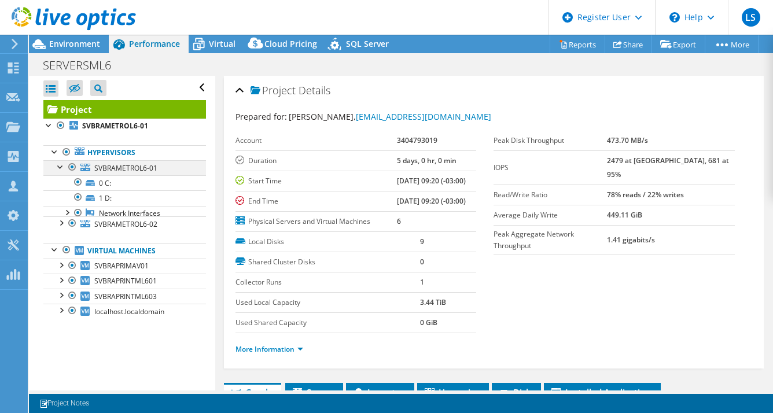
click at [62, 168] on div at bounding box center [61, 166] width 12 height 12
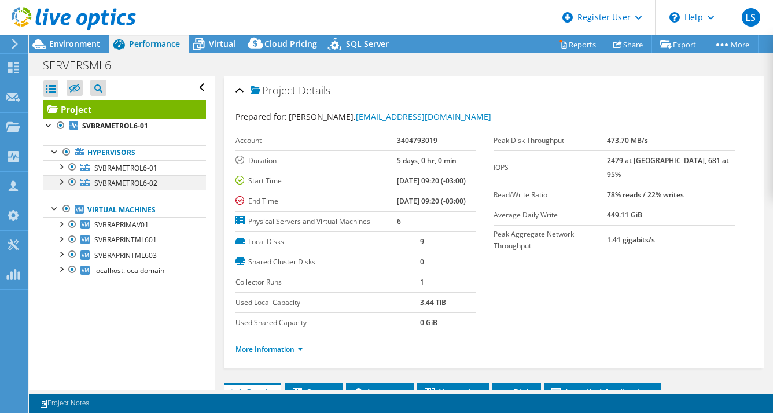
click at [62, 183] on div at bounding box center [61, 181] width 12 height 12
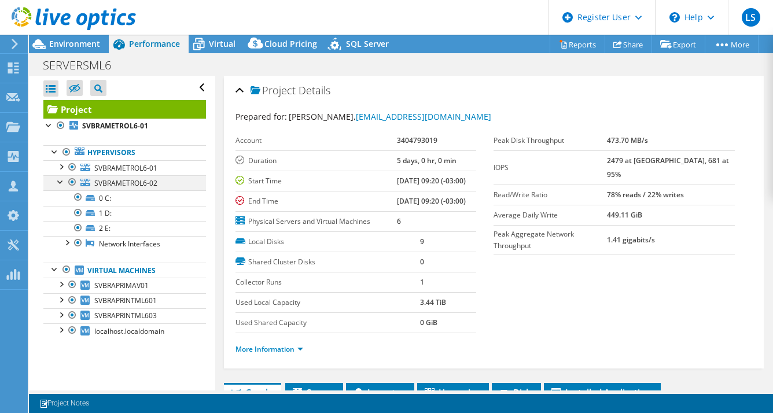
click at [62, 183] on div at bounding box center [61, 181] width 12 height 12
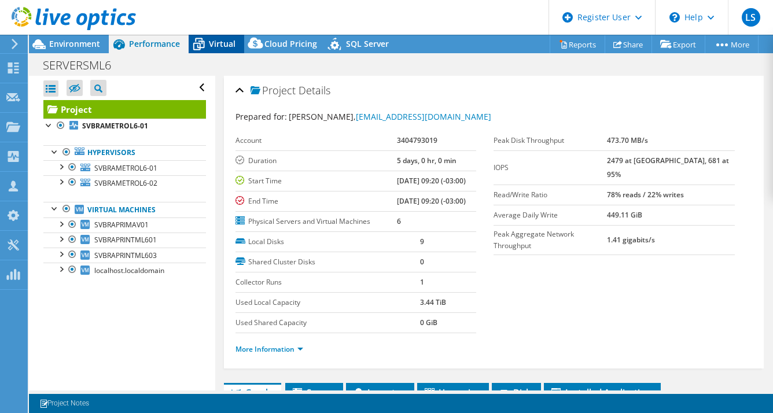
click at [217, 45] on span "Virtual" at bounding box center [222, 43] width 27 height 11
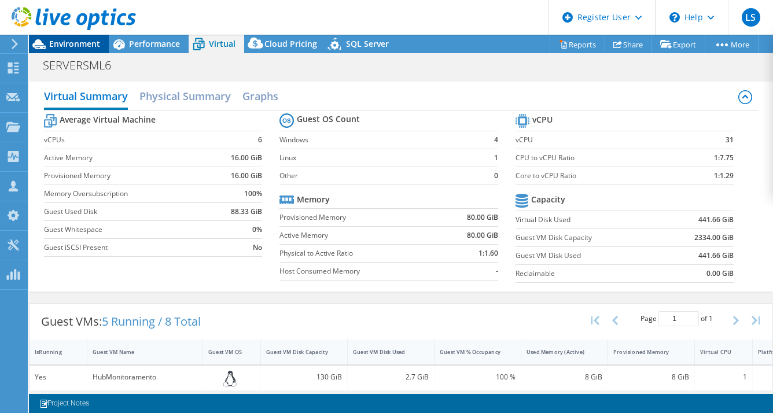
click at [88, 44] on span "Environment" at bounding box center [74, 43] width 51 height 11
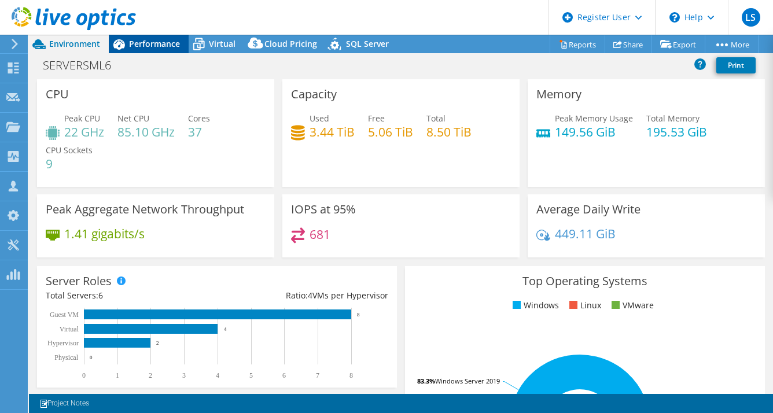
click at [141, 35] on div "Performance" at bounding box center [149, 44] width 80 height 19
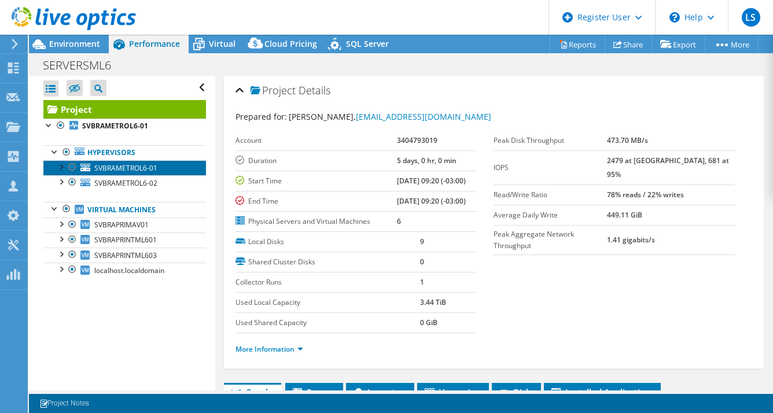
click at [139, 164] on span "SVBRAMETROL6-01" at bounding box center [125, 168] width 63 height 10
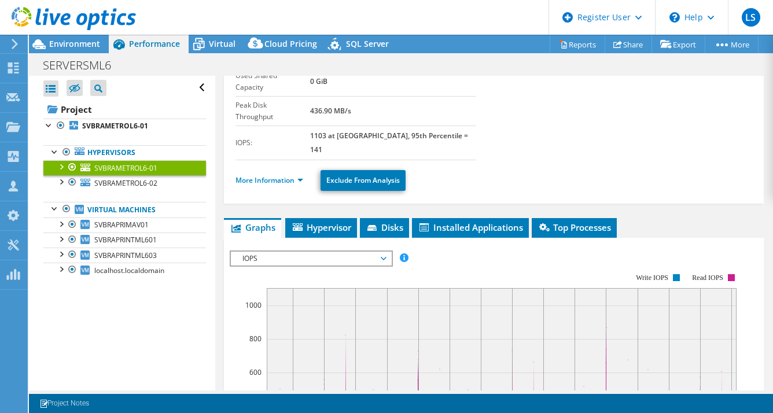
scroll to position [125, 0]
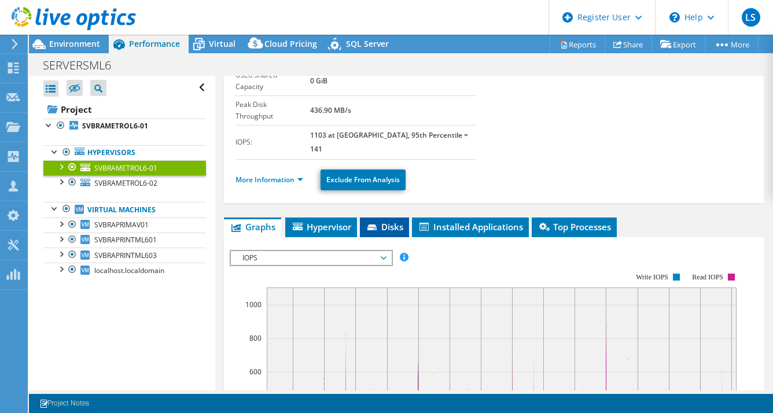
click at [379, 217] on li "Disks" at bounding box center [384, 227] width 49 height 20
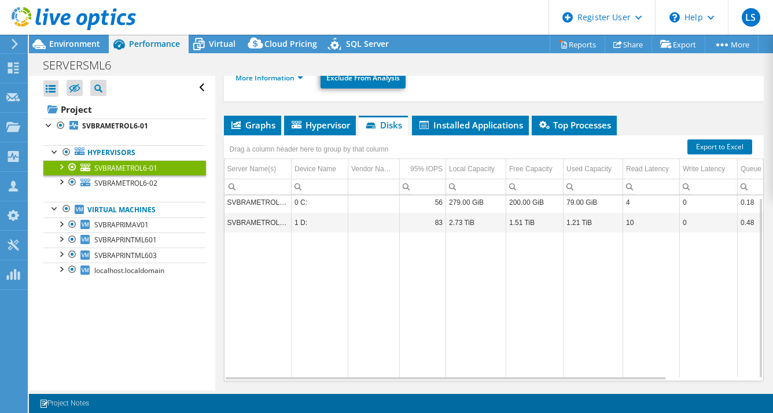
scroll to position [2, 0]
click at [153, 182] on span "SVBRAMETROL6-02" at bounding box center [125, 183] width 63 height 10
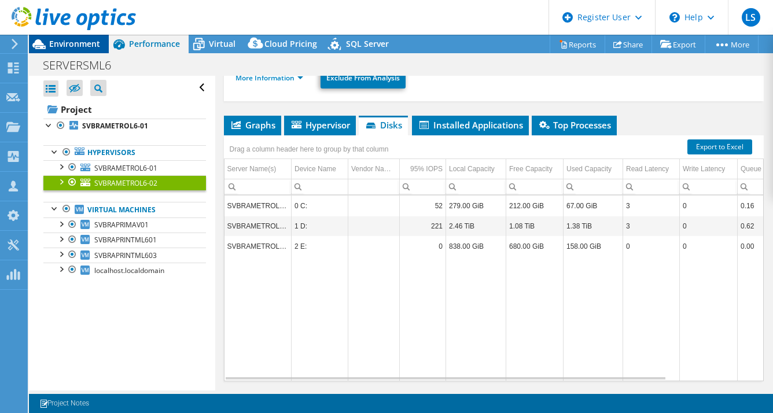
click at [69, 45] on span "Environment" at bounding box center [74, 43] width 51 height 11
